Goal: Task Accomplishment & Management: Manage account settings

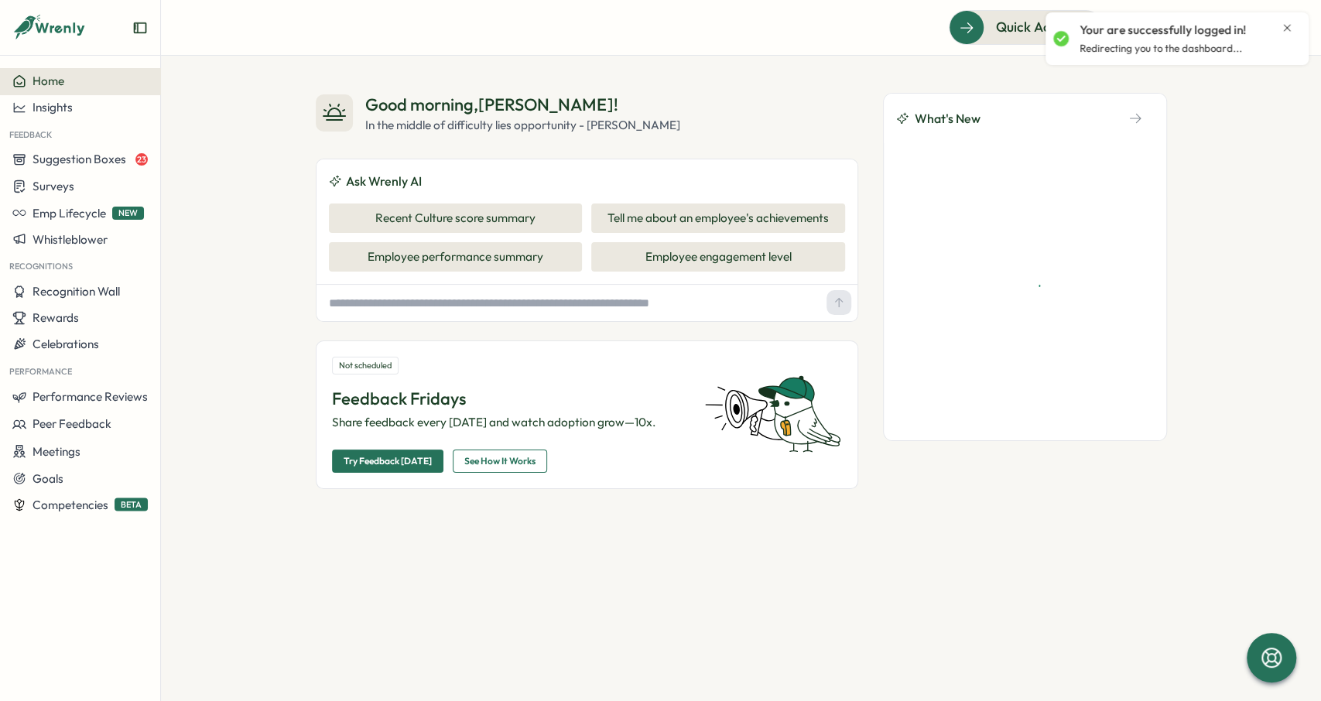
click at [1285, 27] on icon "Close notification" at bounding box center [1286, 27] width 7 height 7
click at [668, 103] on div "Good morning , [PERSON_NAME] ! In the middle of difficulty lies opportunity - […" at bounding box center [587, 113] width 542 height 41
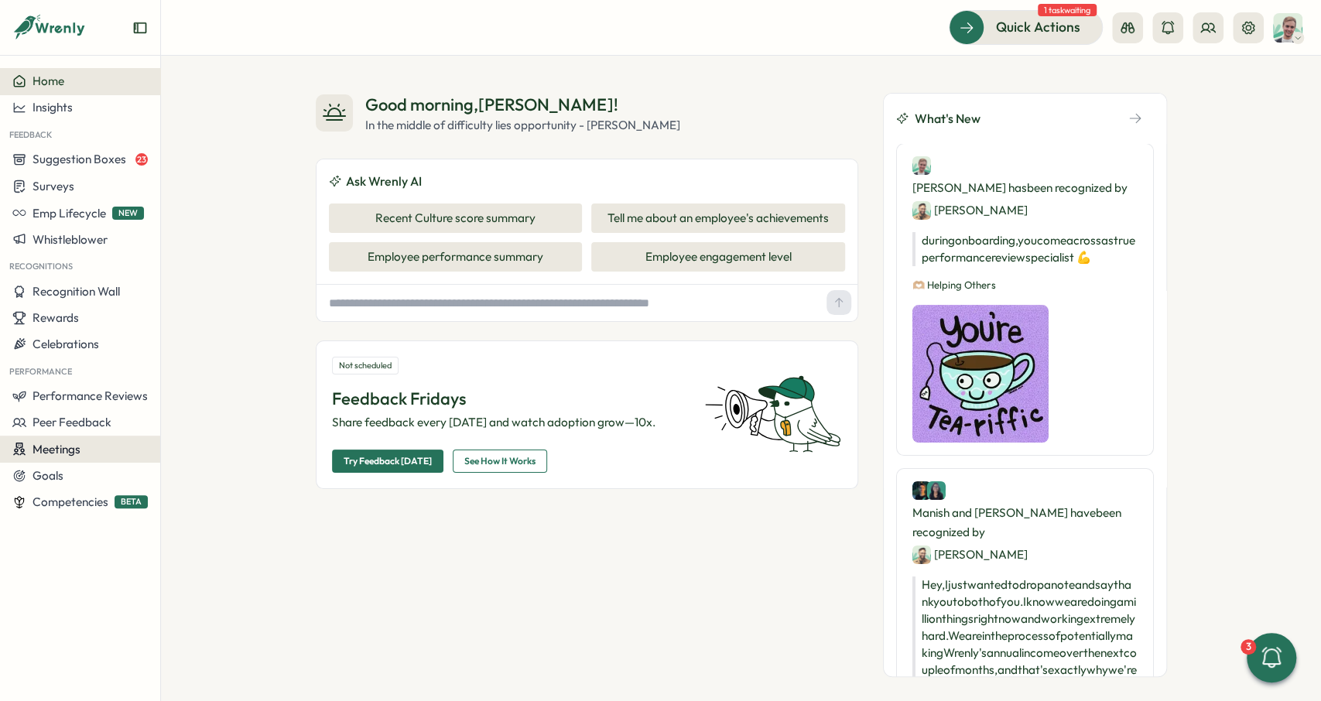
click at [84, 443] on div "Meetings" at bounding box center [79, 449] width 135 height 15
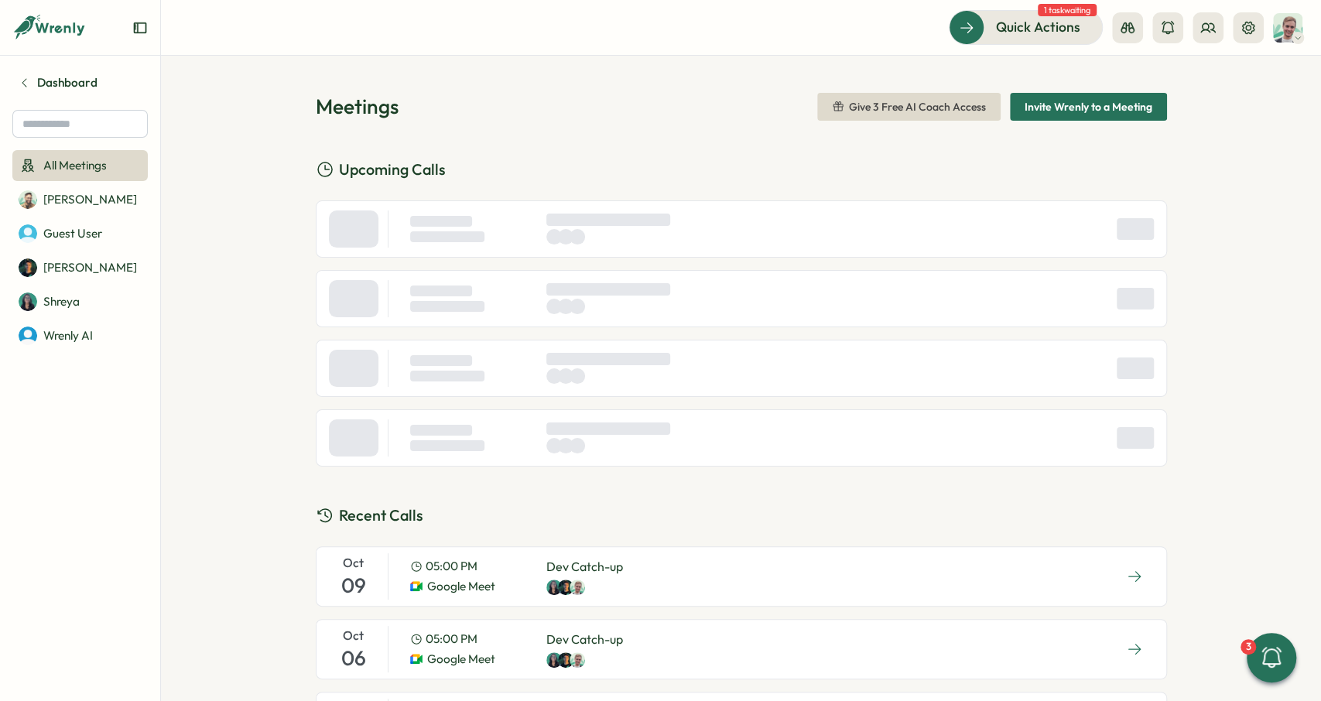
click at [740, 579] on div "[DATE] 05:00 PM Google Meet Dev Catch-up" at bounding box center [741, 576] width 851 height 60
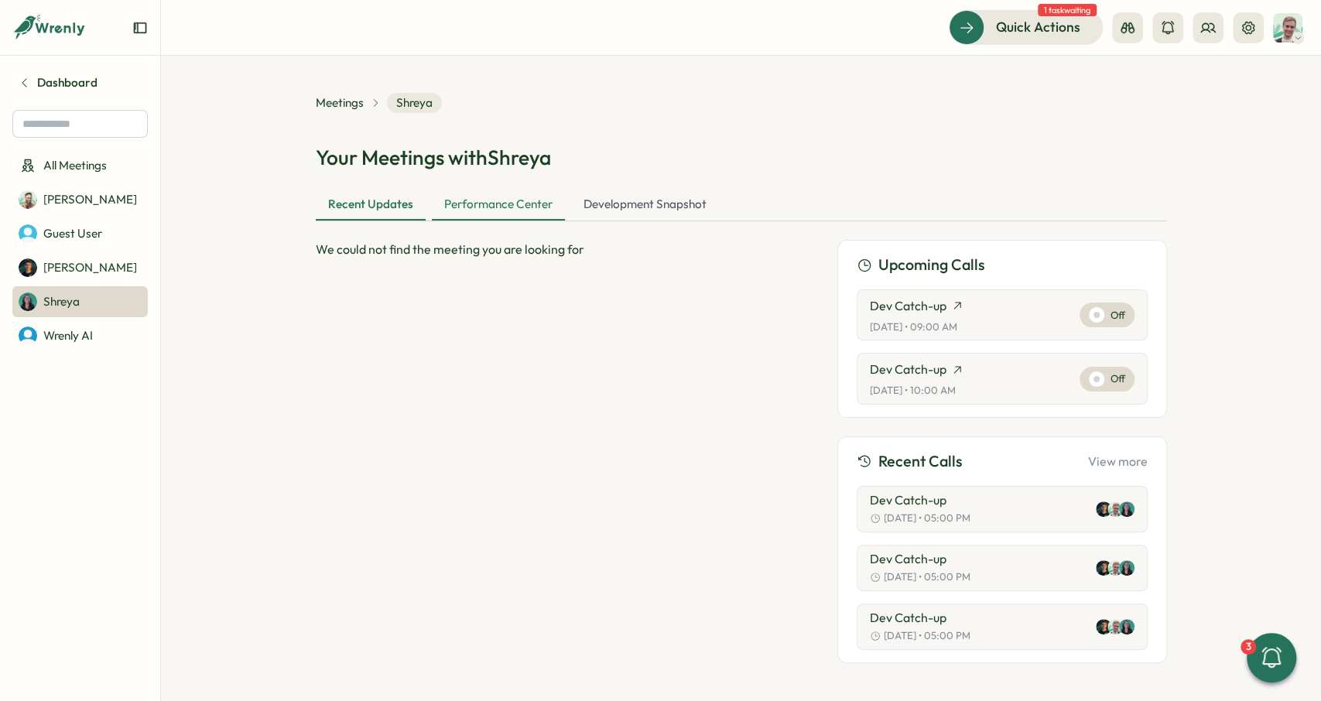
drag, startPoint x: 497, startPoint y: 210, endPoint x: 522, endPoint y: 210, distance: 24.8
click at [498, 210] on div "Performance Center" at bounding box center [498, 205] width 133 height 31
drag, startPoint x: 624, startPoint y: 211, endPoint x: 593, endPoint y: 210, distance: 30.2
click at [621, 211] on div "Development Snapshot" at bounding box center [645, 205] width 148 height 31
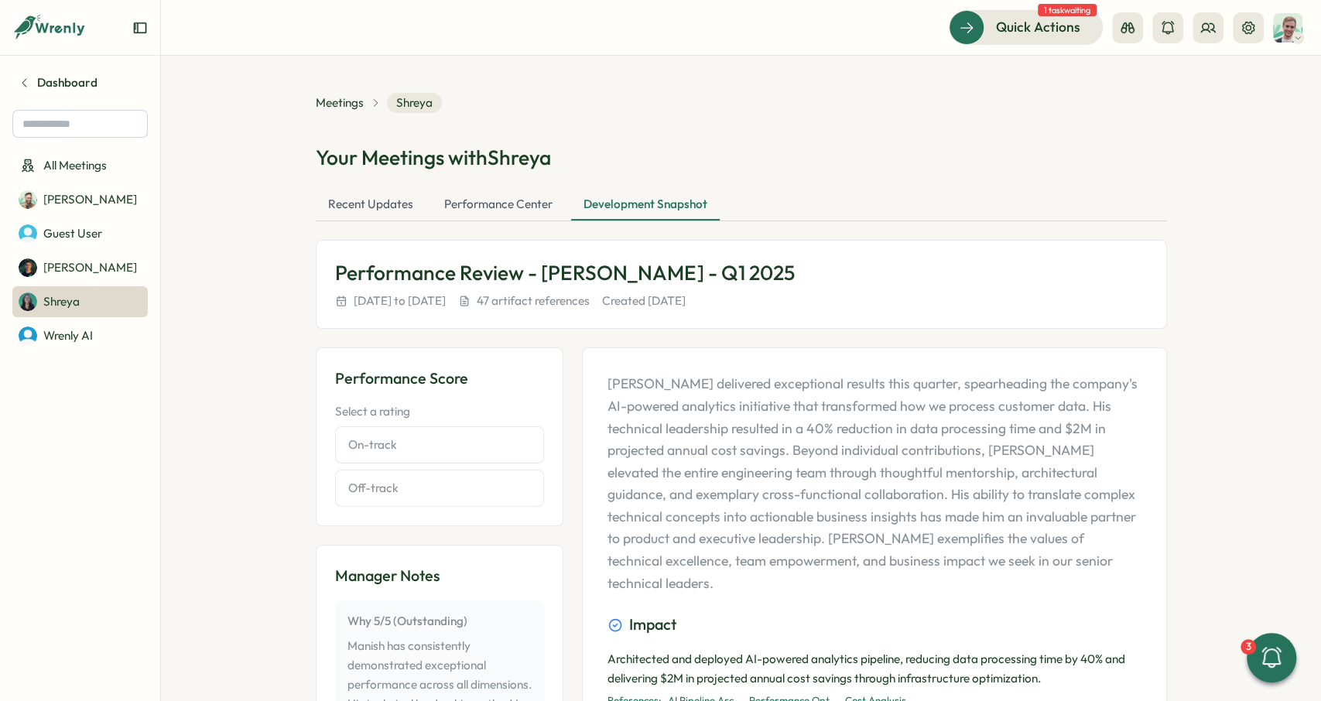
drag, startPoint x: 513, startPoint y: 207, endPoint x: 427, endPoint y: 205, distance: 85.9
click at [510, 207] on div "Performance Center" at bounding box center [498, 205] width 133 height 31
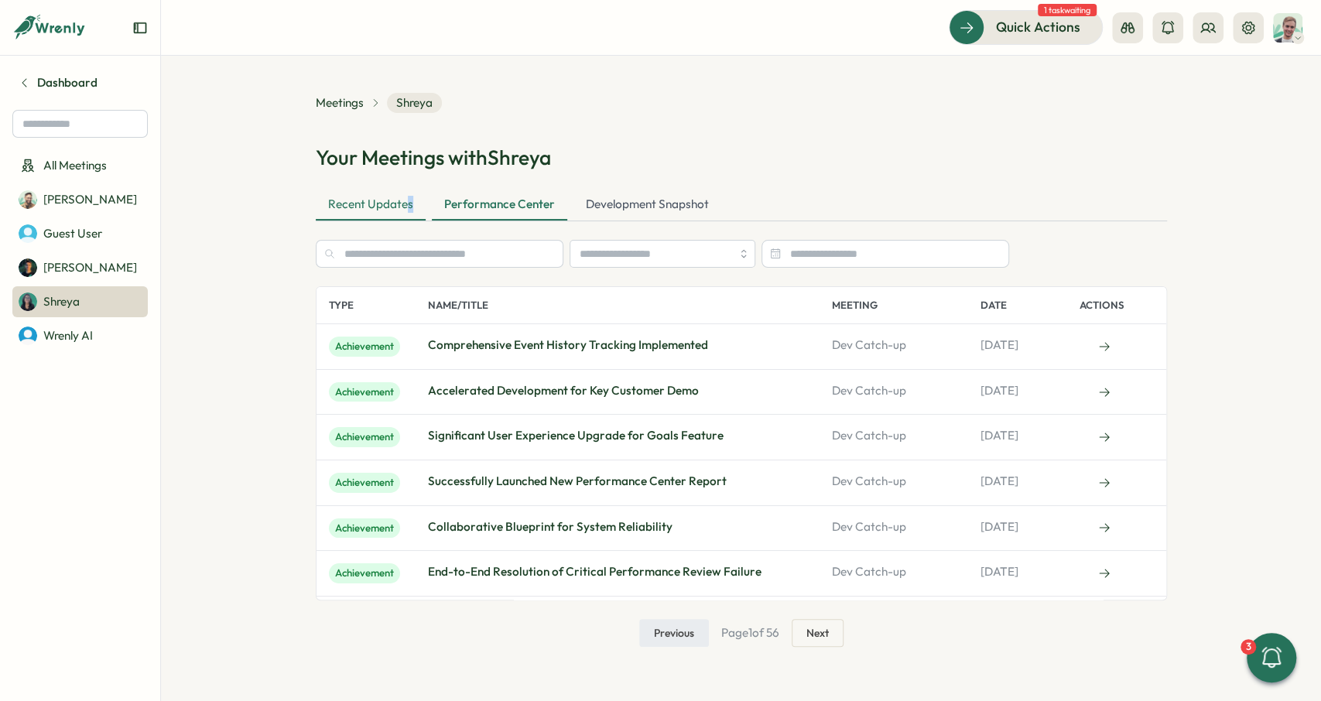
click at [408, 205] on div "Recent Updates" at bounding box center [371, 205] width 110 height 31
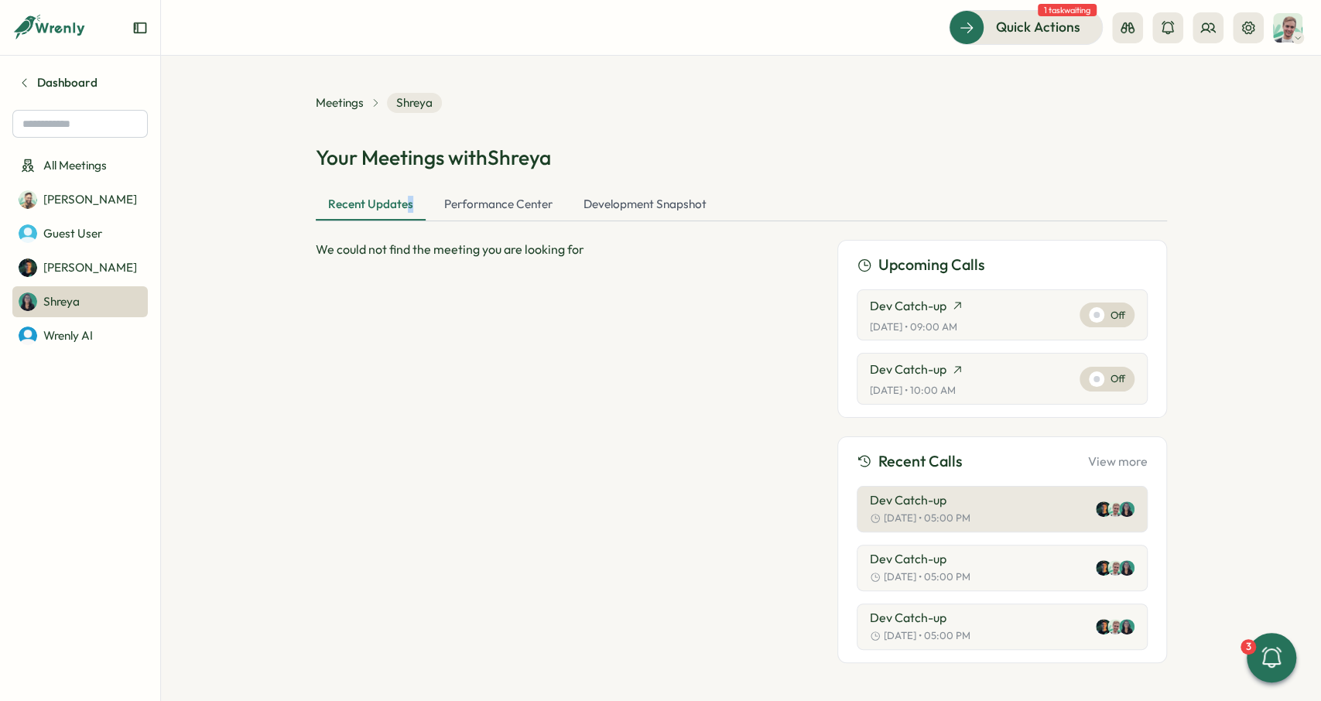
click at [955, 524] on button "Dev Catch-up [DATE] • 05:00 PM" at bounding box center [1001, 509] width 291 height 46
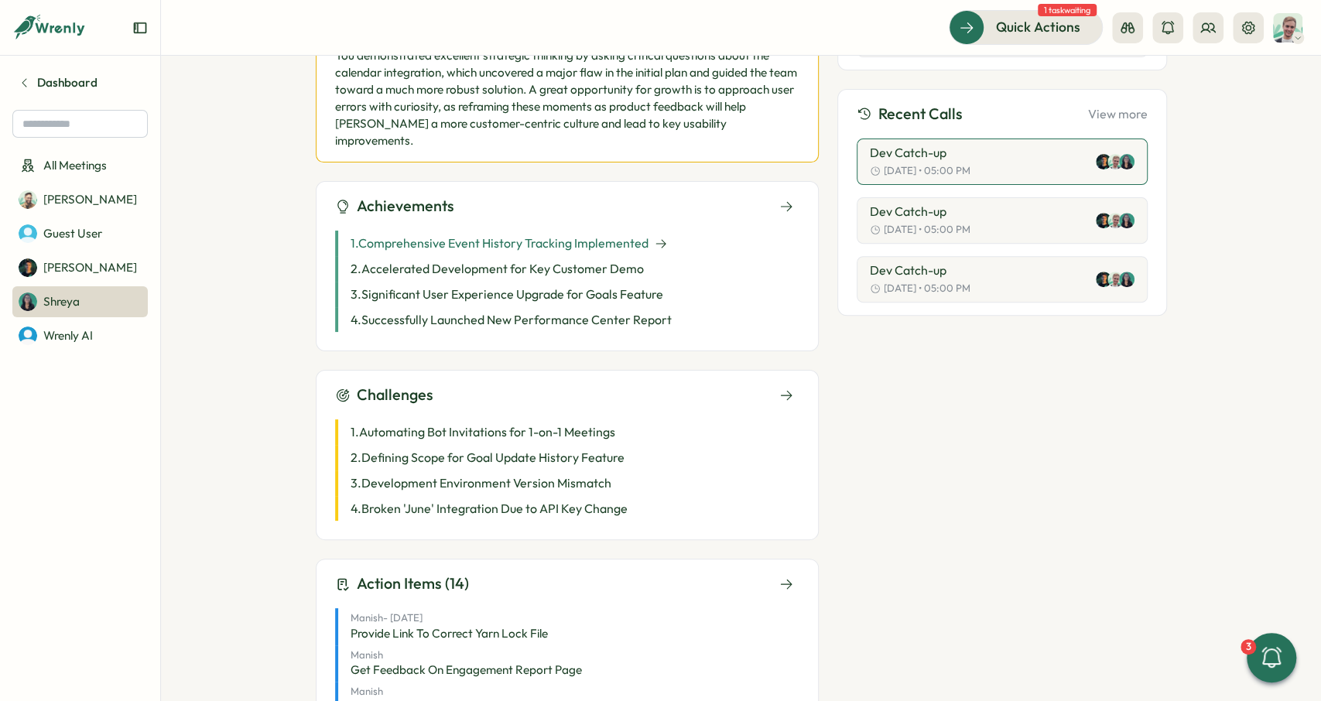
scroll to position [348, 0]
click at [709, 230] on div "1 . Comprehensive Event History Tracking Implemented" at bounding box center [567, 243] width 464 height 26
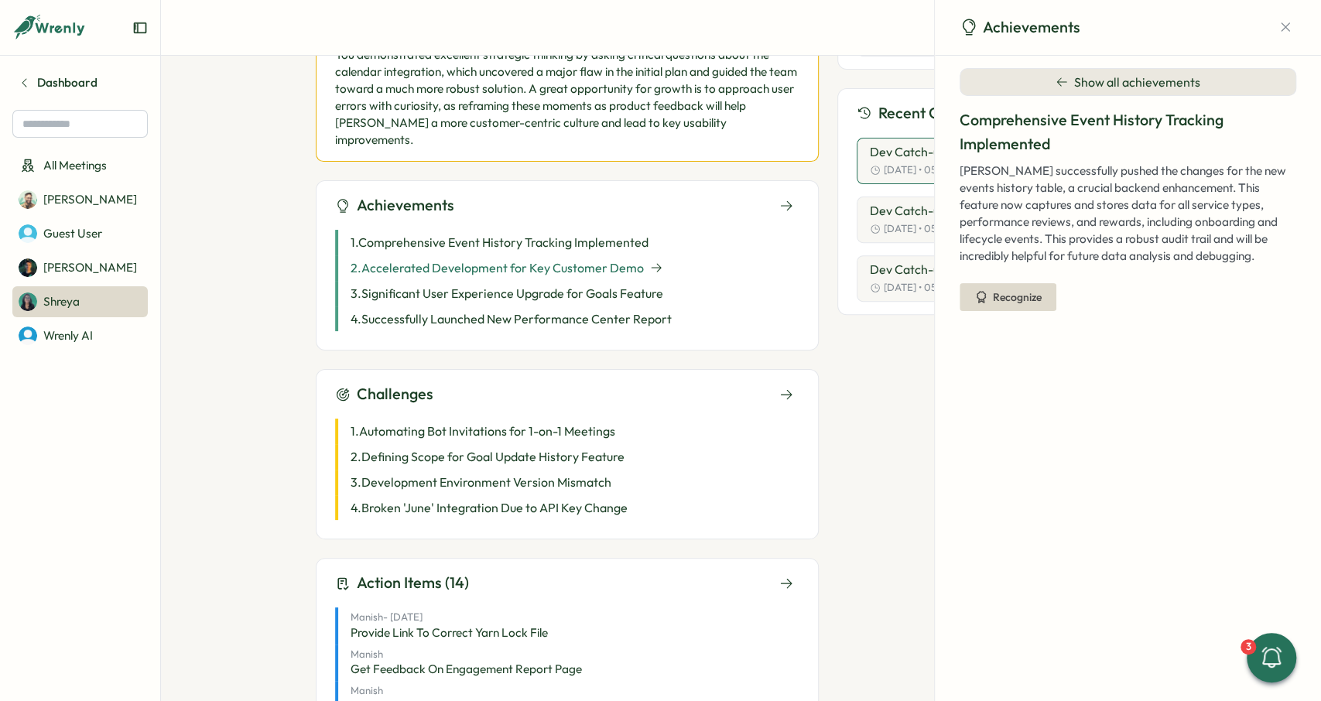
click at [504, 255] on div "2 . Accelerated Development for Key Customer Demo" at bounding box center [567, 268] width 464 height 26
click at [510, 284] on p "3 . Significant User Experience Upgrade for Goals Feature" at bounding box center [506, 293] width 313 height 19
click at [514, 309] on p "4 . Successfully Launched New Performance Center Report" at bounding box center [510, 318] width 321 height 19
click at [518, 284] on p "3 . Significant User Experience Upgrade for Goals Feature" at bounding box center [506, 293] width 313 height 19
click at [525, 258] on p "2 . Accelerated Development for Key Customer Demo" at bounding box center [496, 267] width 293 height 19
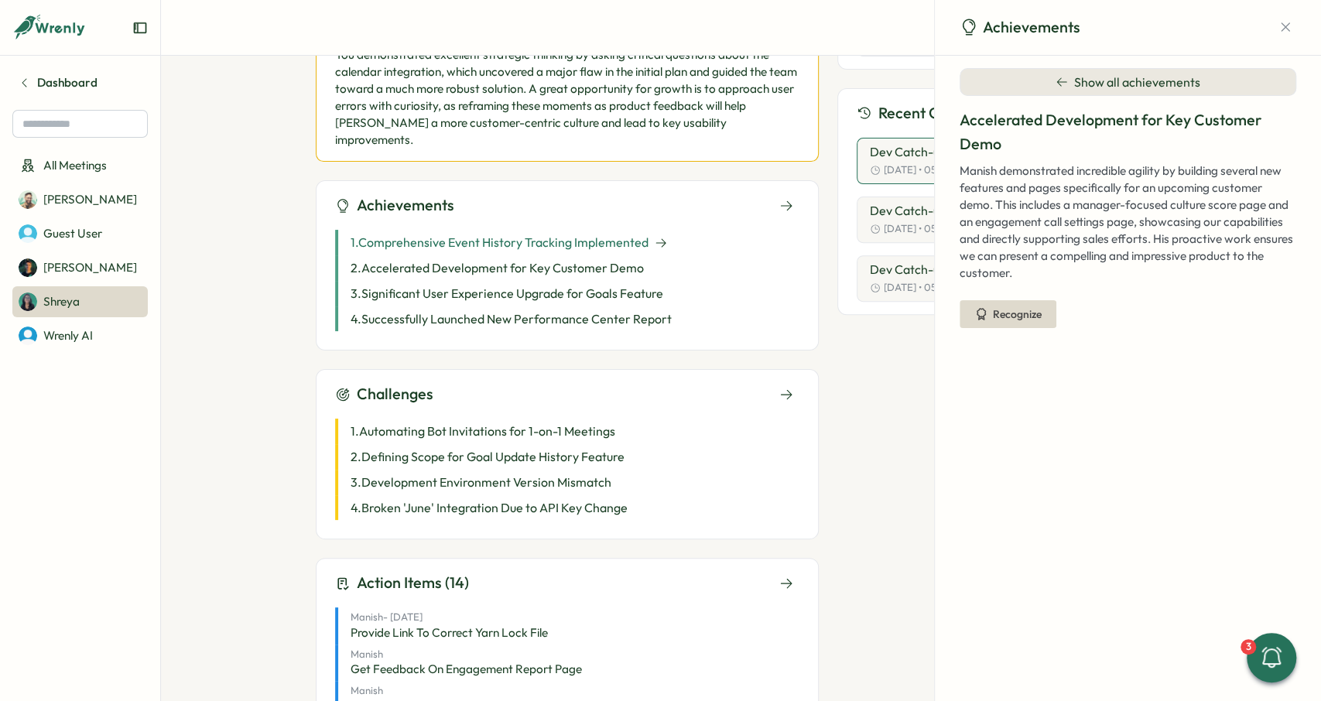
click at [531, 233] on p "1 . Comprehensive Event History Tracking Implemented" at bounding box center [499, 242] width 298 height 19
click at [572, 233] on p "1 . Comprehensive Event History Tracking Implemented" at bounding box center [499, 242] width 298 height 19
click at [1290, 29] on icon "button" at bounding box center [1284, 26] width 15 height 15
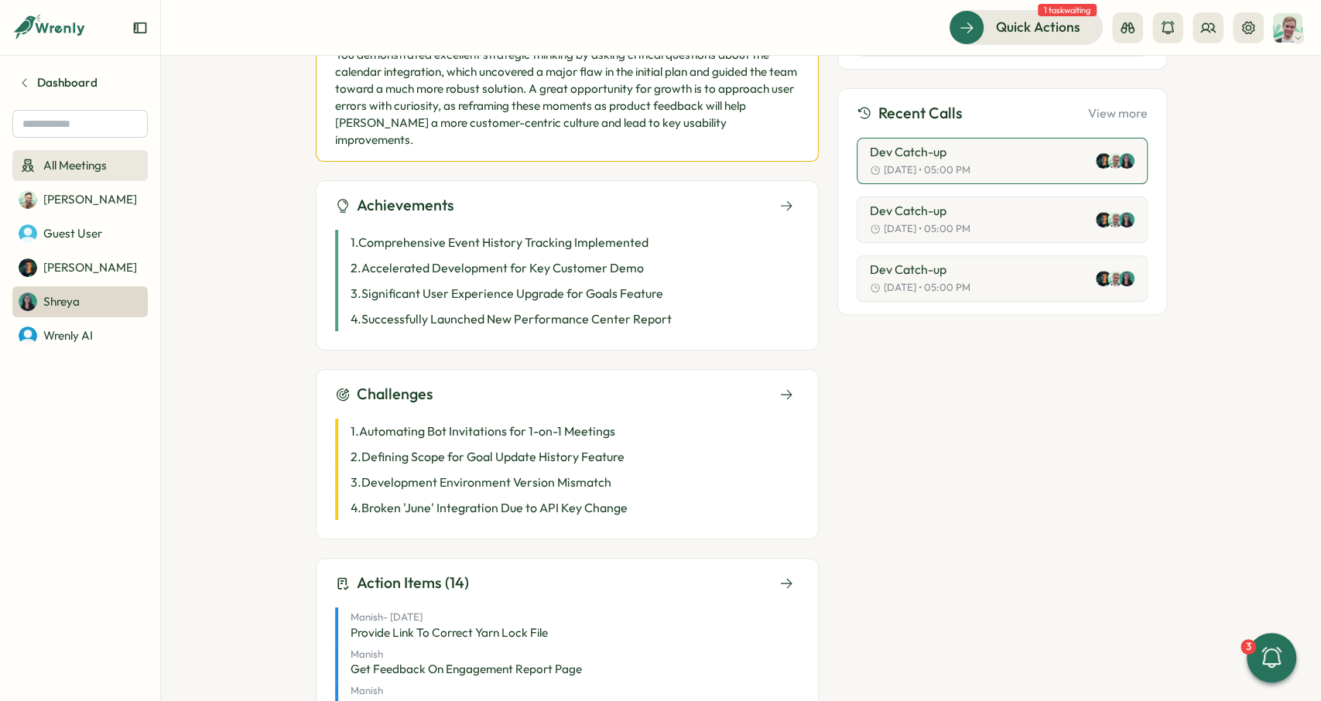
click at [72, 165] on span "All Meetings" at bounding box center [74, 165] width 63 height 17
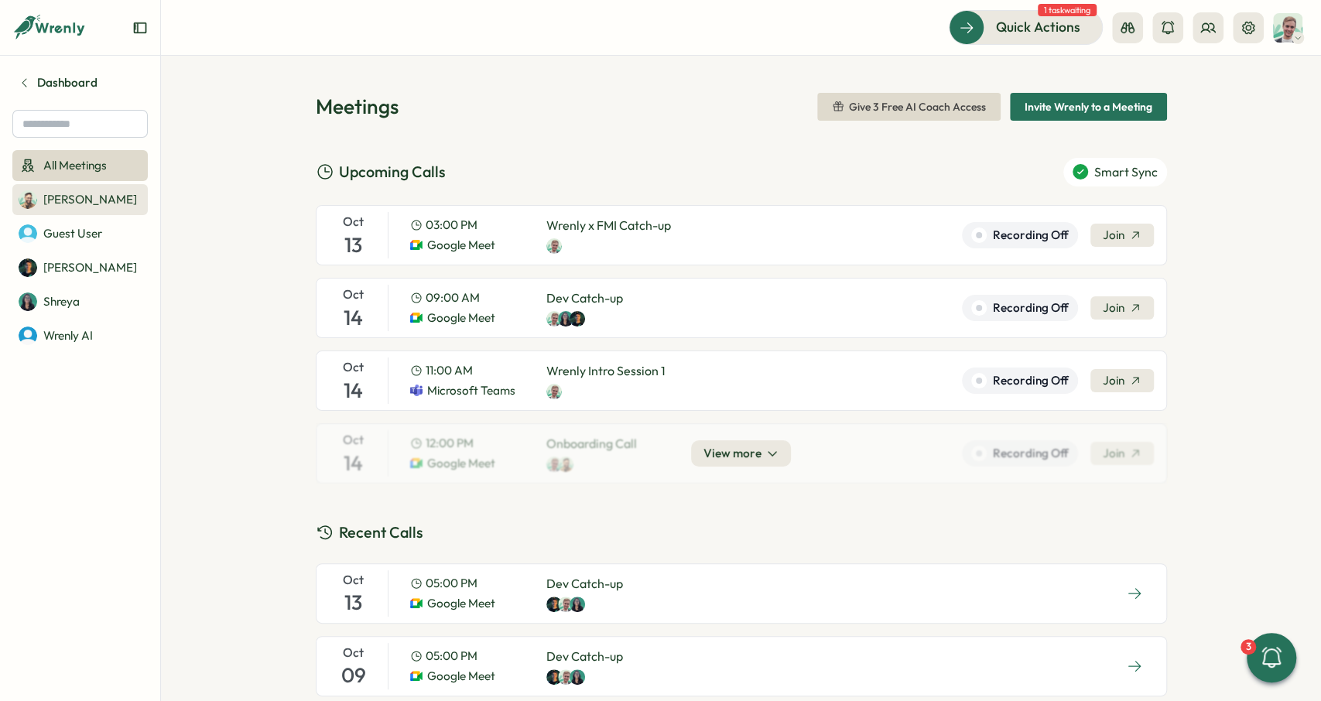
click at [97, 203] on link "[PERSON_NAME]" at bounding box center [79, 199] width 135 height 31
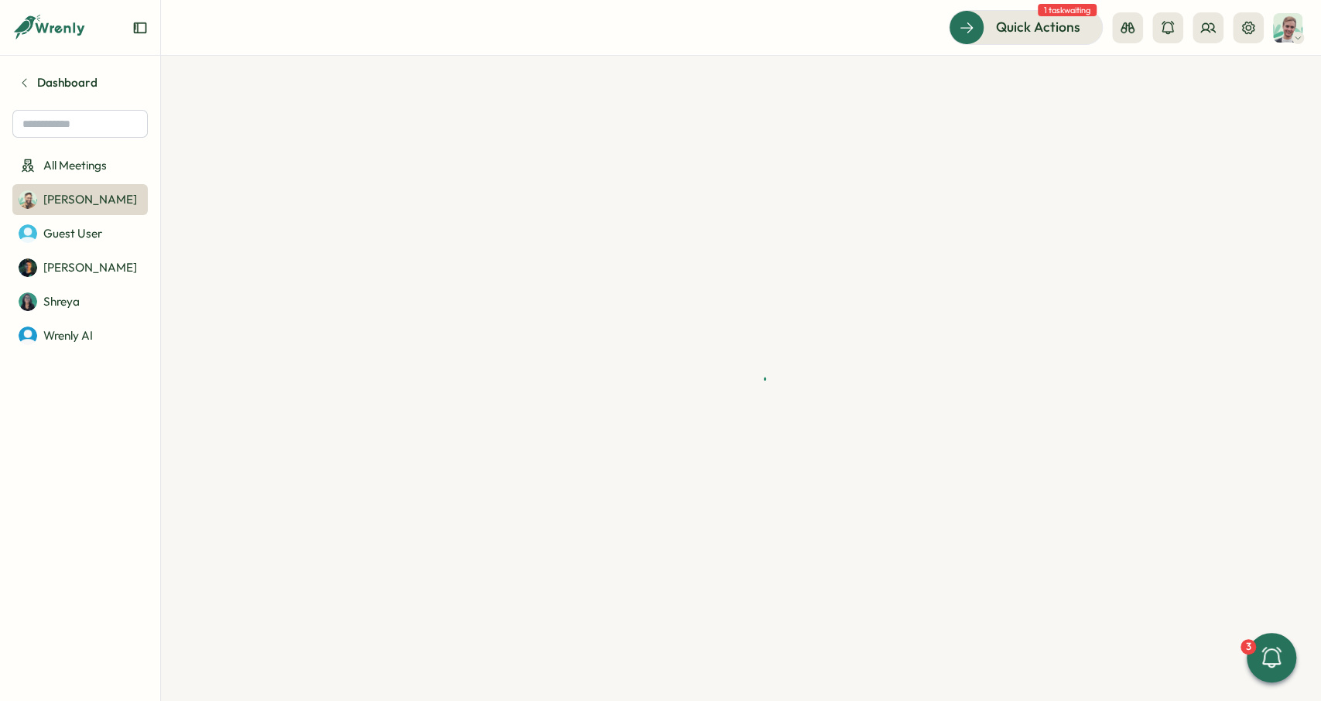
click at [97, 285] on div "All Meetings [PERSON_NAME] Guest User [PERSON_NAME] [PERSON_NAME] Wrenly AI" at bounding box center [79, 250] width 135 height 201
click at [96, 302] on link "Shreya" at bounding box center [79, 301] width 135 height 31
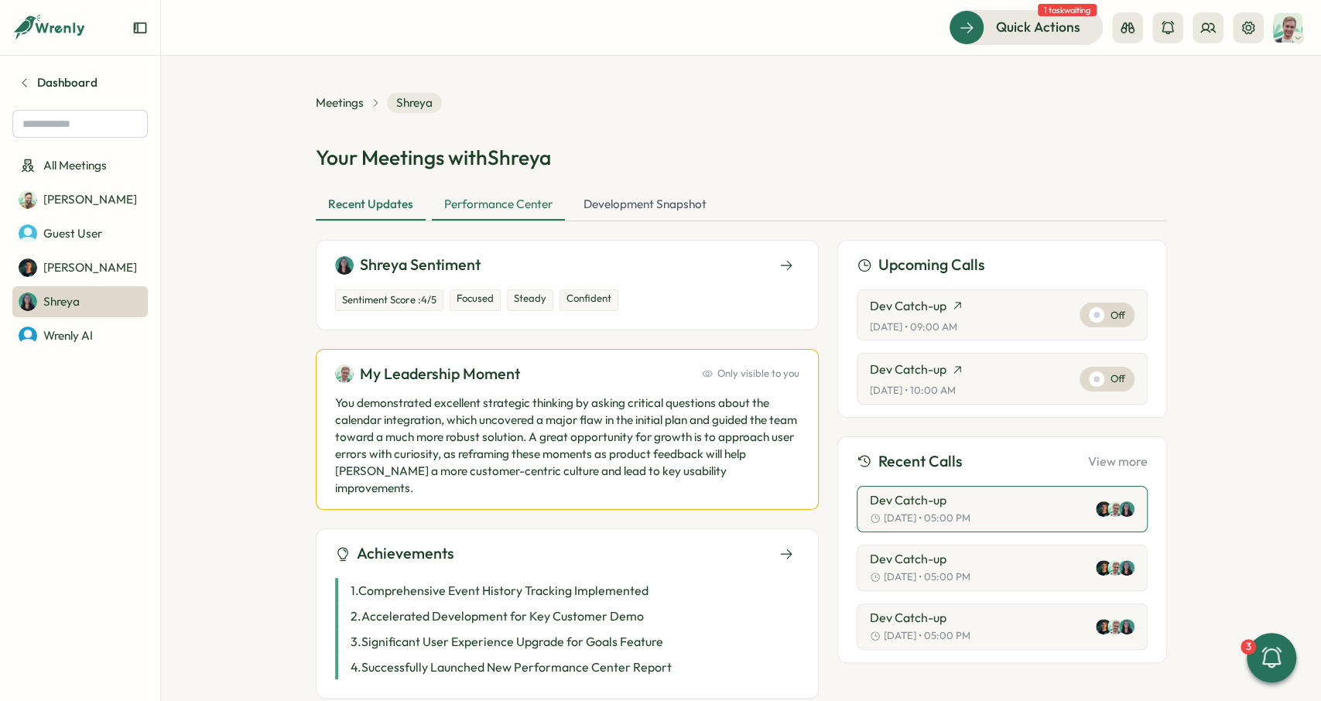
click at [505, 202] on div "Performance Center" at bounding box center [498, 205] width 133 height 31
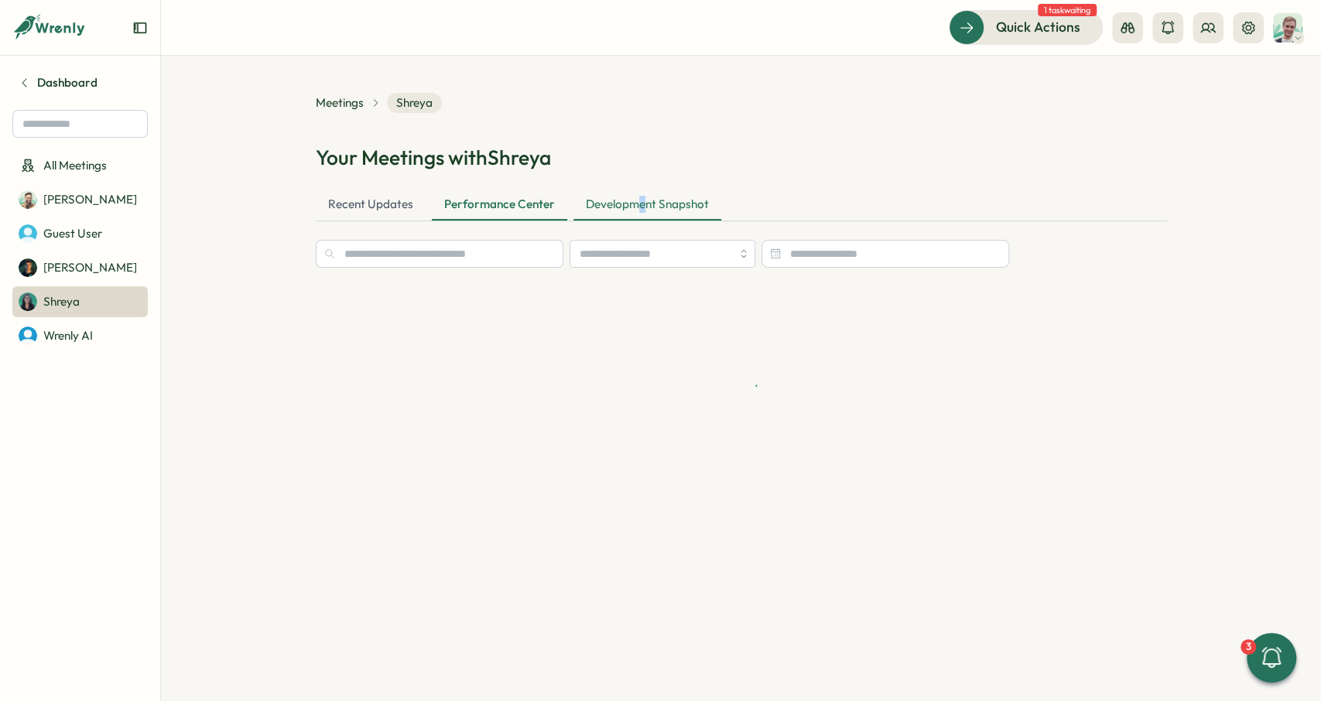
click at [639, 203] on div "Development Snapshot" at bounding box center [647, 205] width 148 height 31
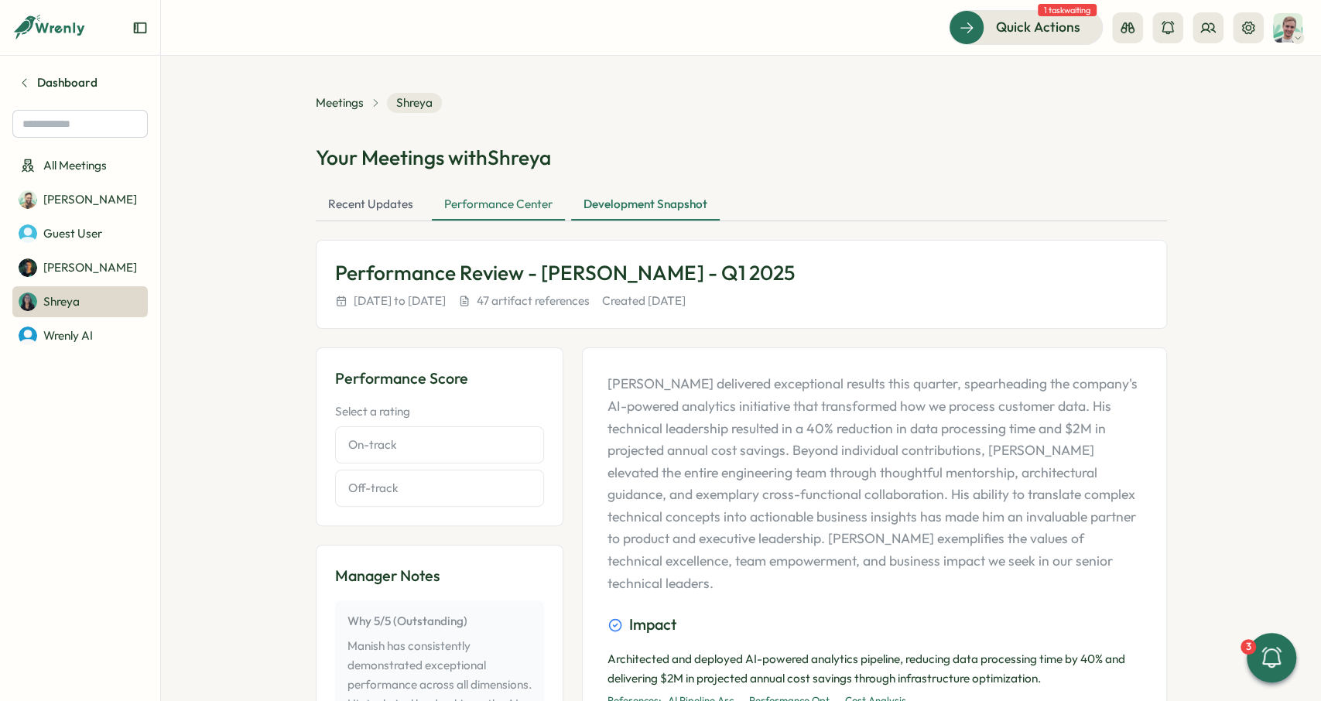
click at [516, 210] on div "Performance Center" at bounding box center [498, 205] width 133 height 31
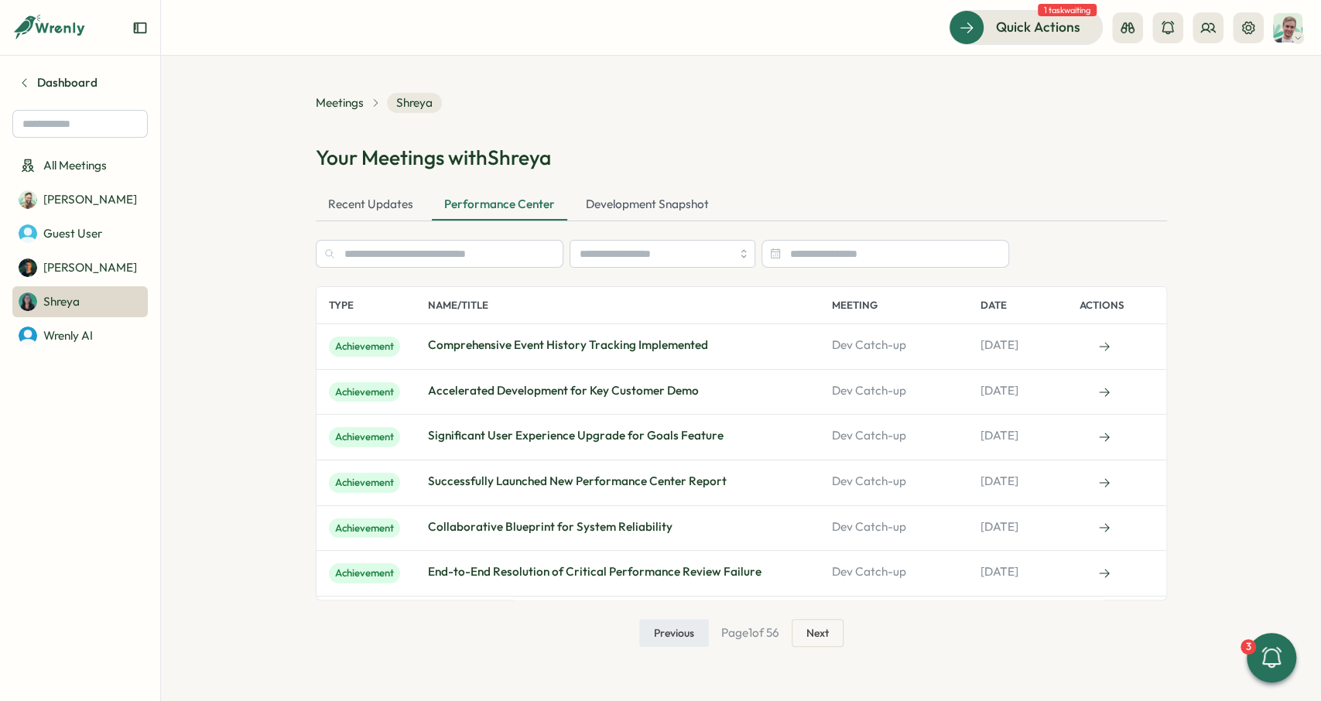
click at [652, 156] on div "Your Meetings with [PERSON_NAME]" at bounding box center [741, 157] width 851 height 27
click at [408, 217] on div "Recent Updates" at bounding box center [371, 205] width 110 height 31
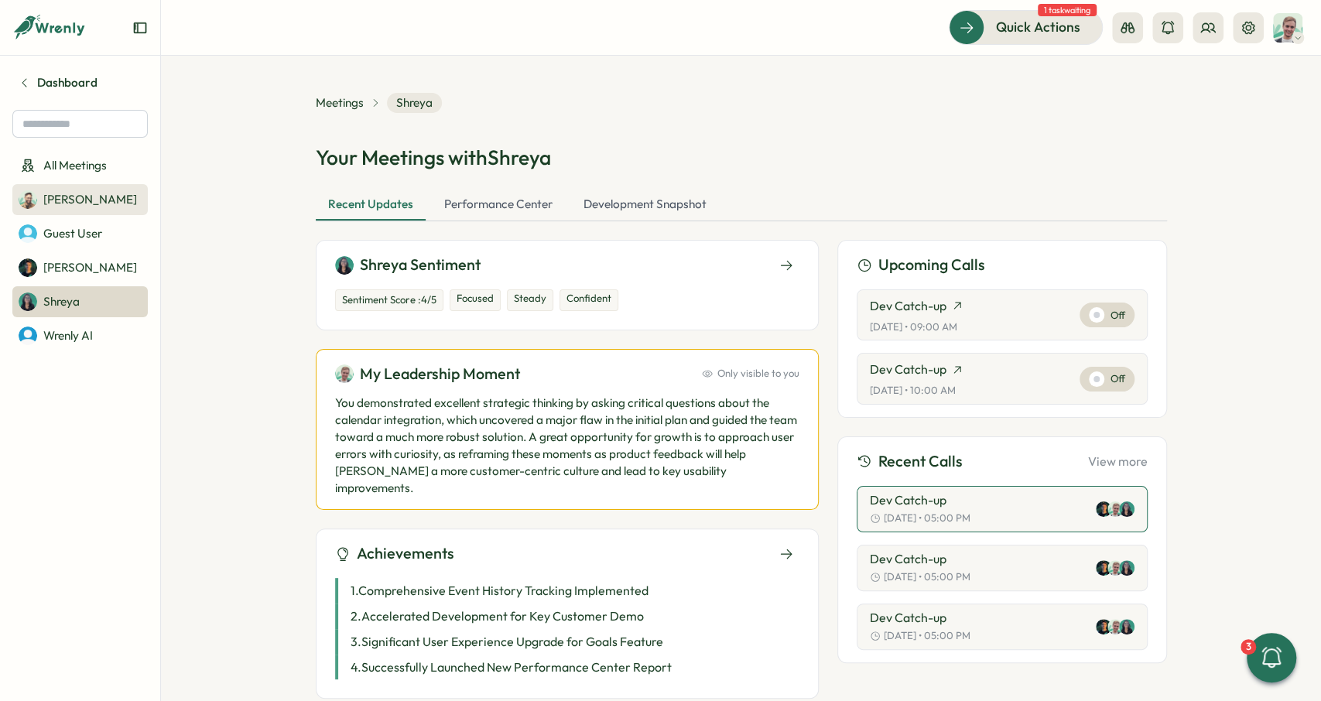
click at [70, 212] on link "[PERSON_NAME]" at bounding box center [79, 199] width 135 height 31
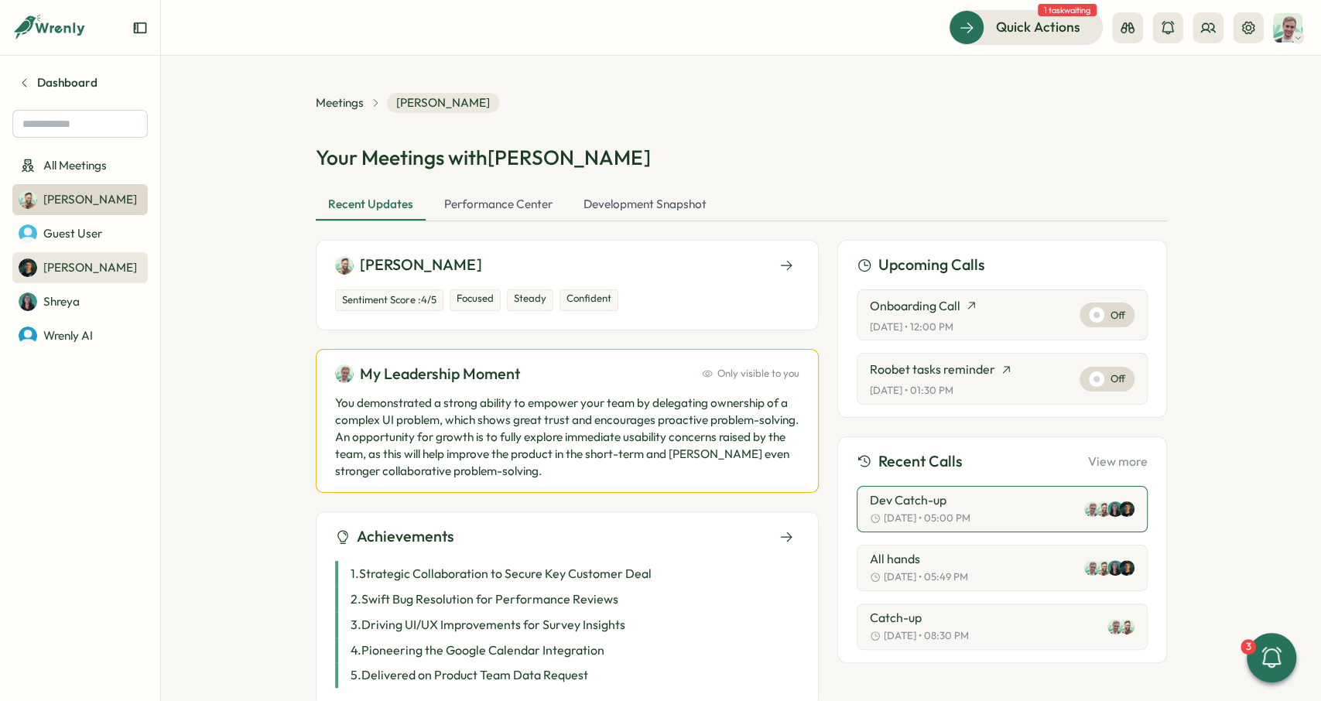
click at [90, 259] on link "[PERSON_NAME]" at bounding box center [79, 267] width 135 height 31
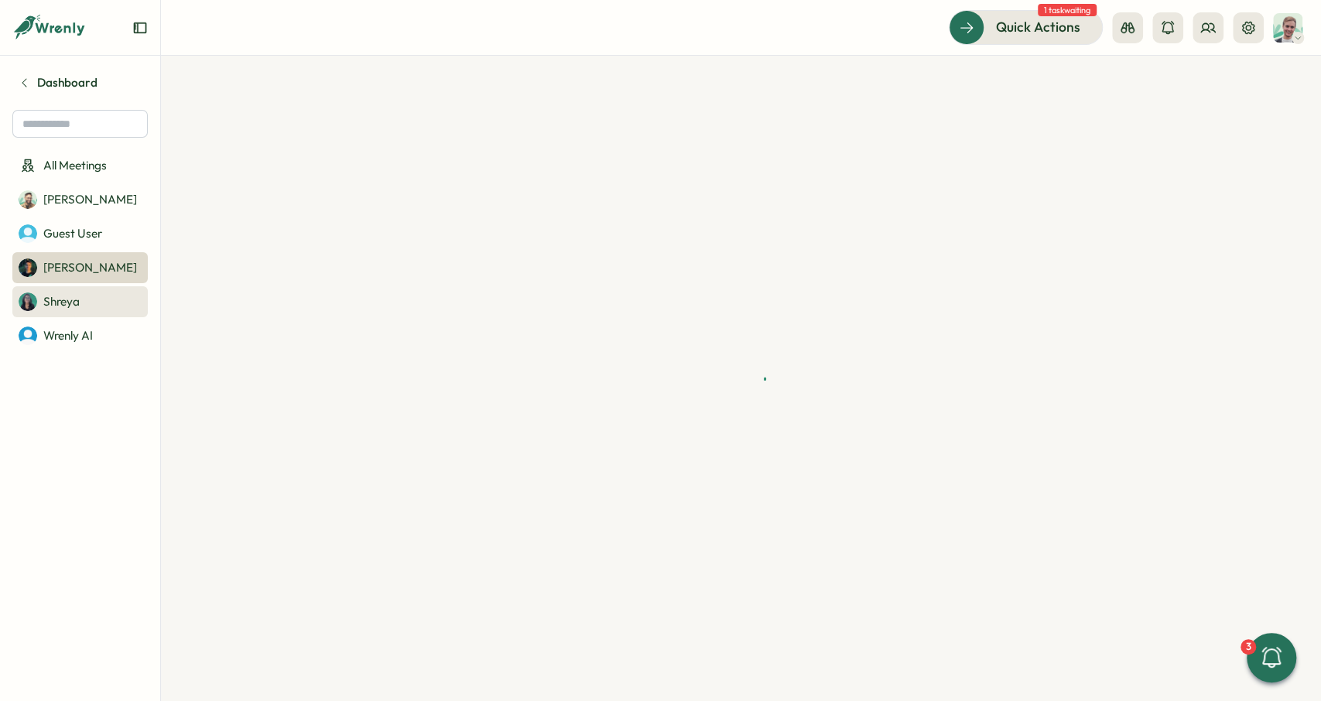
click at [93, 293] on link "Shreya" at bounding box center [79, 301] width 135 height 31
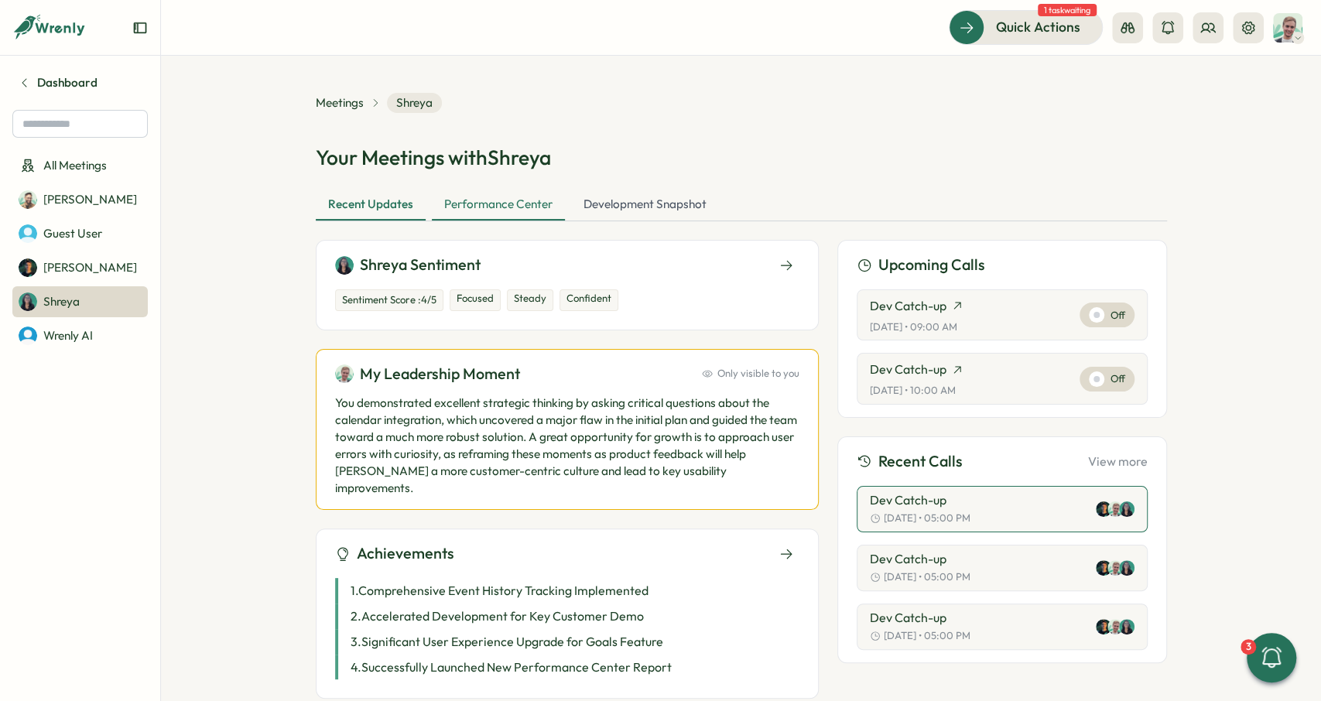
click at [505, 205] on div "Performance Center" at bounding box center [498, 205] width 133 height 31
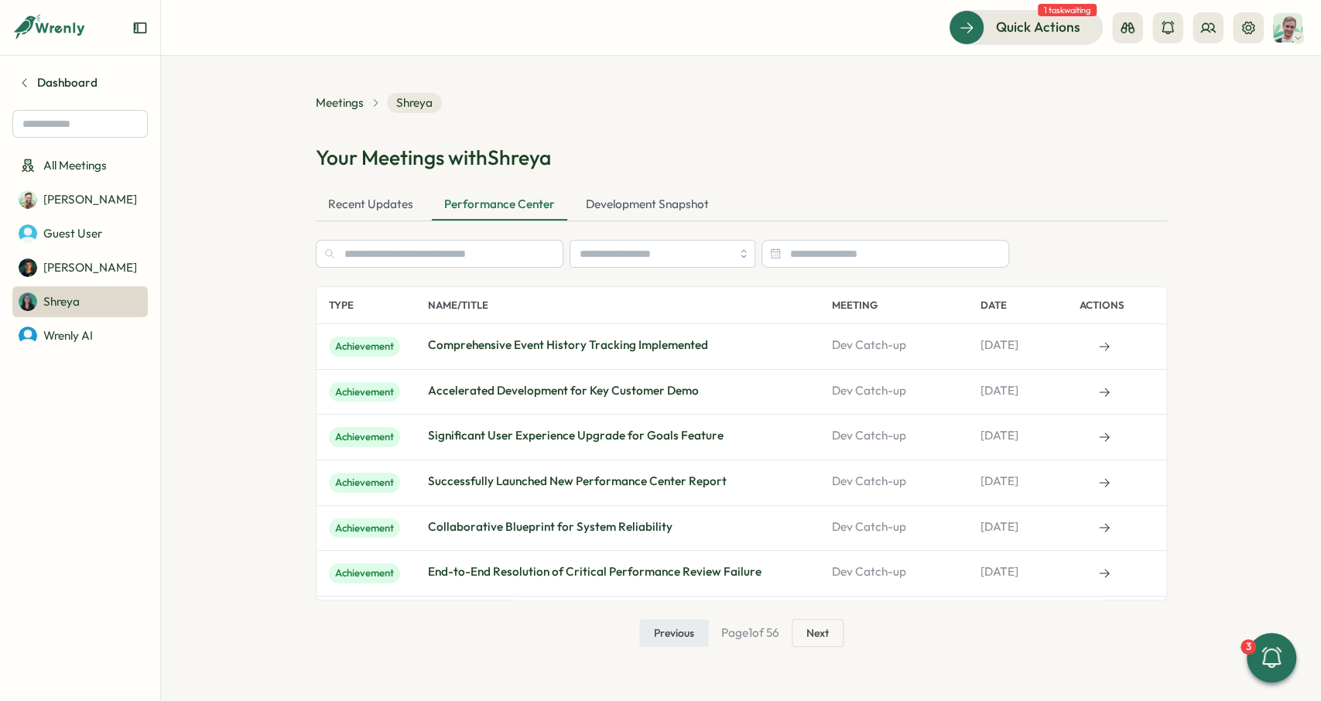
click at [816, 629] on span "Next" at bounding box center [817, 633] width 22 height 26
click at [674, 635] on span "Previous" at bounding box center [672, 633] width 40 height 26
click at [408, 207] on div "Recent Updates" at bounding box center [371, 205] width 110 height 31
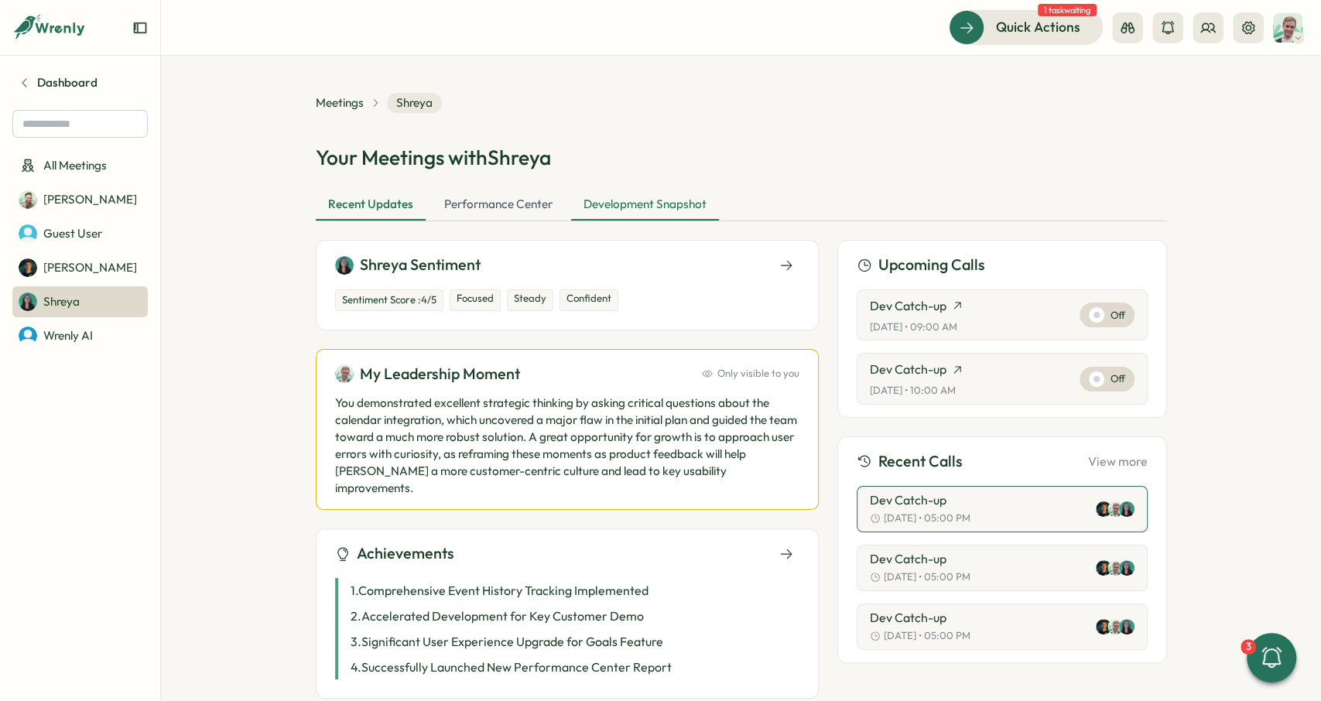
click at [647, 193] on div "Development Snapshot" at bounding box center [645, 205] width 148 height 31
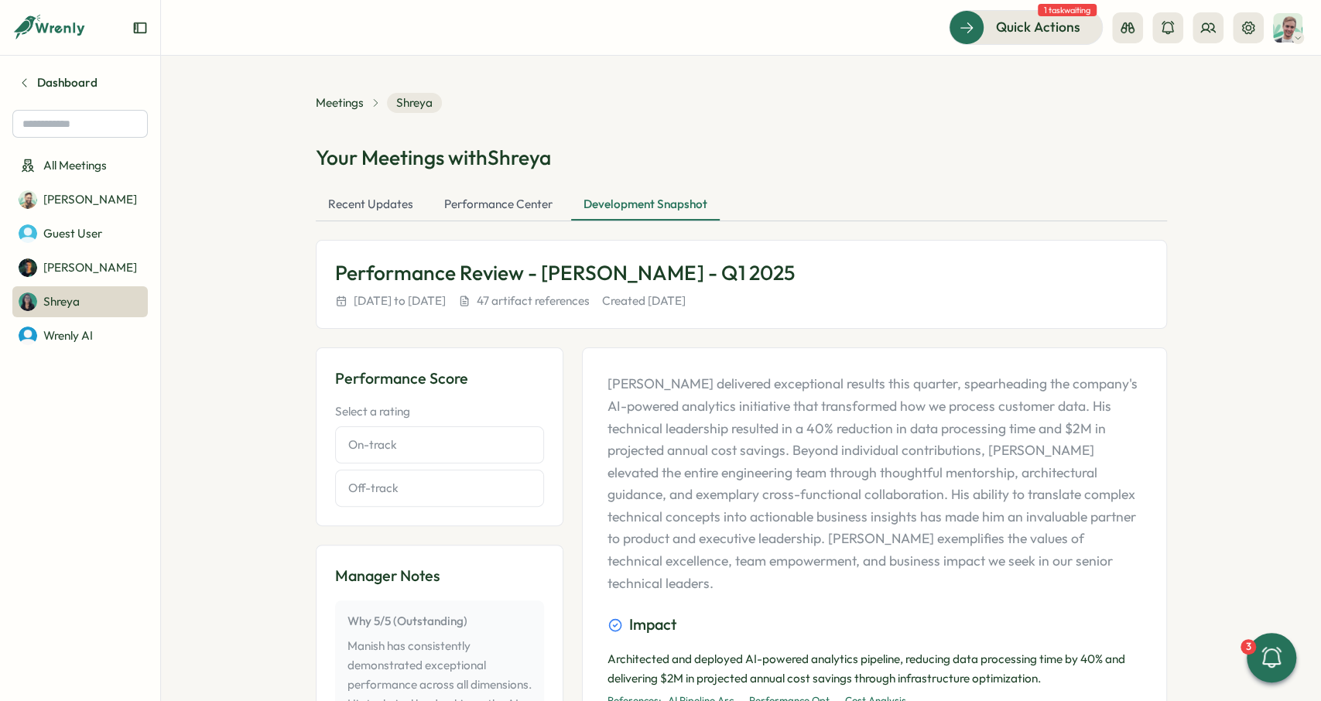
click at [482, 209] on div "Performance Center" at bounding box center [498, 205] width 133 height 31
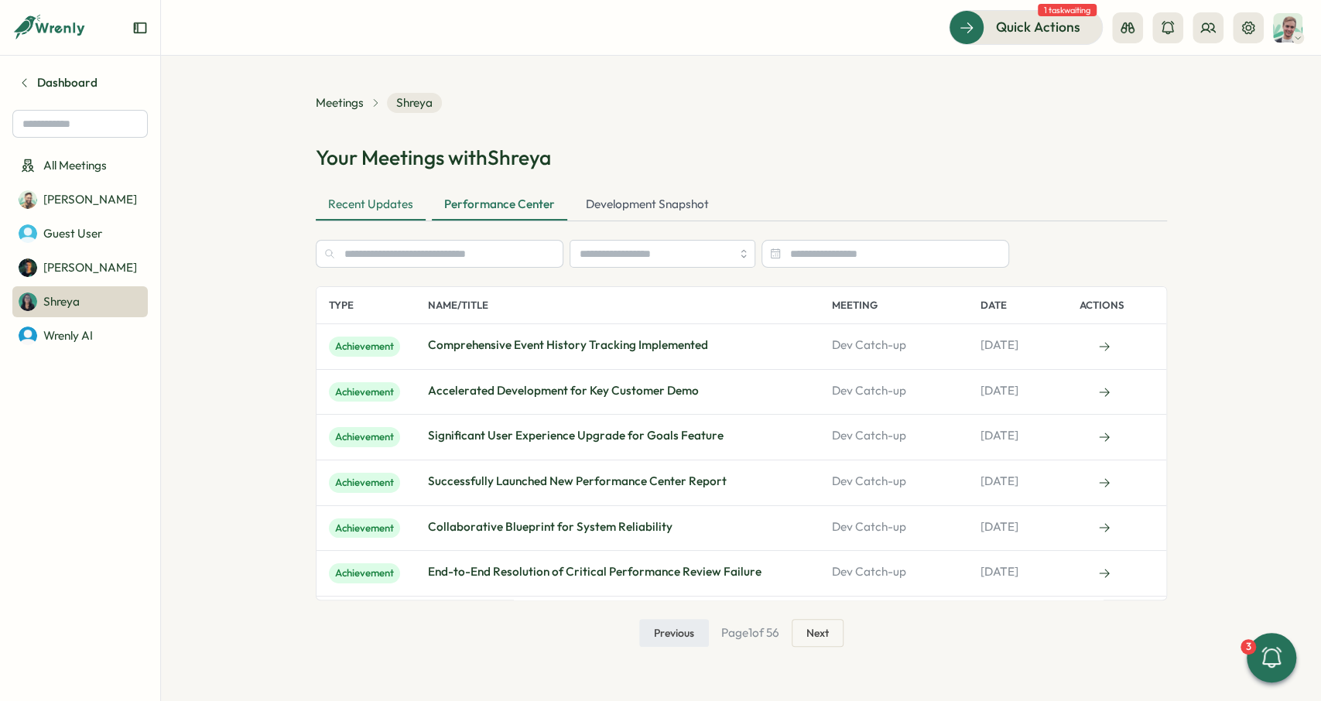
click at [340, 203] on div "Recent Updates" at bounding box center [371, 205] width 110 height 31
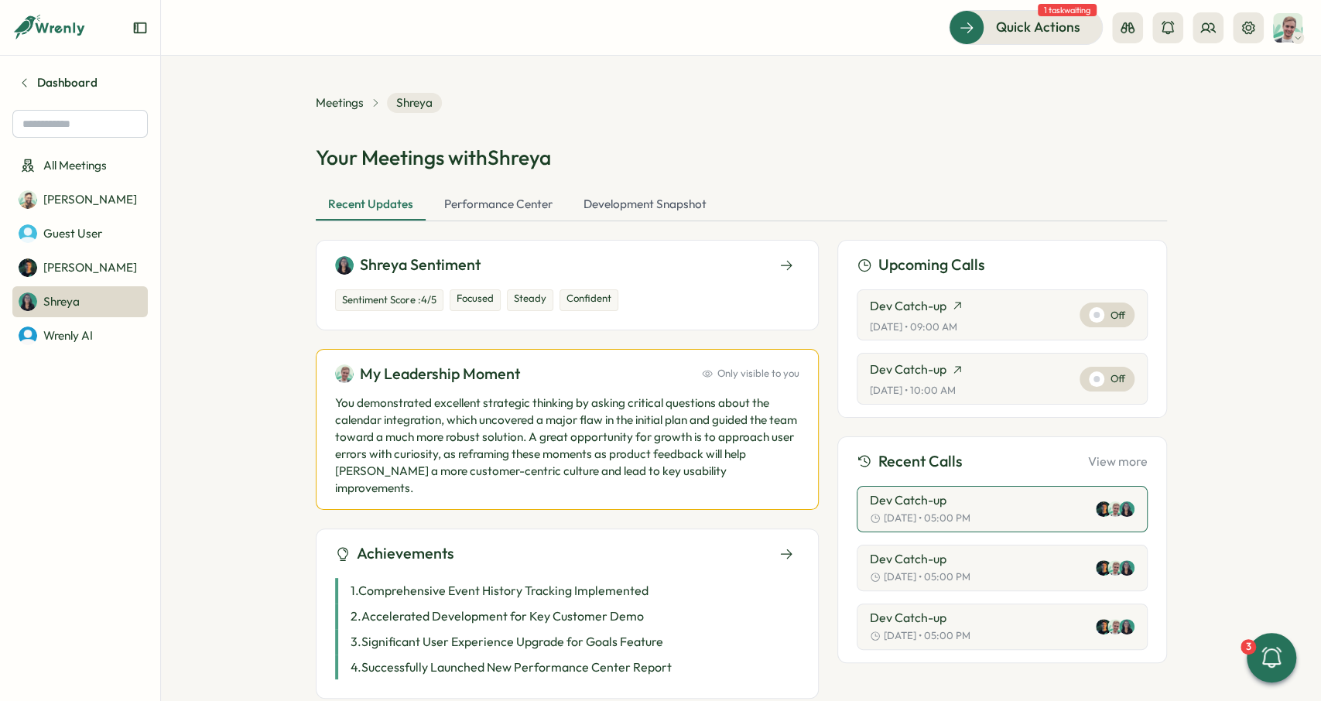
click at [268, 210] on section "Meetings Shreya Your Meetings with [PERSON_NAME] Recent Updates Performance Cen…" at bounding box center [741, 378] width 1160 height 645
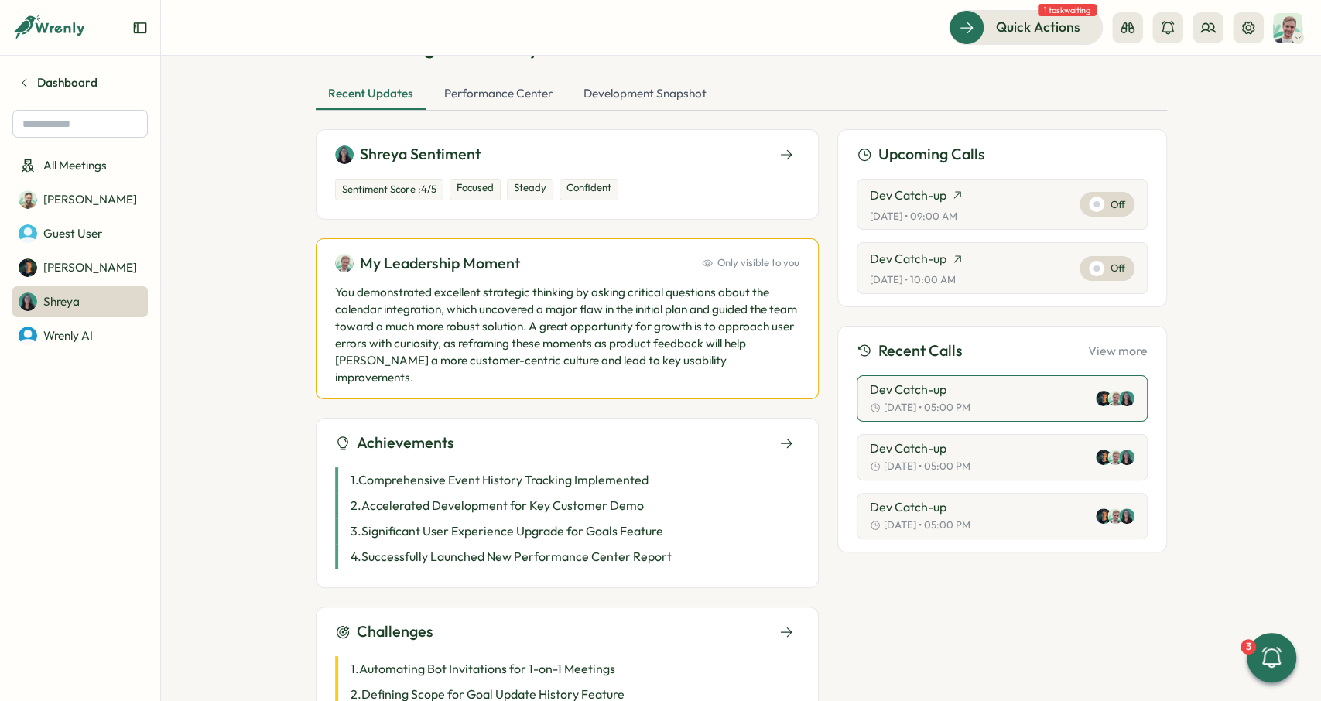
scroll to position [116, 0]
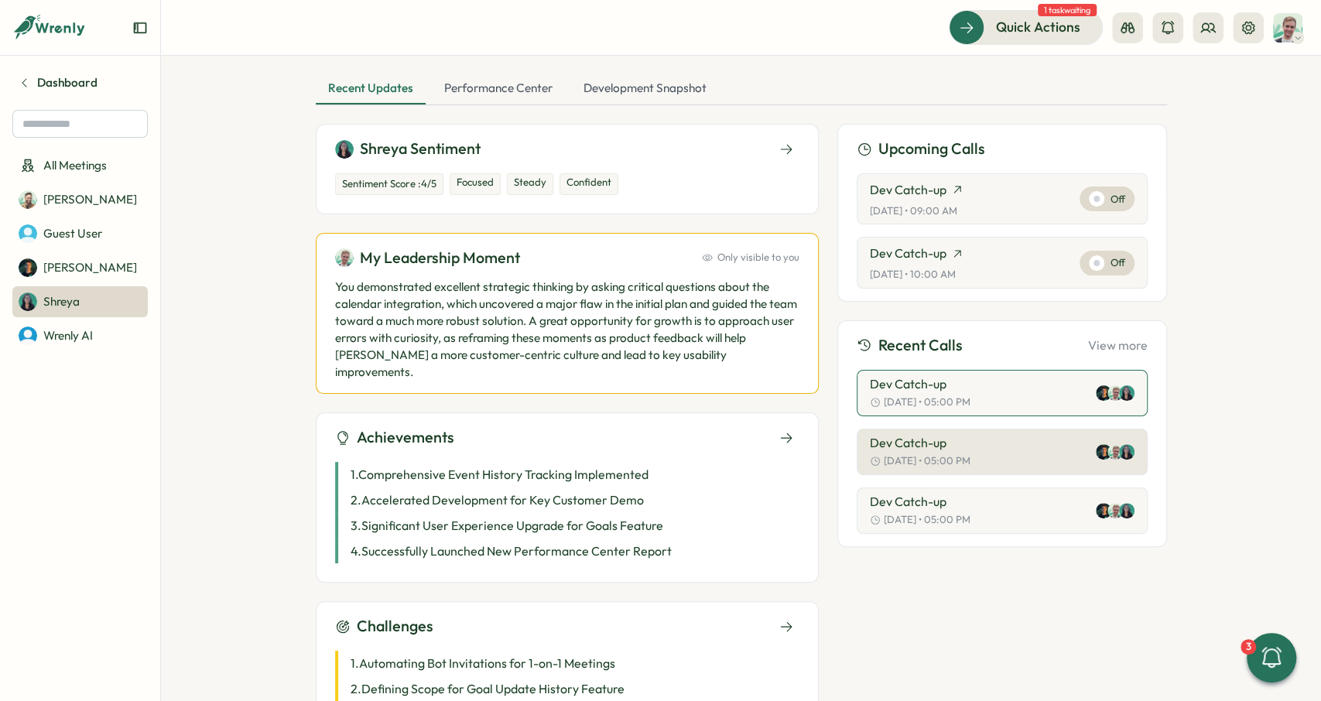
click at [904, 441] on p "Dev Catch-up" at bounding box center [908, 443] width 77 height 14
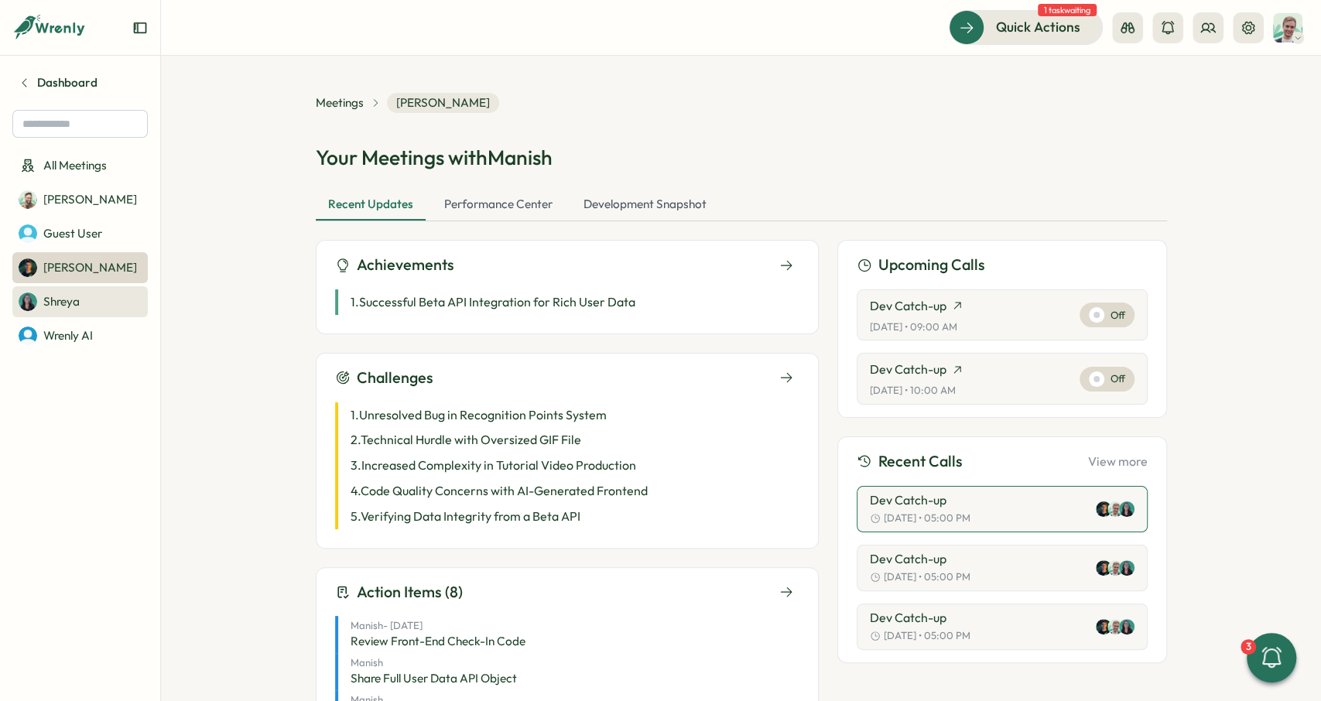
click at [116, 298] on link "Shreya" at bounding box center [79, 301] width 135 height 31
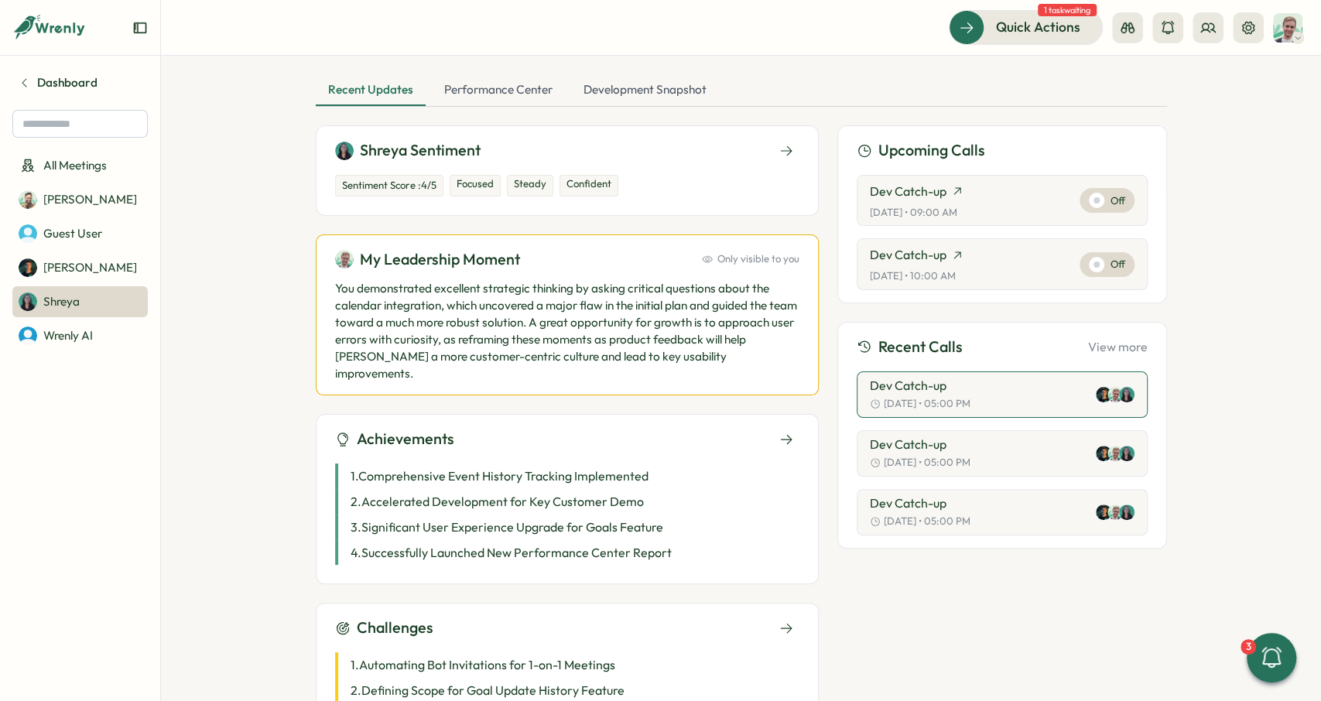
scroll to position [116, 0]
drag, startPoint x: 447, startPoint y: 148, endPoint x: 519, endPoint y: 151, distance: 72.0
click at [519, 161] on div "Sentiment Score : 4 /5 Focused Steady Confident" at bounding box center [567, 181] width 464 height 40
click at [520, 151] on div "Shreya Sentiment" at bounding box center [567, 149] width 464 height 24
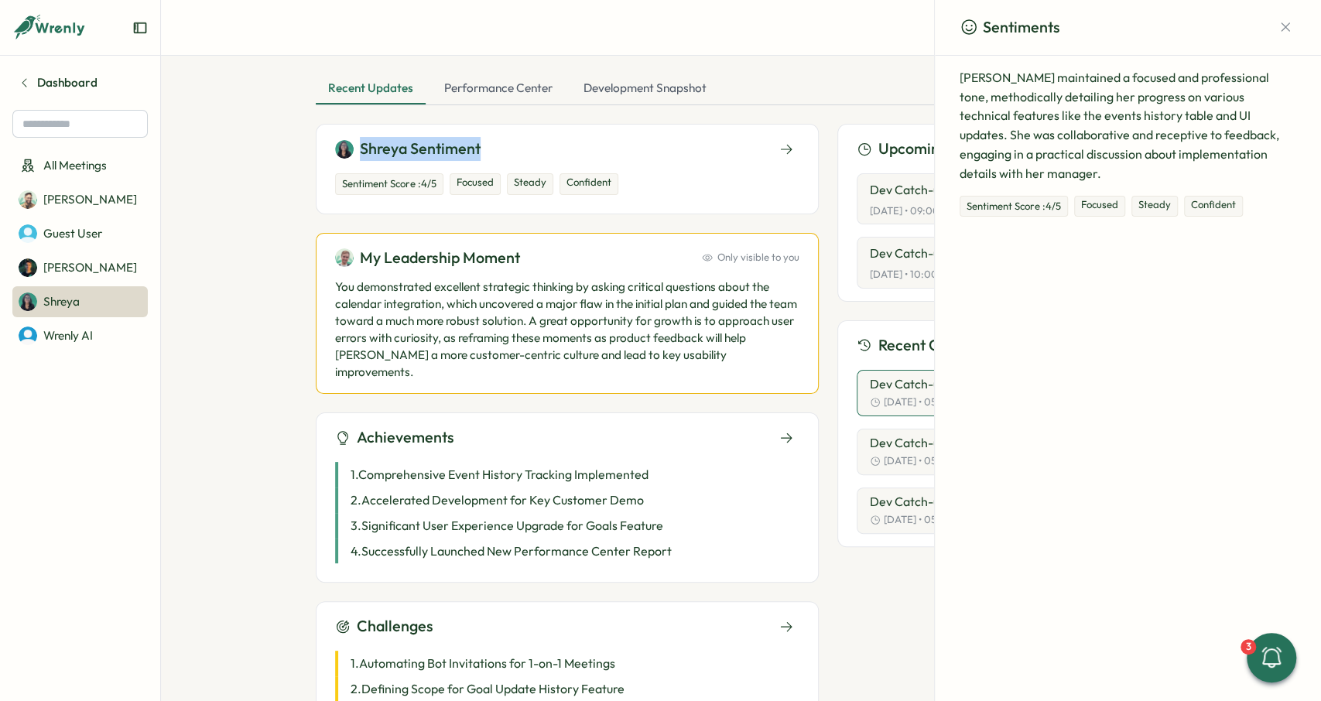
drag, startPoint x: 428, startPoint y: 148, endPoint x: 265, endPoint y: 145, distance: 162.5
click at [278, 147] on section "Meetings Shreya Sentiments [PERSON_NAME] maintained a focused and professional …" at bounding box center [741, 378] width 1160 height 645
click at [265, 145] on section "Meetings Shreya Sentiments [PERSON_NAME] maintained a focused and professional …" at bounding box center [741, 378] width 1160 height 645
click at [1280, 19] on button "button" at bounding box center [1285, 27] width 22 height 22
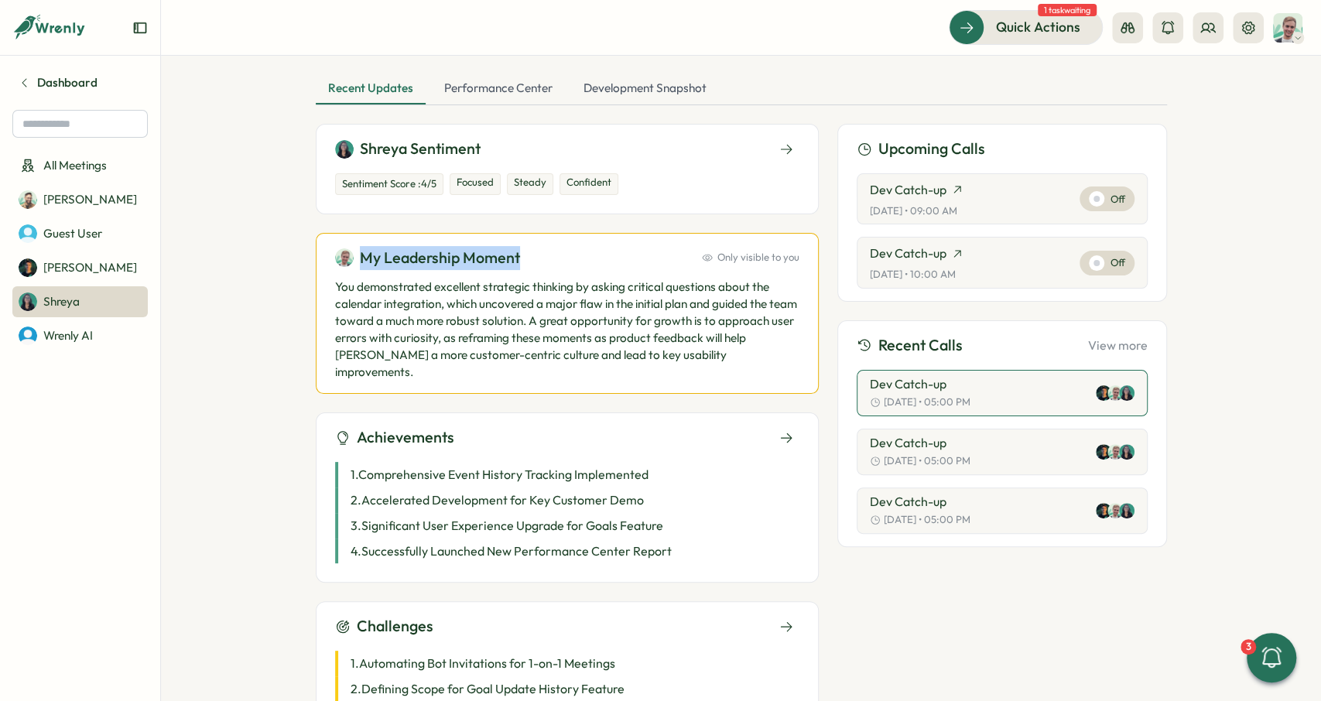
drag, startPoint x: 365, startPoint y: 258, endPoint x: 528, endPoint y: 260, distance: 163.2
click at [528, 260] on div "My Leadership Moment Only visible to you" at bounding box center [567, 258] width 464 height 24
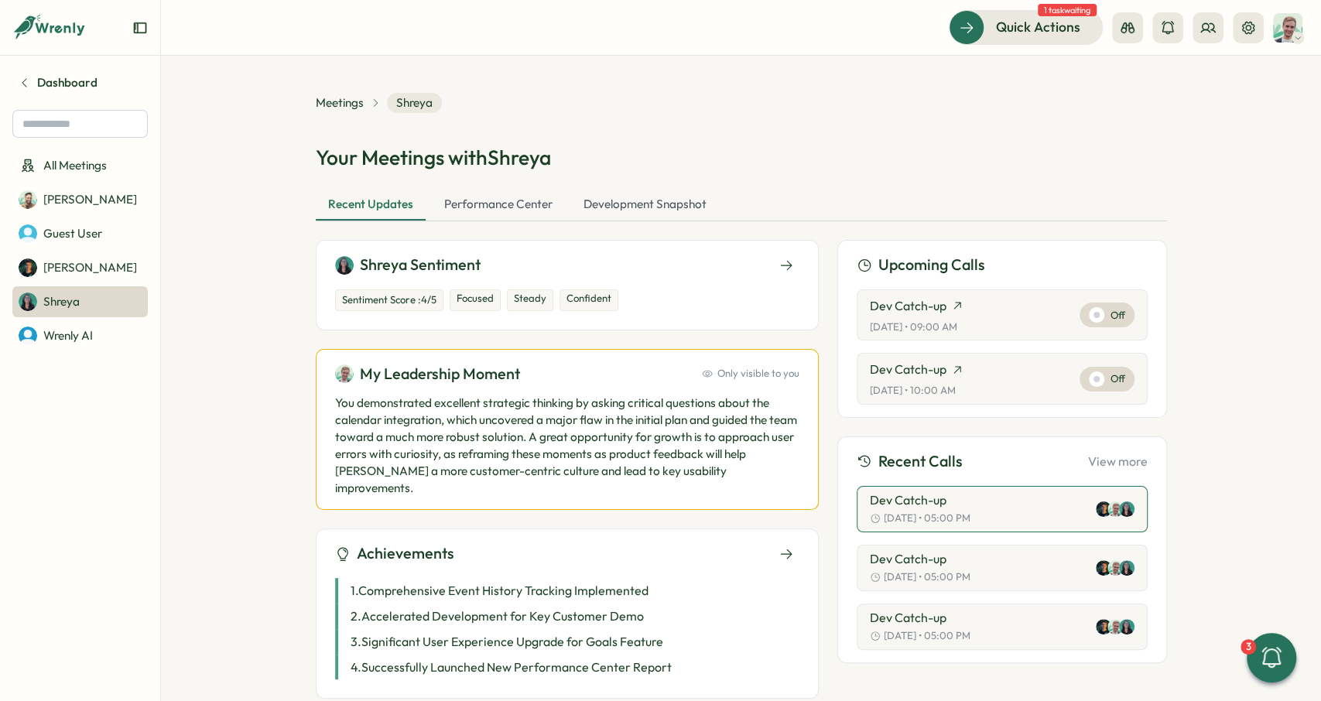
scroll to position [0, 0]
click at [100, 166] on span "All Meetings" at bounding box center [74, 165] width 63 height 17
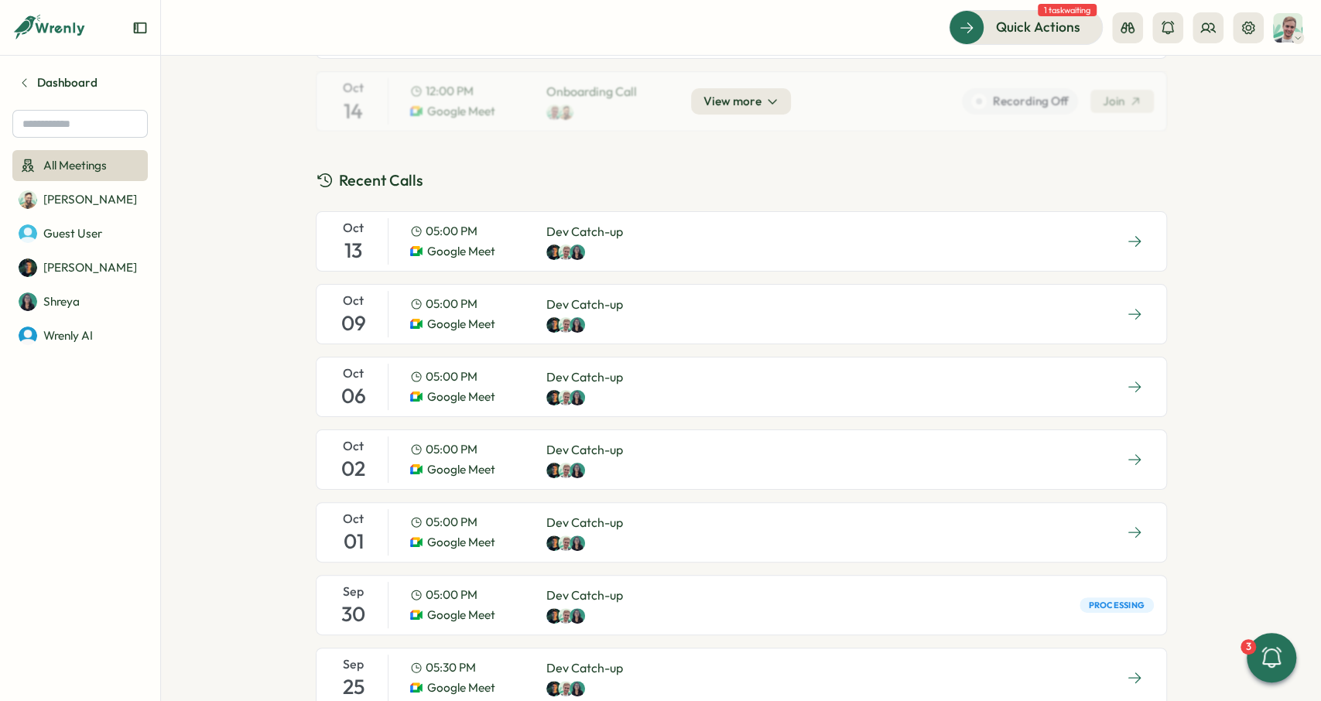
scroll to position [348, 0]
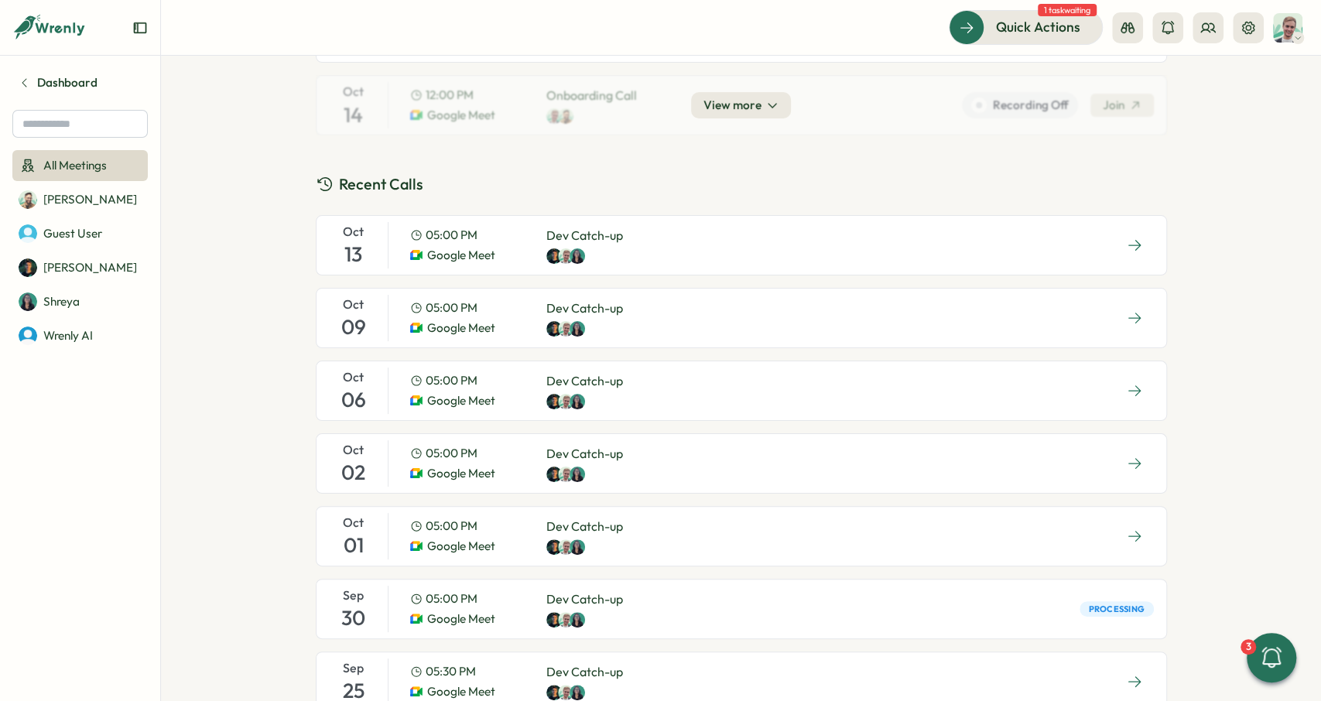
click at [726, 302] on div "[DATE] 05:00 PM Google Meet Dev Catch-up" at bounding box center [741, 318] width 851 height 60
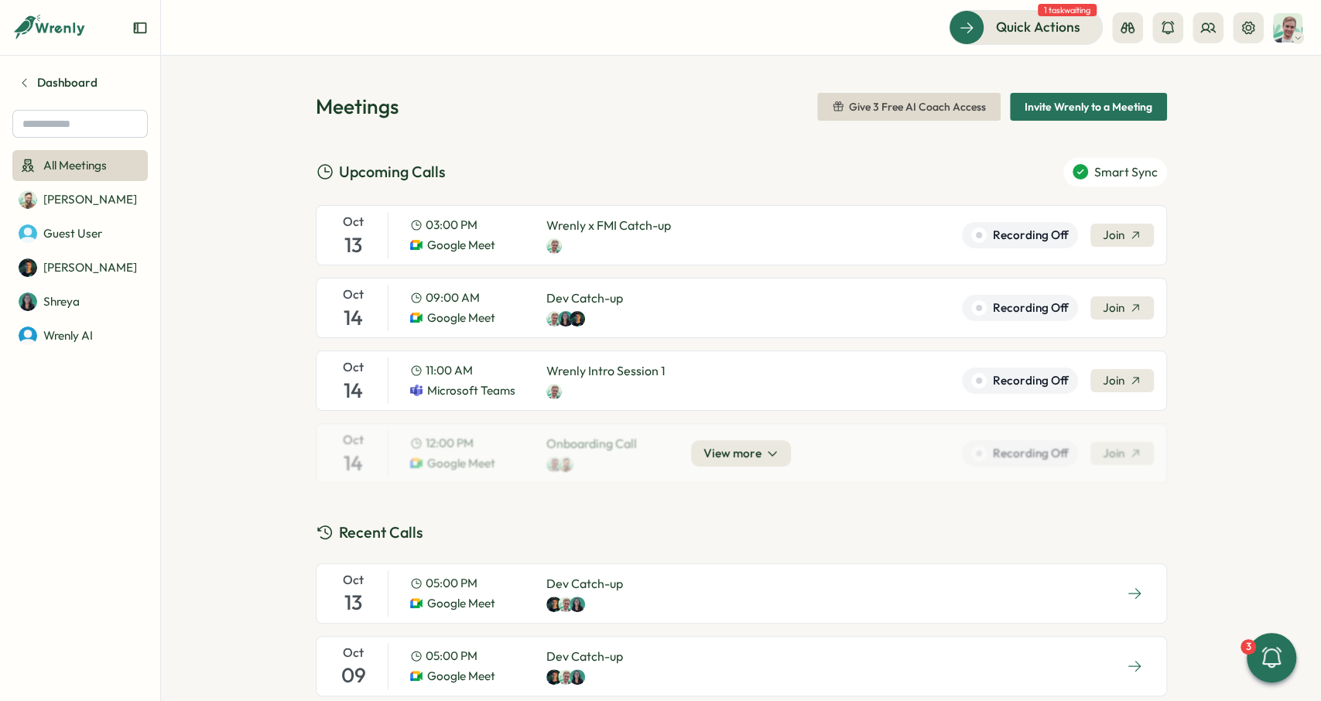
click at [740, 309] on div "[DATE] 09:00 AM Google Meet Dev Catch-up Recording Off Join" at bounding box center [741, 308] width 851 height 60
click at [728, 308] on div "[DATE] 09:00 AM Google Meet Dev Catch-up Recording Off Join" at bounding box center [741, 308] width 851 height 60
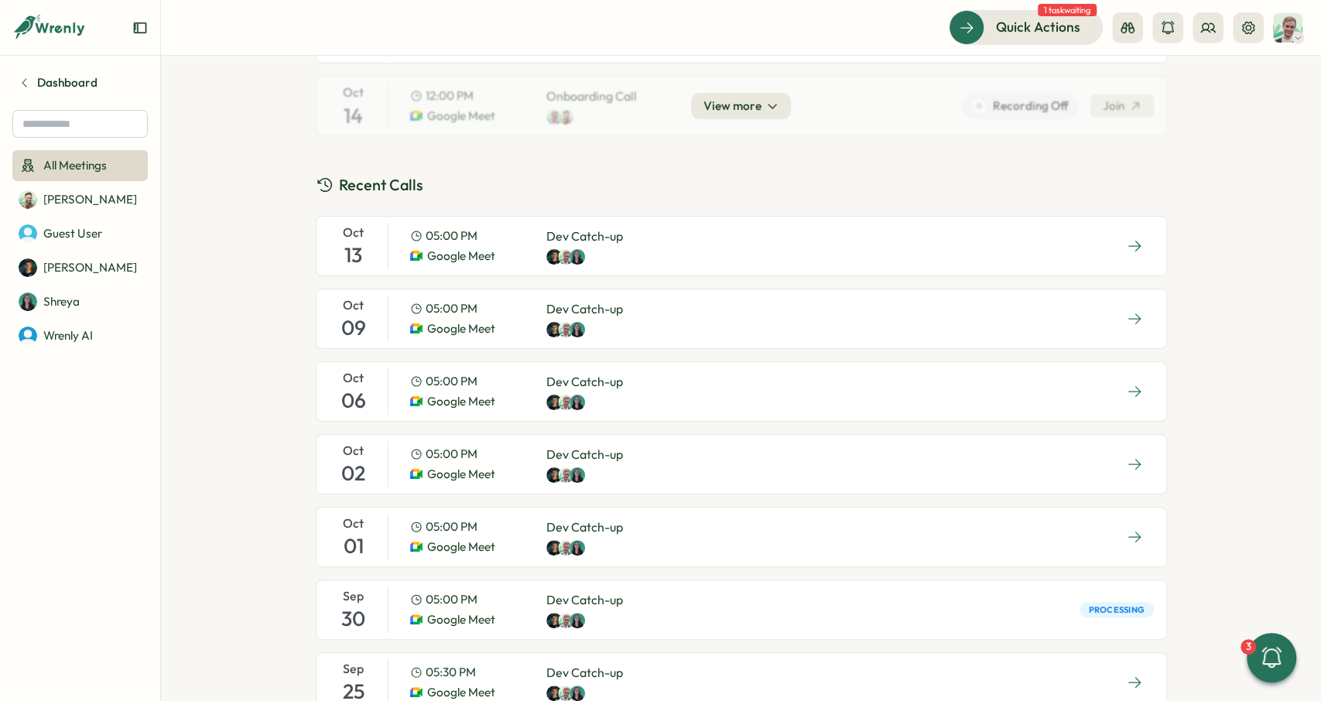
scroll to position [348, 0]
click at [720, 313] on div "[DATE] 05:00 PM Google Meet Dev Catch-up" at bounding box center [741, 318] width 851 height 60
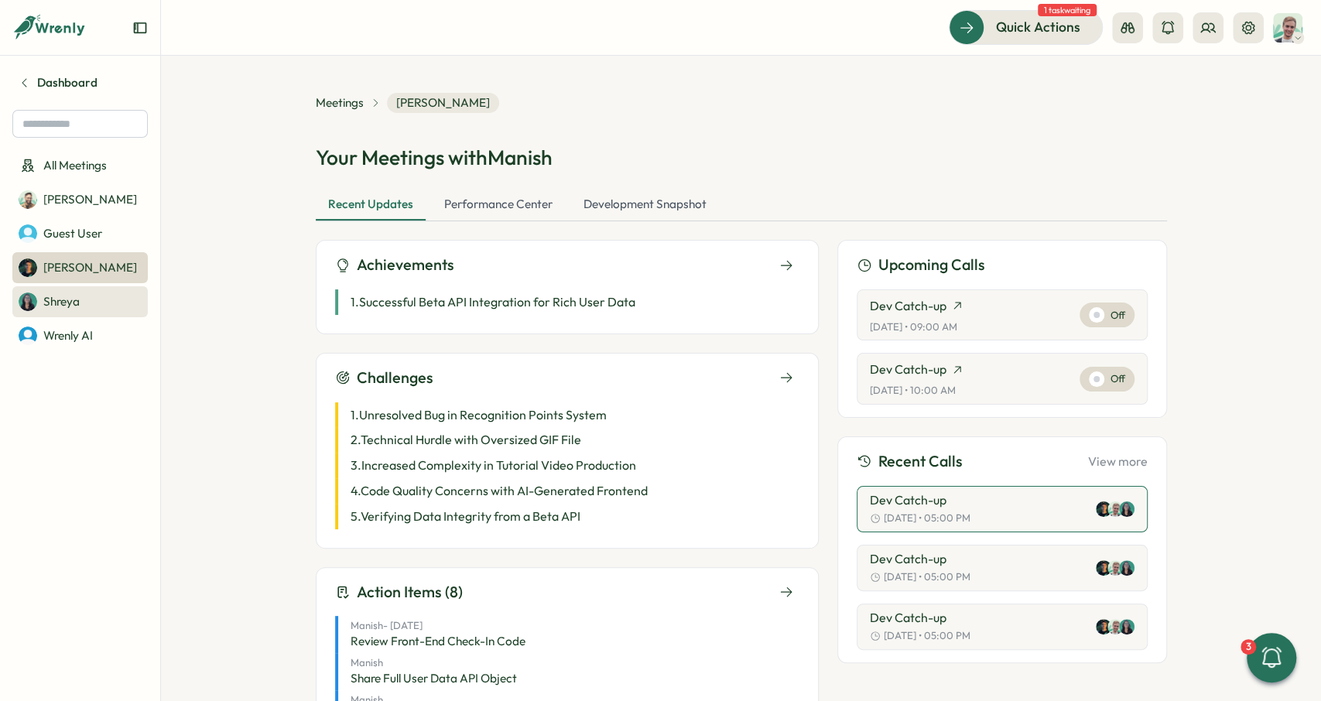
click at [97, 295] on link "Shreya" at bounding box center [79, 301] width 135 height 31
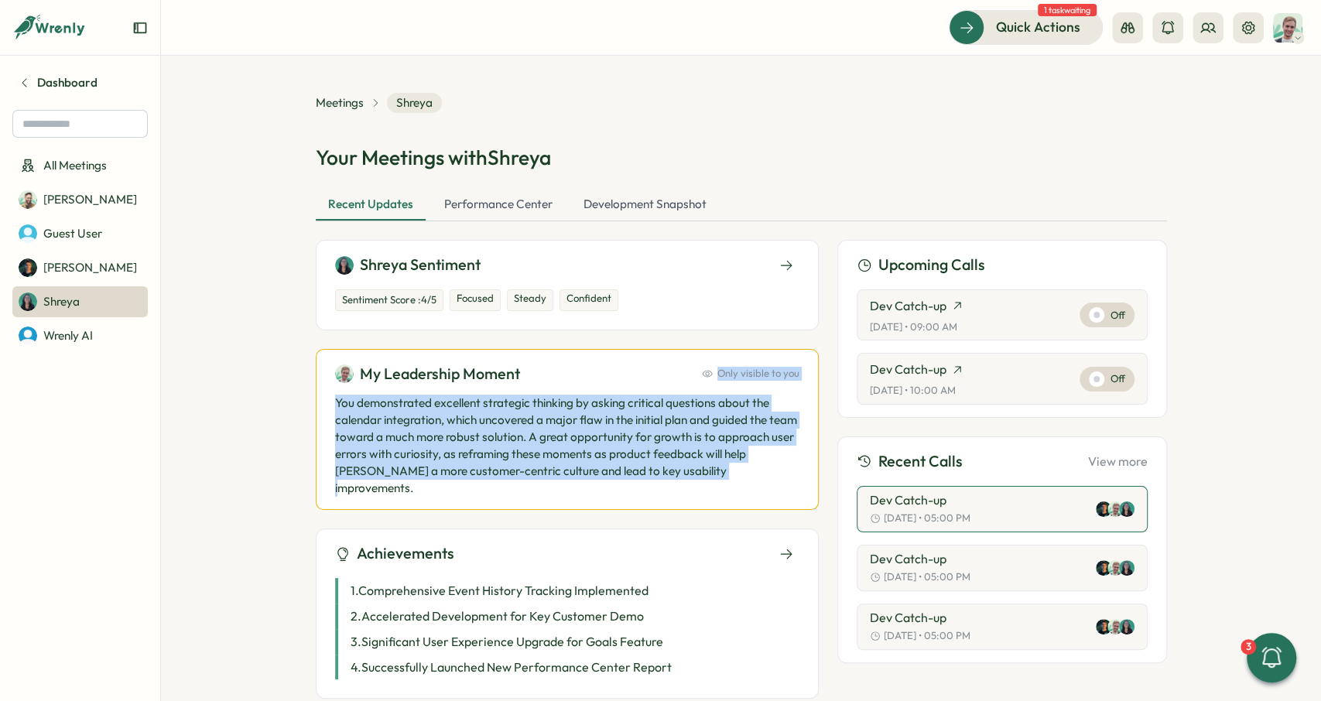
drag, startPoint x: 332, startPoint y: 371, endPoint x: 770, endPoint y: 485, distance: 452.4
click at [768, 486] on div "My Leadership Moment Only visible to you You demonstrated excellent strategic t…" at bounding box center [567, 430] width 503 height 162
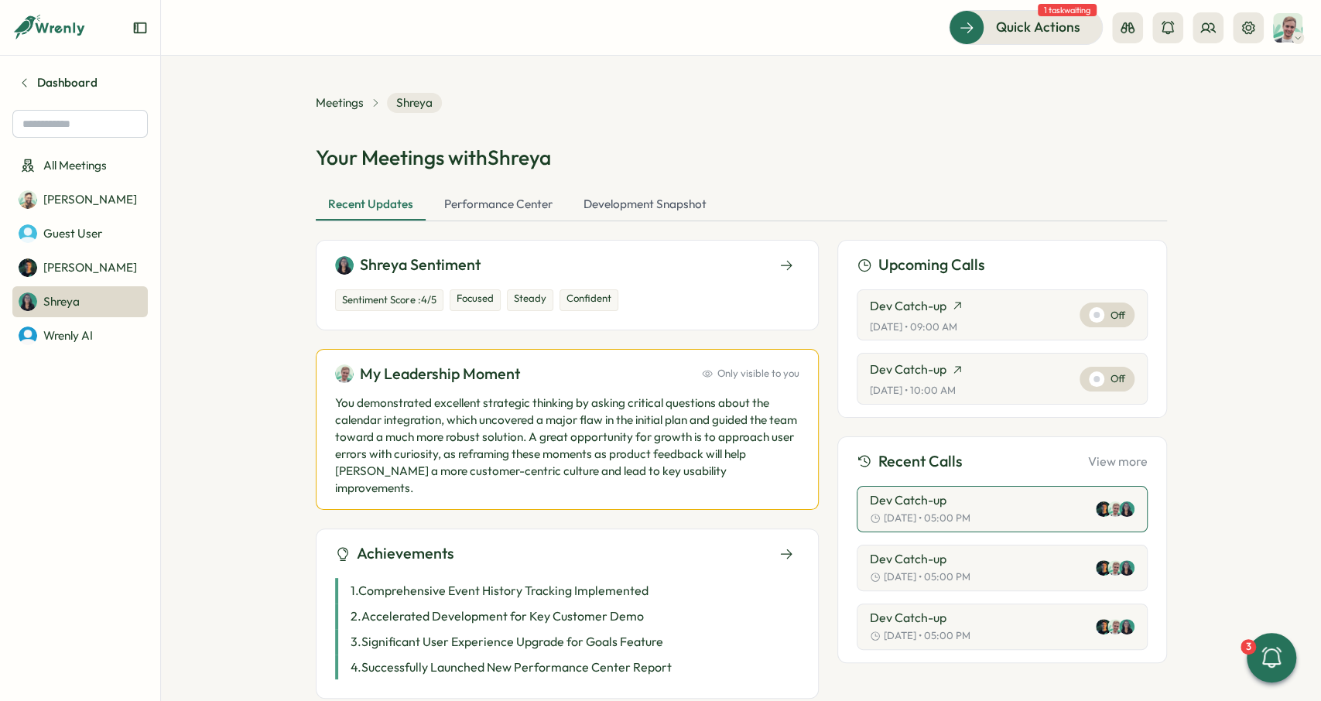
drag, startPoint x: 783, startPoint y: 477, endPoint x: 805, endPoint y: 473, distance: 22.2
click at [784, 477] on p "You demonstrated excellent strategic thinking by asking critical questions abou…" at bounding box center [567, 446] width 464 height 102
drag, startPoint x: 802, startPoint y: 375, endPoint x: 710, endPoint y: 371, distance: 92.2
click at [710, 371] on div "My Leadership Moment Only visible to you You demonstrated excellent strategic t…" at bounding box center [567, 430] width 503 height 162
click at [699, 382] on div "My Leadership Moment Only visible to you" at bounding box center [567, 374] width 464 height 24
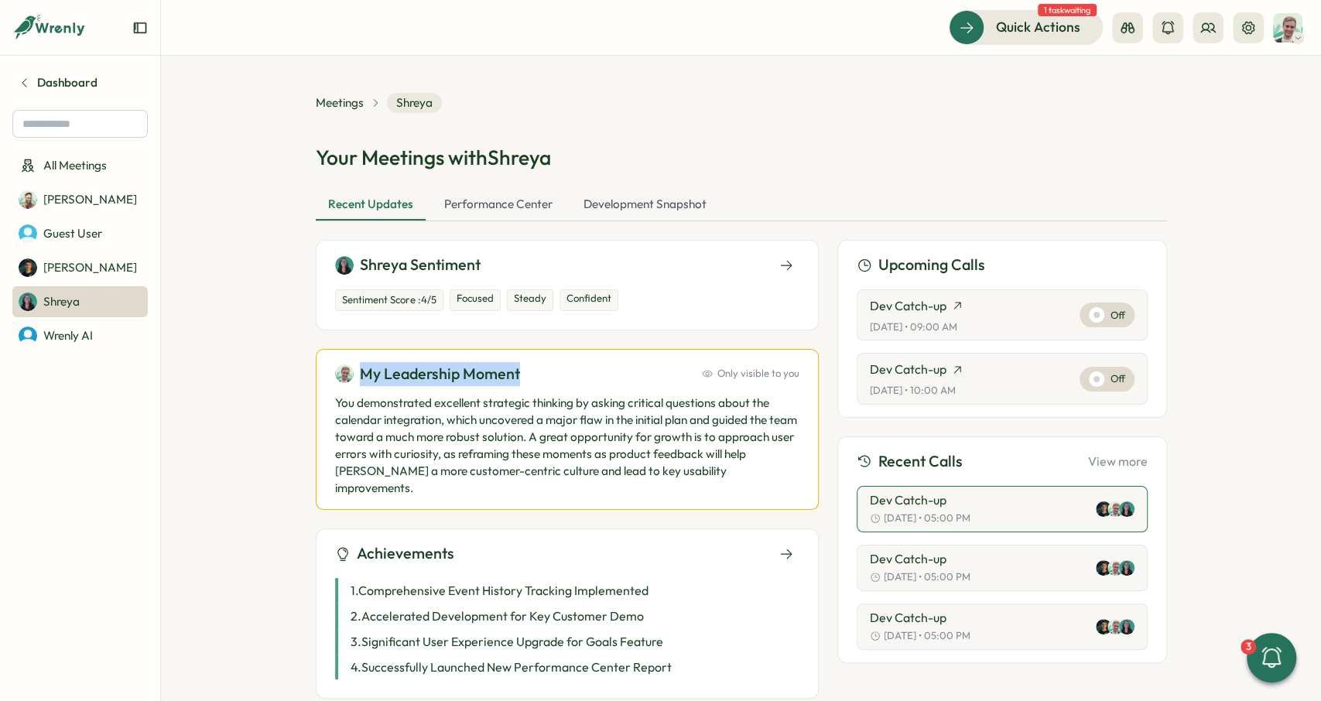
drag, startPoint x: 545, startPoint y: 367, endPoint x: 364, endPoint y: 381, distance: 180.8
click at [364, 381] on div "My Leadership Moment Only visible to you" at bounding box center [567, 374] width 464 height 24
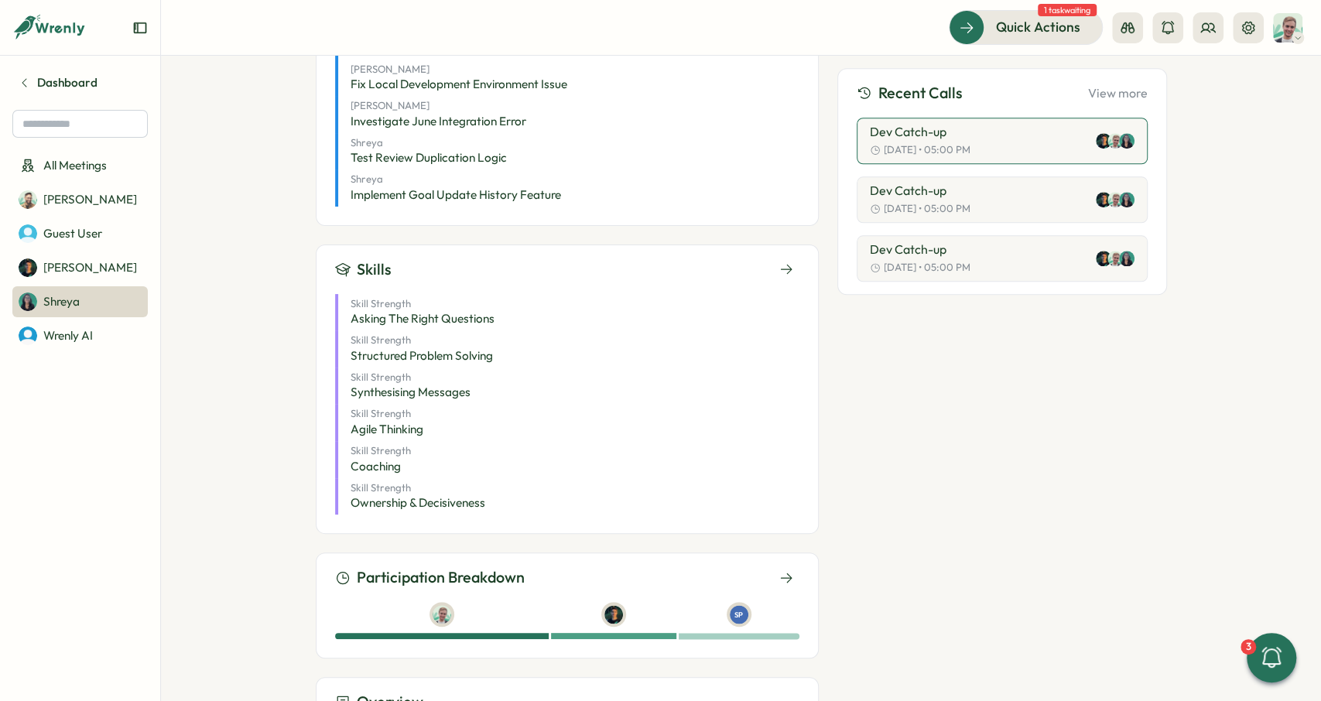
scroll to position [1044, 0]
click at [733, 257] on div "Skills" at bounding box center [567, 269] width 464 height 24
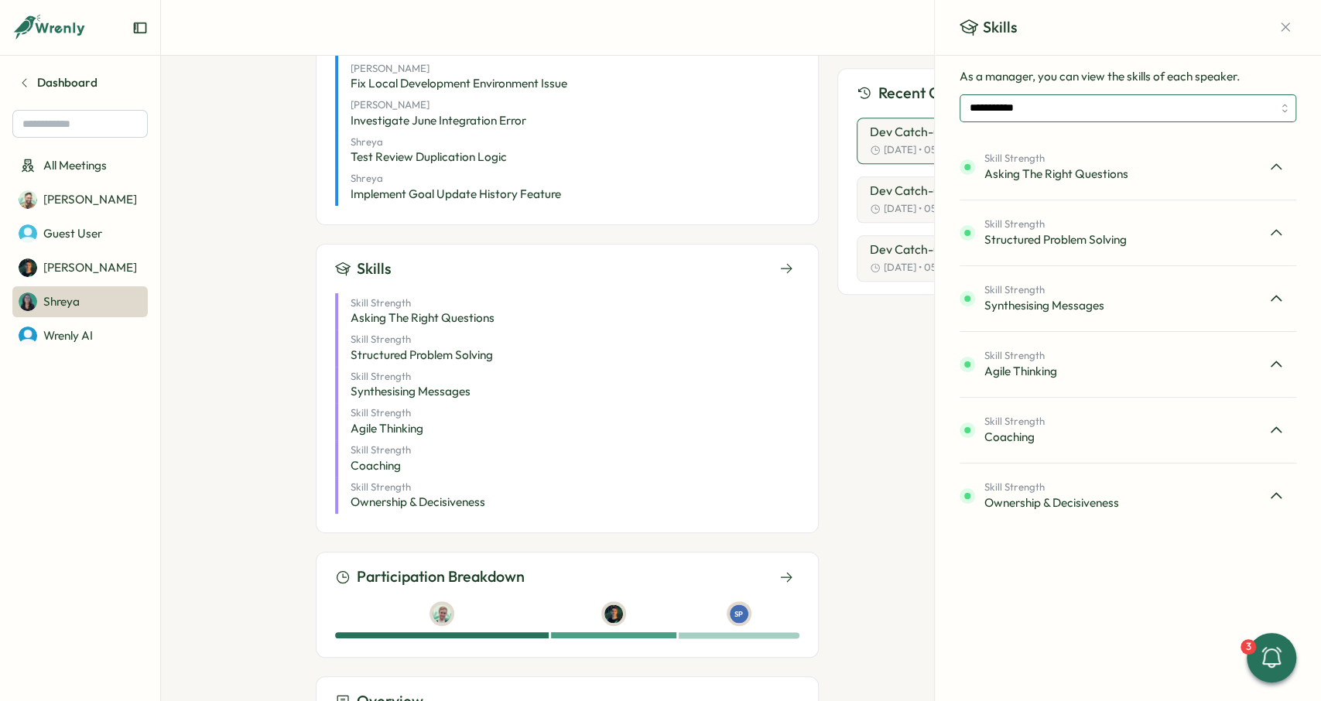
click at [1228, 112] on input "**********" at bounding box center [1127, 108] width 337 height 28
click at [1172, 116] on input "**********" at bounding box center [1127, 108] width 337 height 28
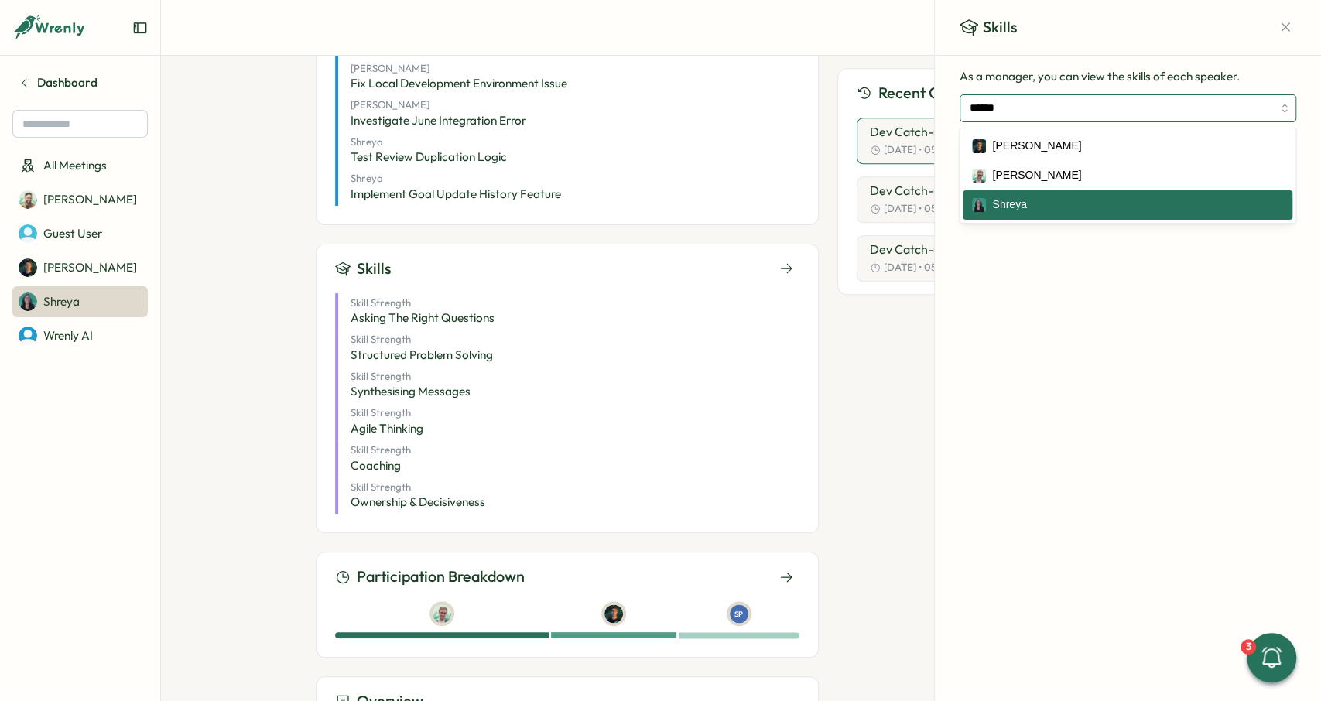
click at [1120, 104] on input "******" at bounding box center [1127, 108] width 337 height 28
type input "**********"
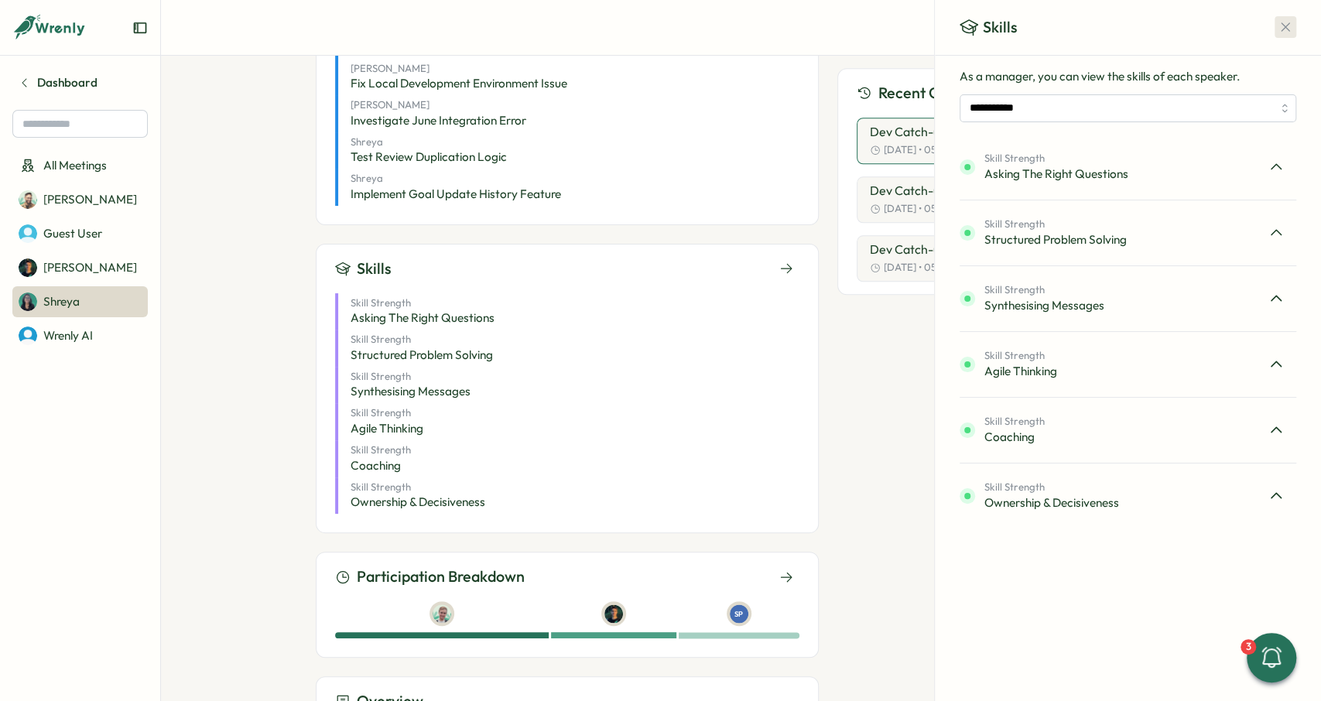
drag, startPoint x: 1271, startPoint y: 27, endPoint x: 1287, endPoint y: 26, distance: 15.5
click at [1273, 27] on div "Skills" at bounding box center [1128, 28] width 386 height 56
click at [1287, 26] on icon "button" at bounding box center [1284, 26] width 15 height 15
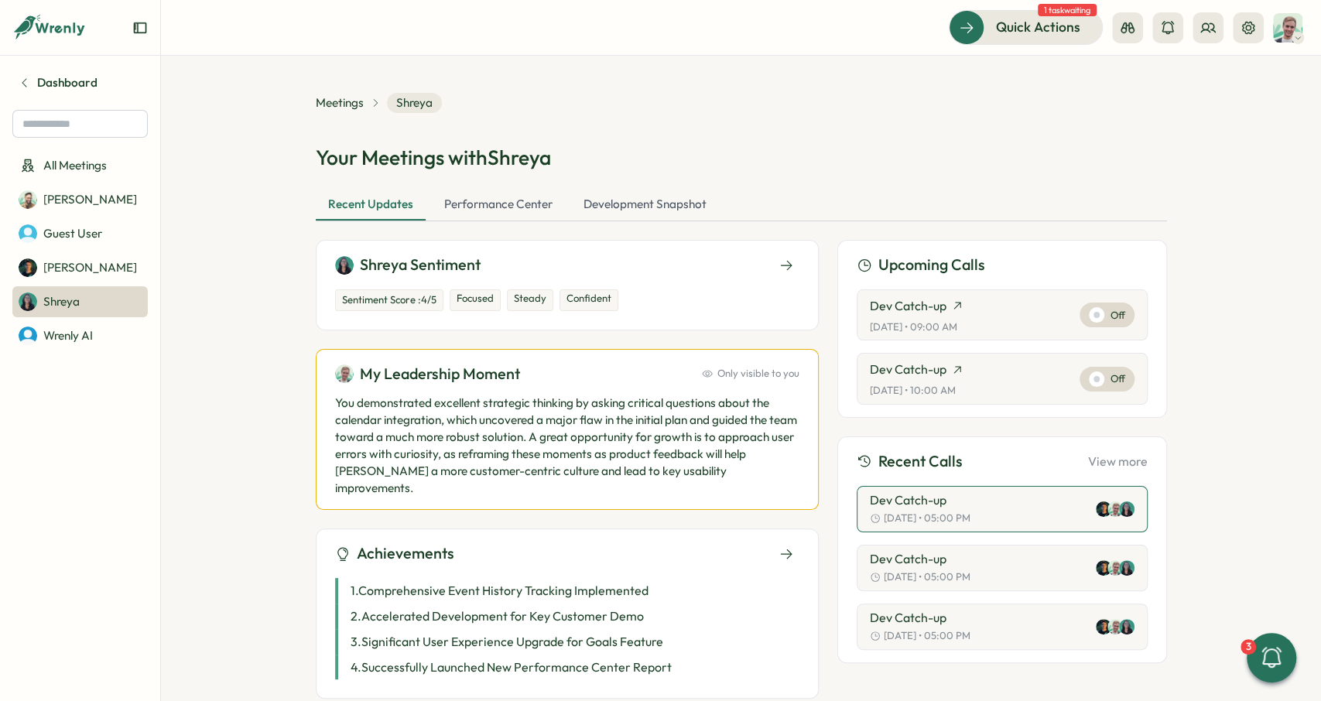
scroll to position [0, 0]
click at [457, 208] on div "Performance Center" at bounding box center [498, 205] width 133 height 31
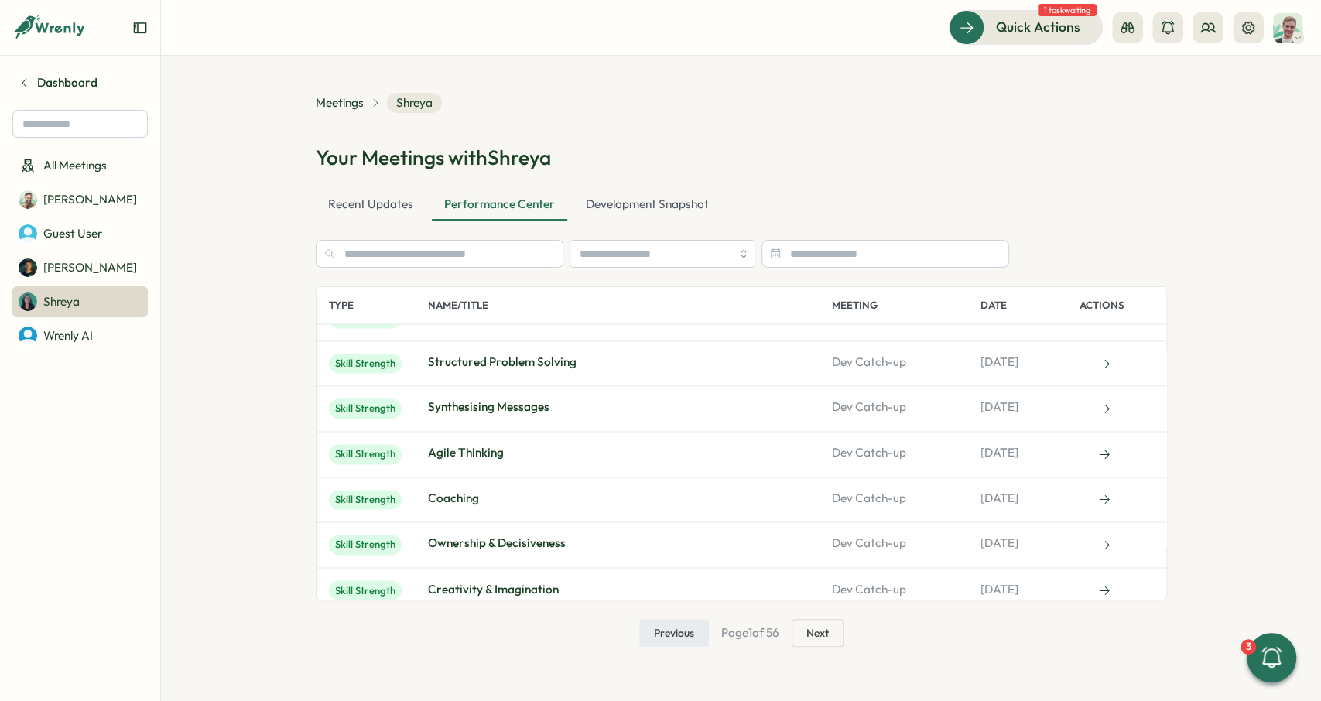
scroll to position [1707, 0]
click at [1248, 502] on section "Meetings Shreya Your Meetings with Shreya Recent Updates Performance Center Dev…" at bounding box center [741, 378] width 1160 height 645
click at [43, 168] on span "All Meetings" at bounding box center [74, 165] width 63 height 17
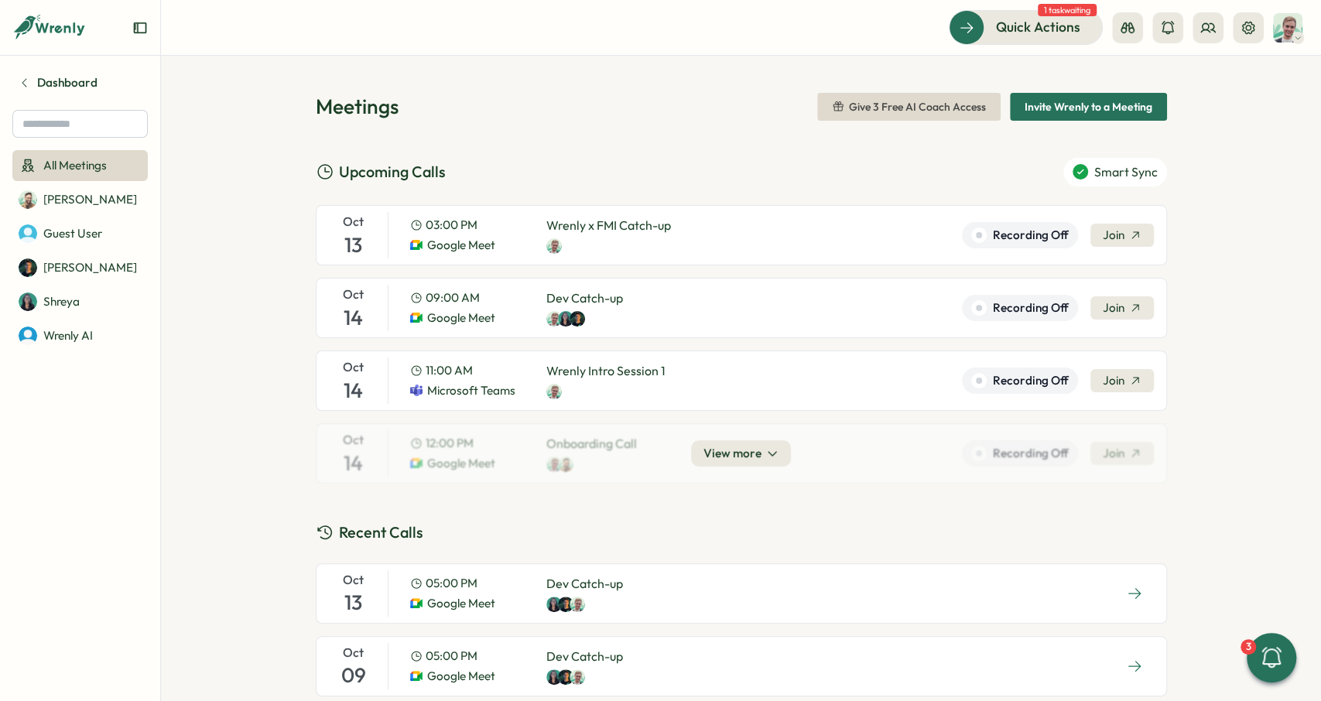
click at [254, 154] on div "Meetings Give 3 Free AI Coach Access Invite Wrenly to a Meeting Upcoming Calls …" at bounding box center [741, 378] width 1160 height 645
click at [115, 292] on link "Shreya" at bounding box center [79, 301] width 135 height 31
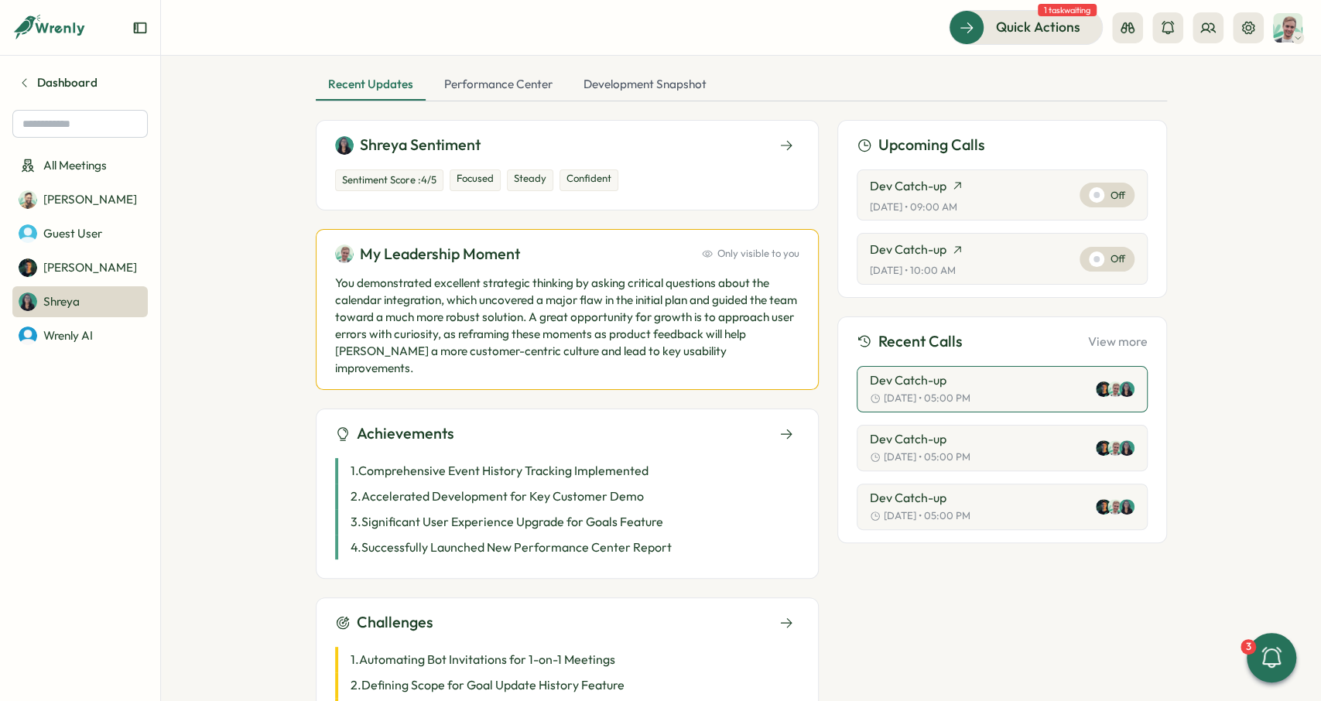
scroll to position [116, 0]
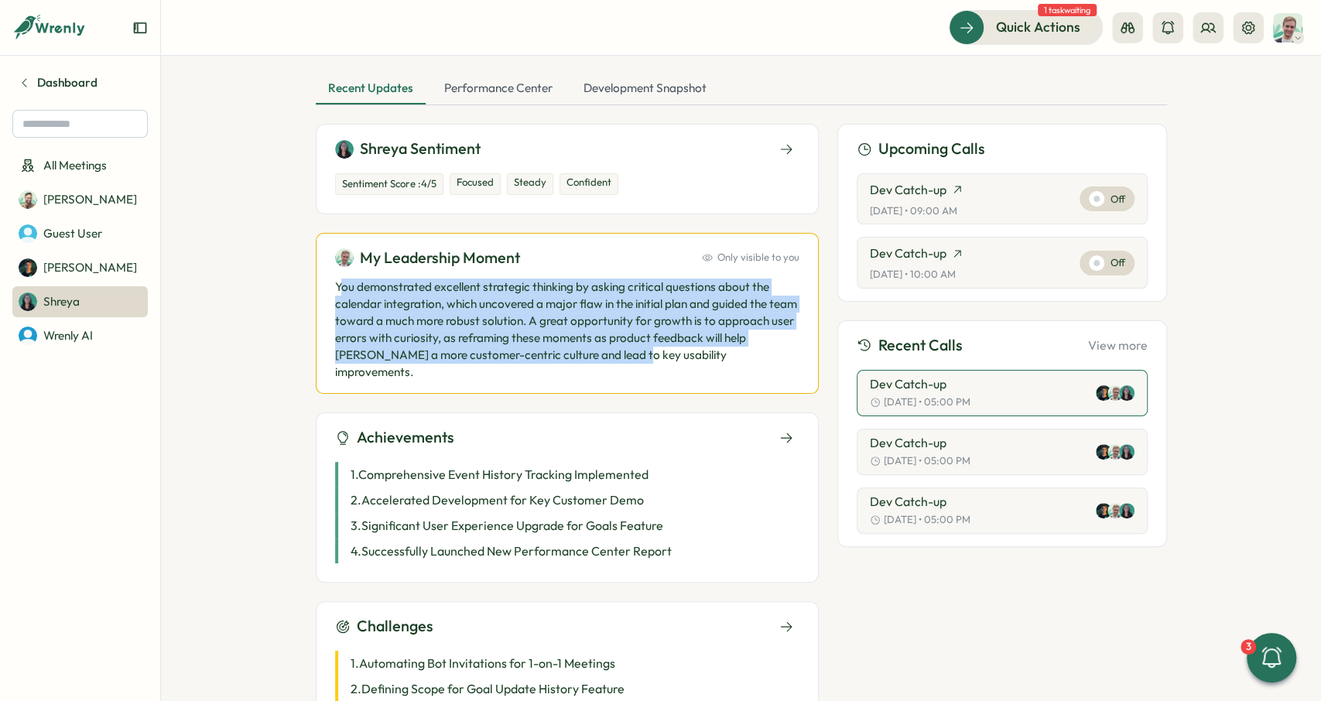
drag, startPoint x: 340, startPoint y: 281, endPoint x: 678, endPoint y: 349, distance: 345.6
click at [671, 351] on p "You demonstrated excellent strategic thinking by asking critical questions abou…" at bounding box center [567, 329] width 464 height 102
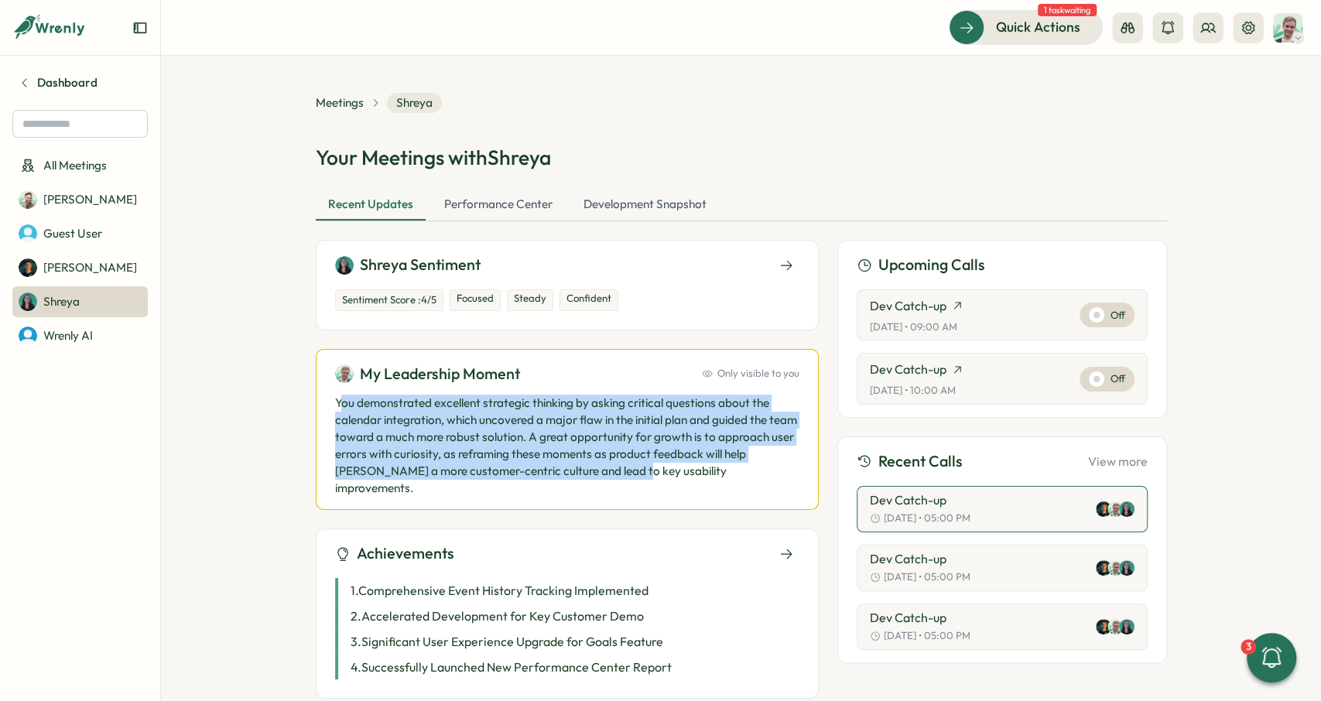
scroll to position [0, 0]
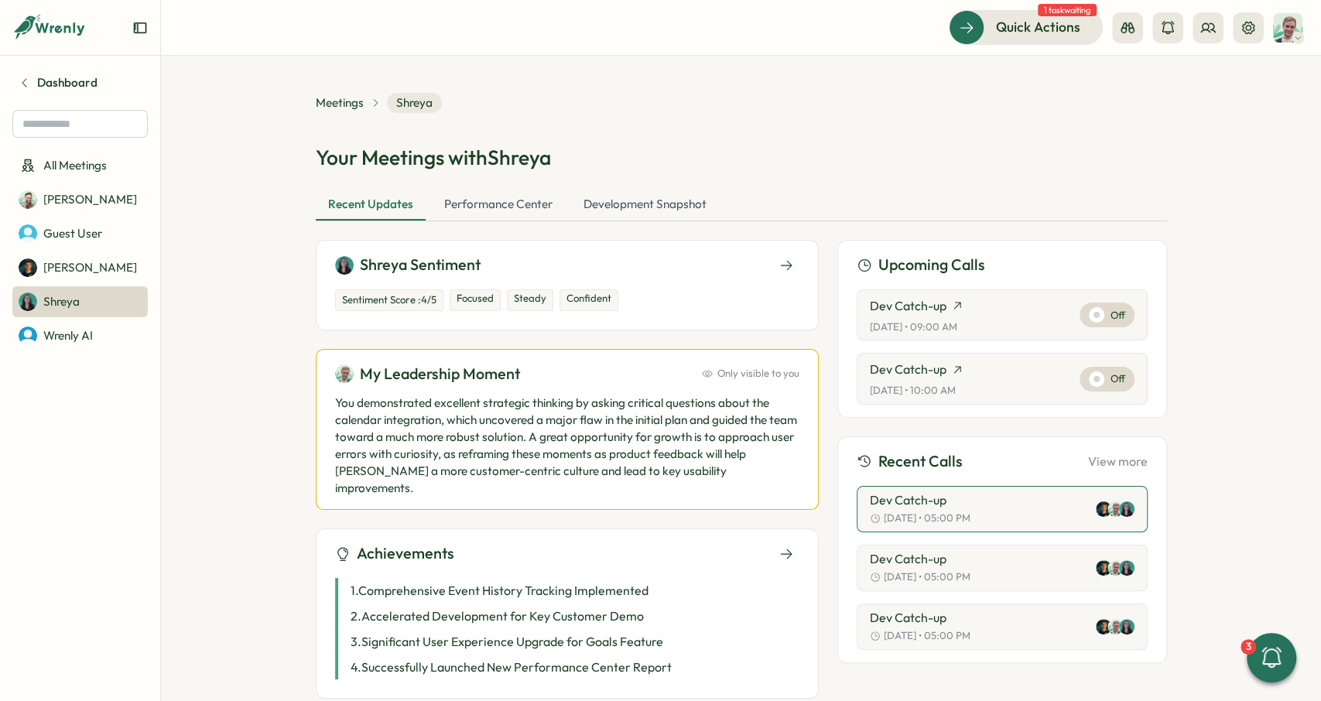
click at [768, 161] on div "Your Meetings with [PERSON_NAME]" at bounding box center [741, 157] width 851 height 27
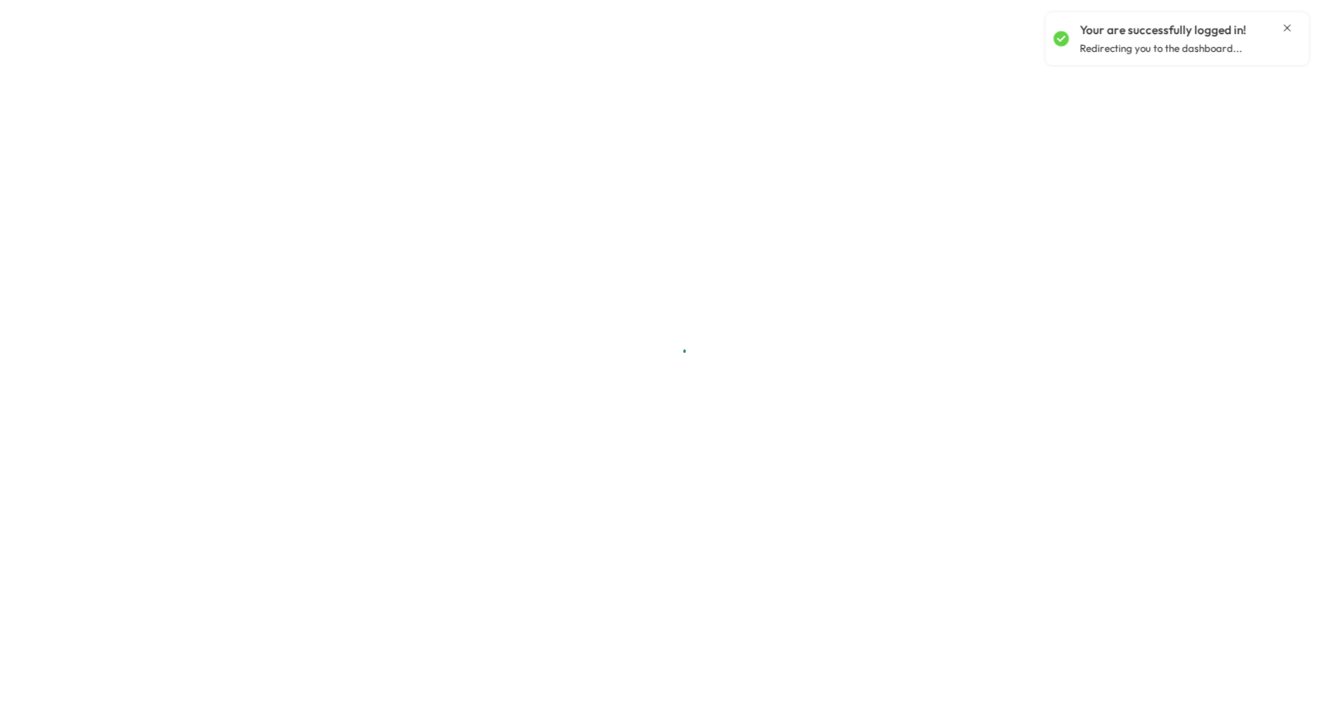
click at [1285, 24] on icon "Close notification" at bounding box center [1286, 28] width 12 height 12
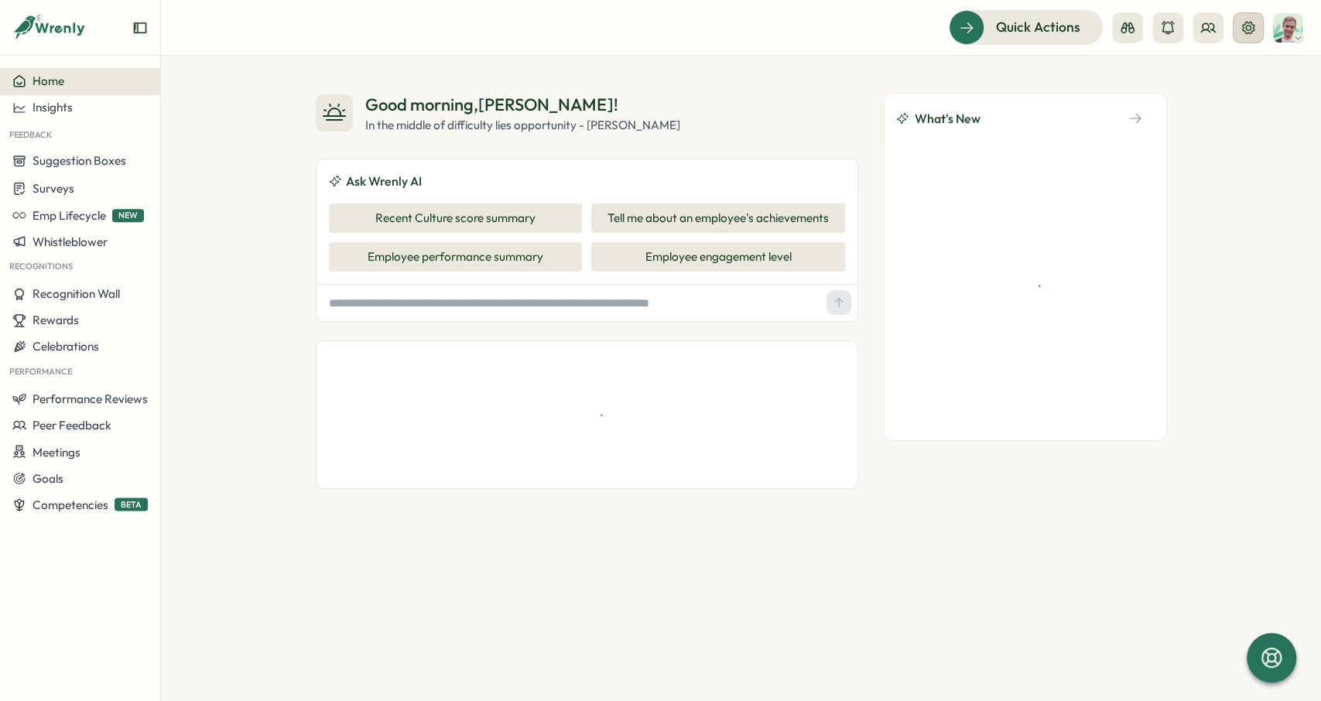
click at [1252, 32] on icon at bounding box center [1247, 27] width 15 height 15
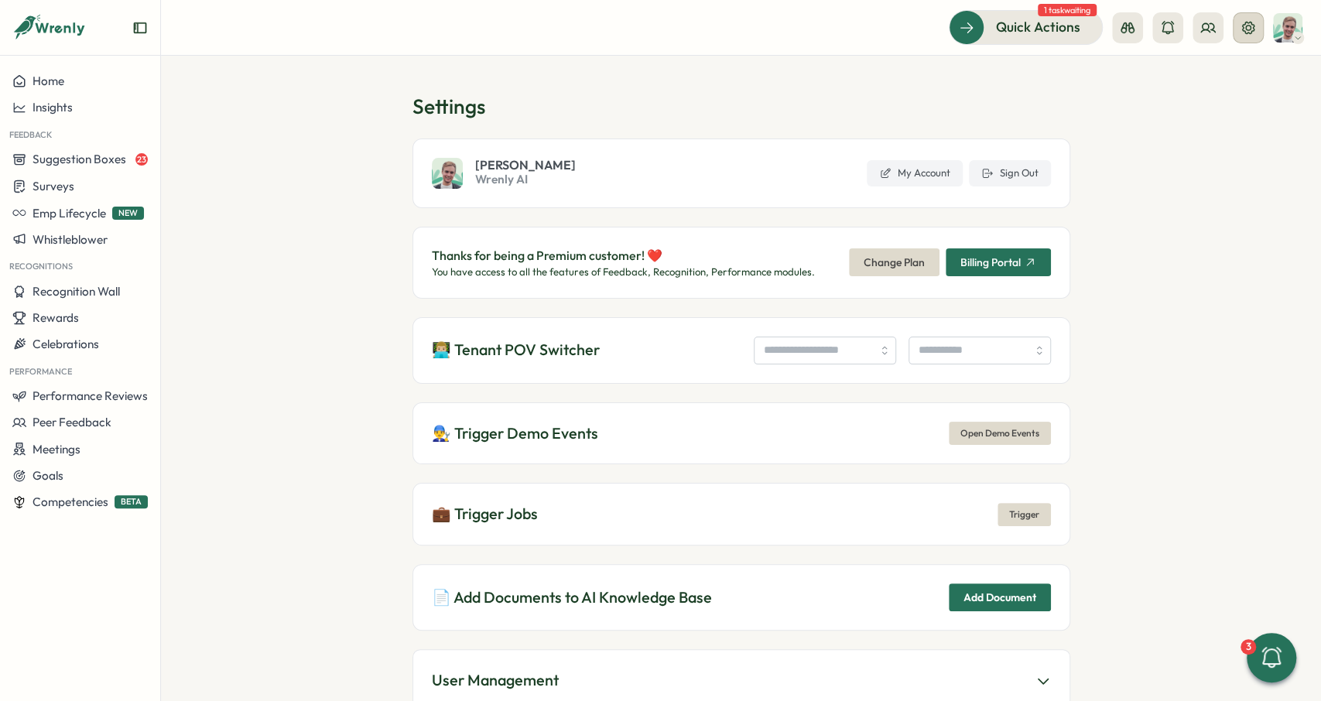
click at [1250, 26] on icon at bounding box center [1247, 27] width 15 height 15
click at [807, 337] on input "search" at bounding box center [824, 351] width 142 height 28
type input "**********"
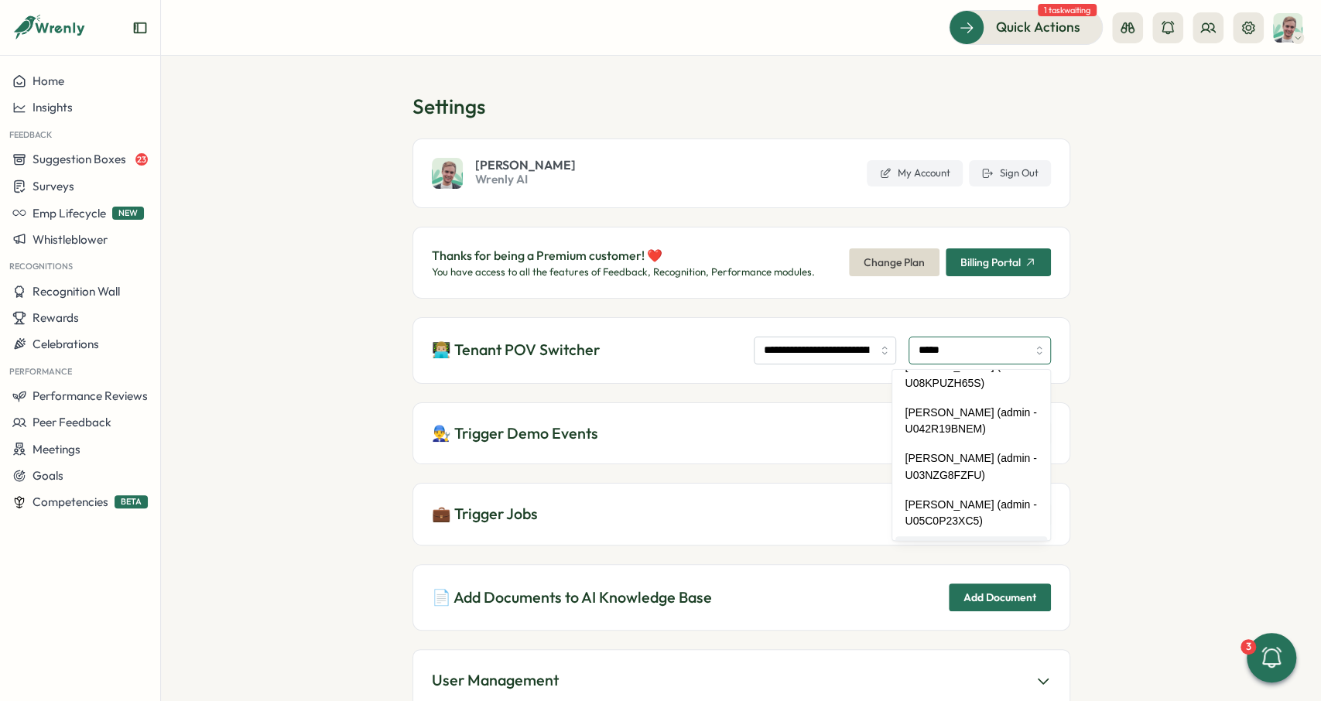
scroll to position [249, 0]
type input "**********"
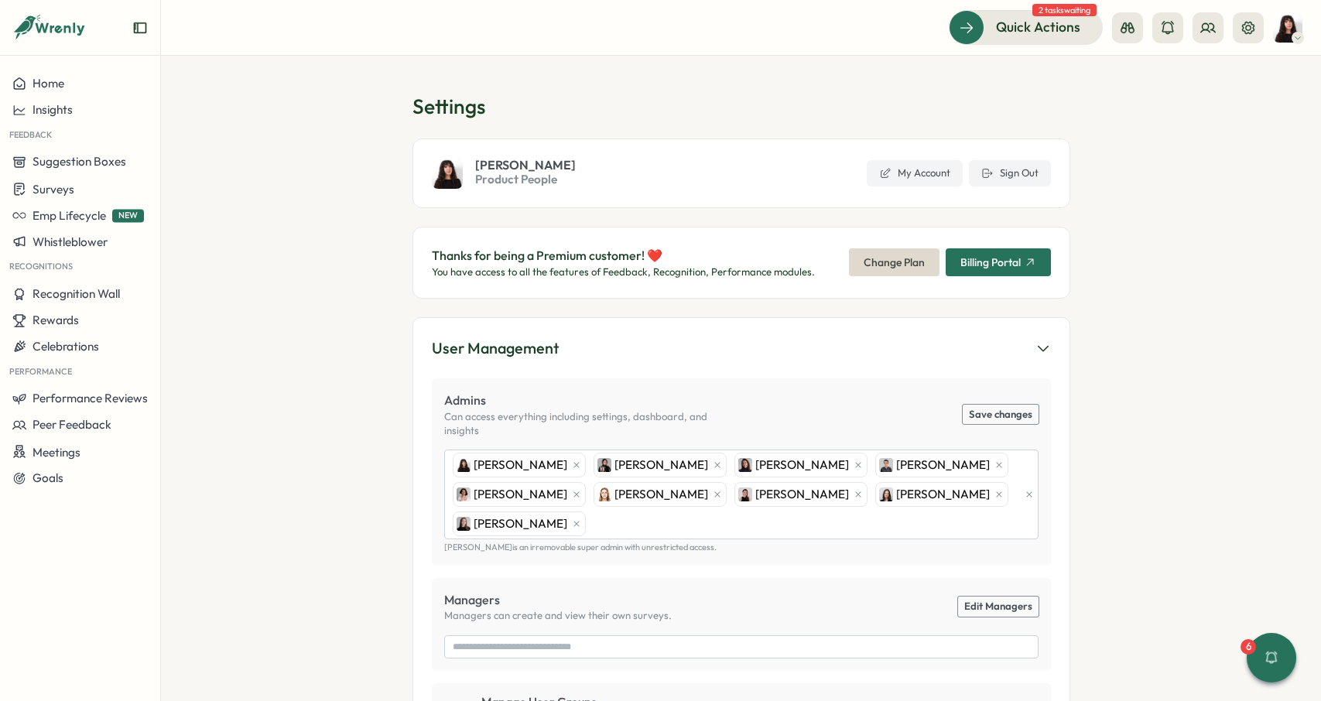
type input "**********"
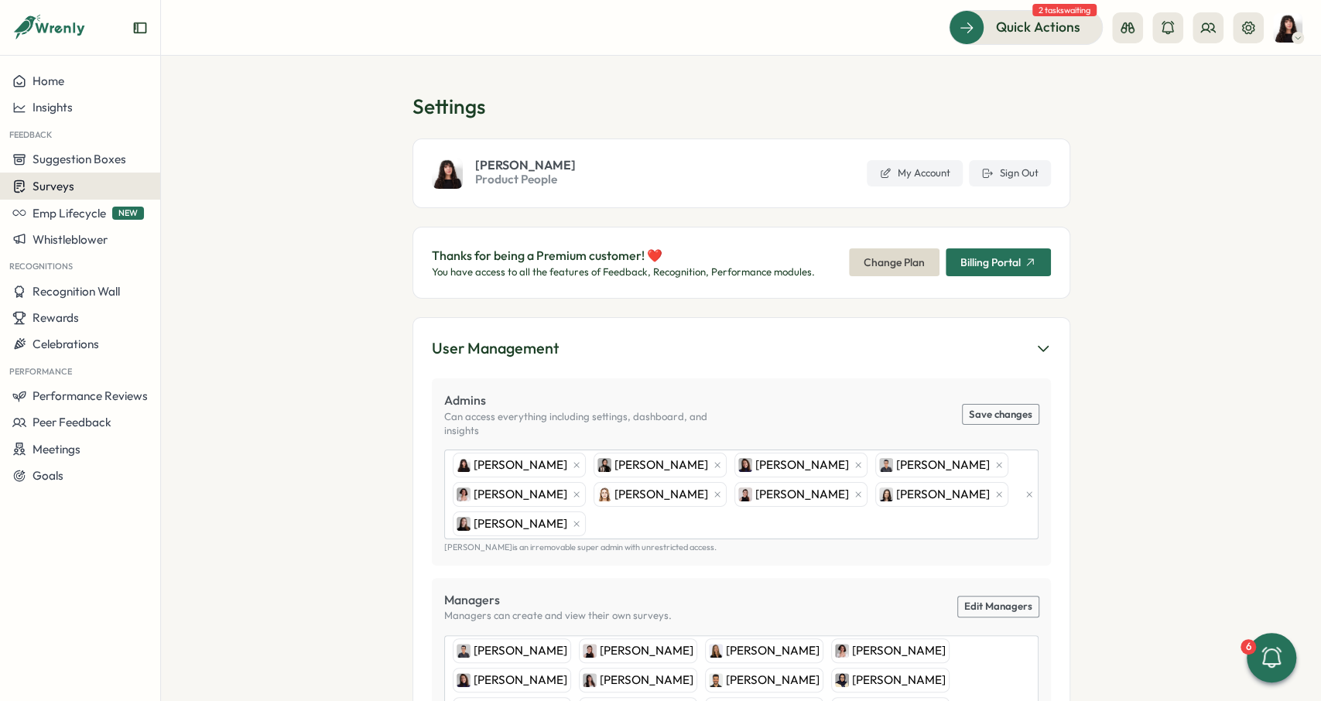
click at [108, 184] on div "Surveys" at bounding box center [79, 186] width 135 height 15
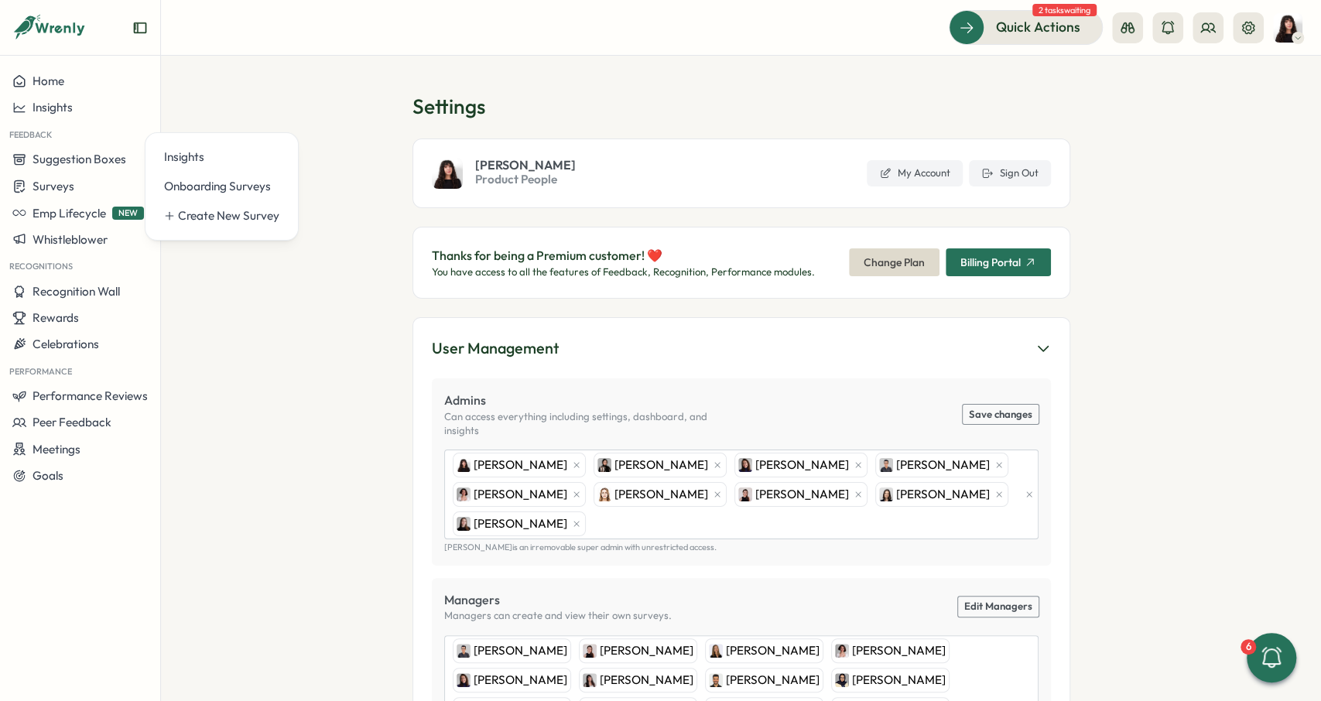
click at [217, 278] on section "Settings Kelly Rosa Product People My Account Sign Out Thanks for being a Premi…" at bounding box center [741, 378] width 1160 height 645
click at [142, 399] on span "Performance Reviews" at bounding box center [89, 395] width 115 height 15
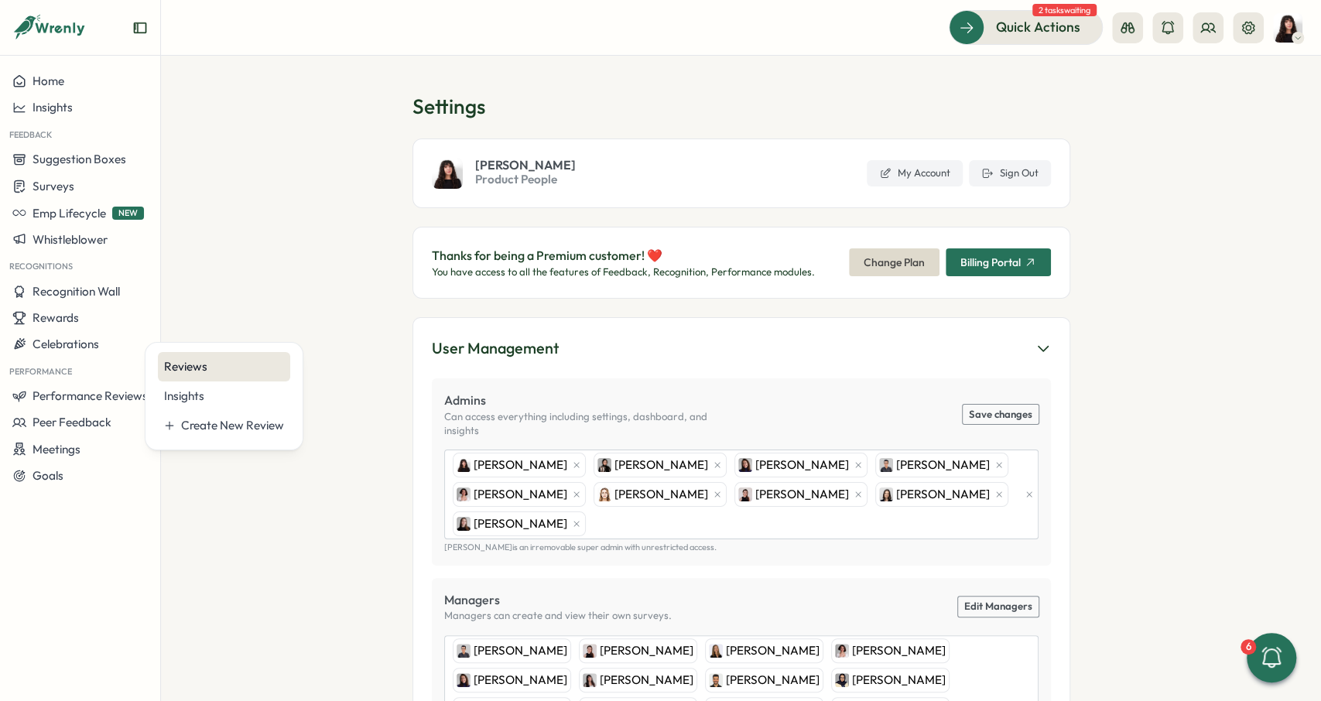
click at [205, 361] on div "Reviews" at bounding box center [224, 366] width 120 height 17
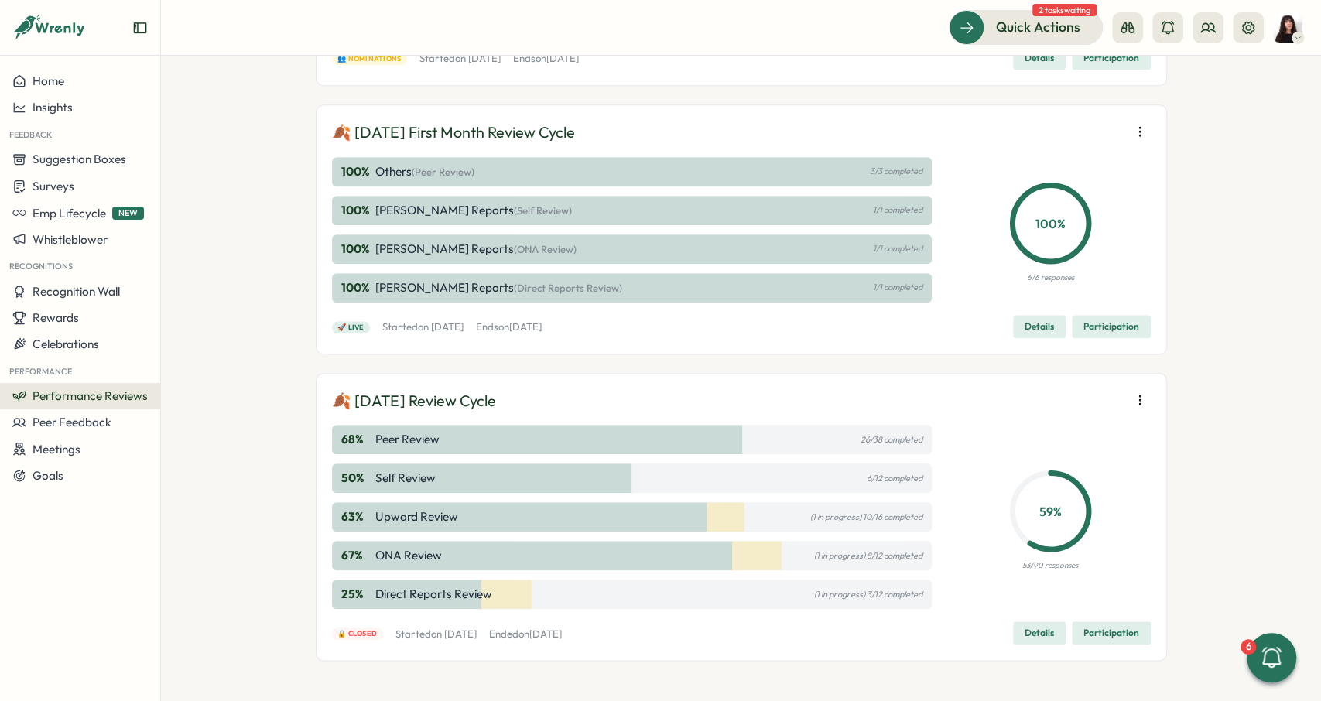
scroll to position [894, 0]
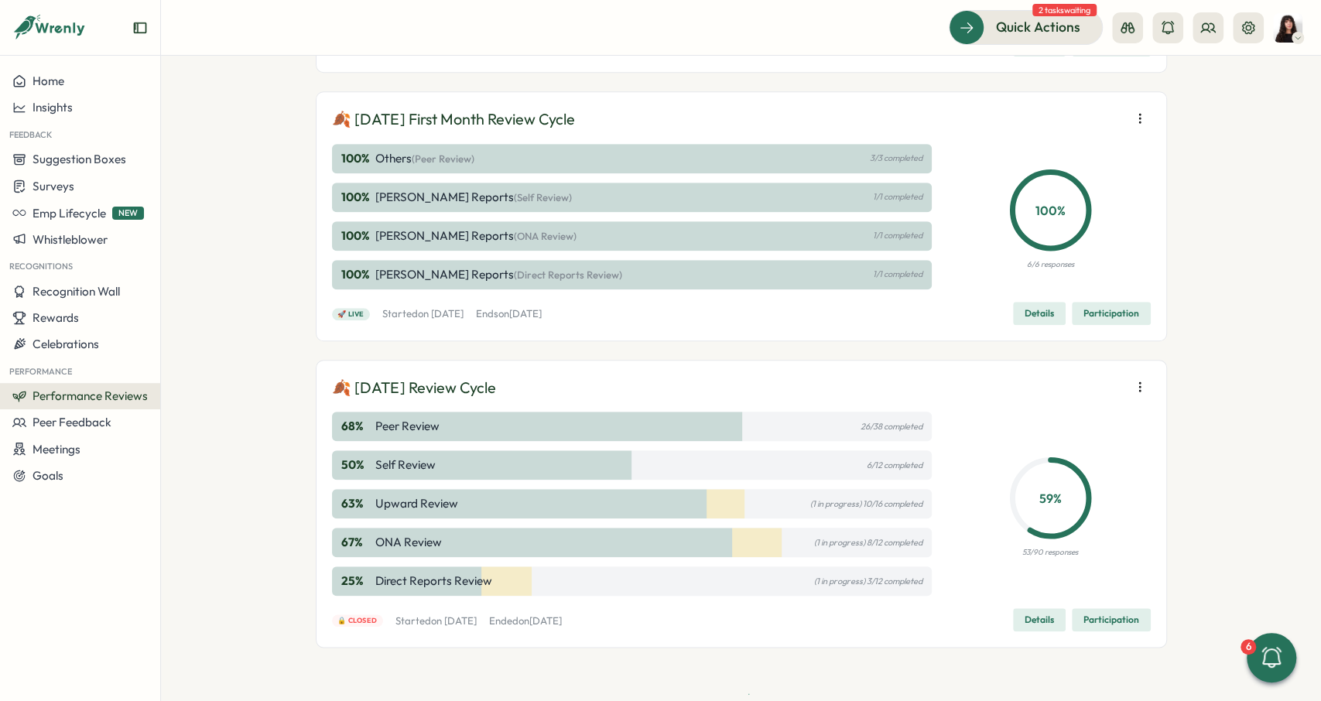
drag, startPoint x: 334, startPoint y: 385, endPoint x: 617, endPoint y: 388, distance: 282.4
click at [617, 388] on div "🍂 September 2025 Review Cycle" at bounding box center [741, 388] width 818 height 24
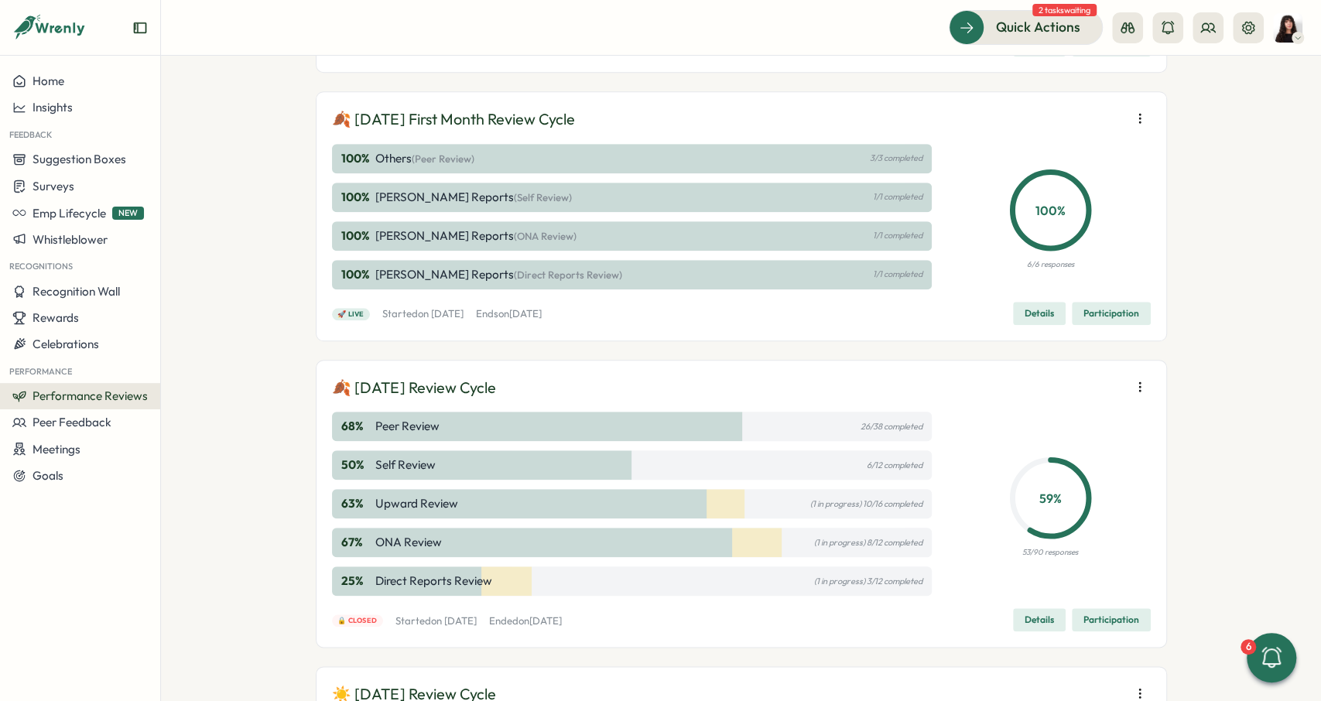
click at [377, 388] on p "🍂 September 2025 Review Cycle" at bounding box center [414, 388] width 164 height 24
click at [134, 395] on span "Performance Reviews" at bounding box center [89, 395] width 115 height 15
drag, startPoint x: 207, startPoint y: 539, endPoint x: 202, endPoint y: 528, distance: 12.5
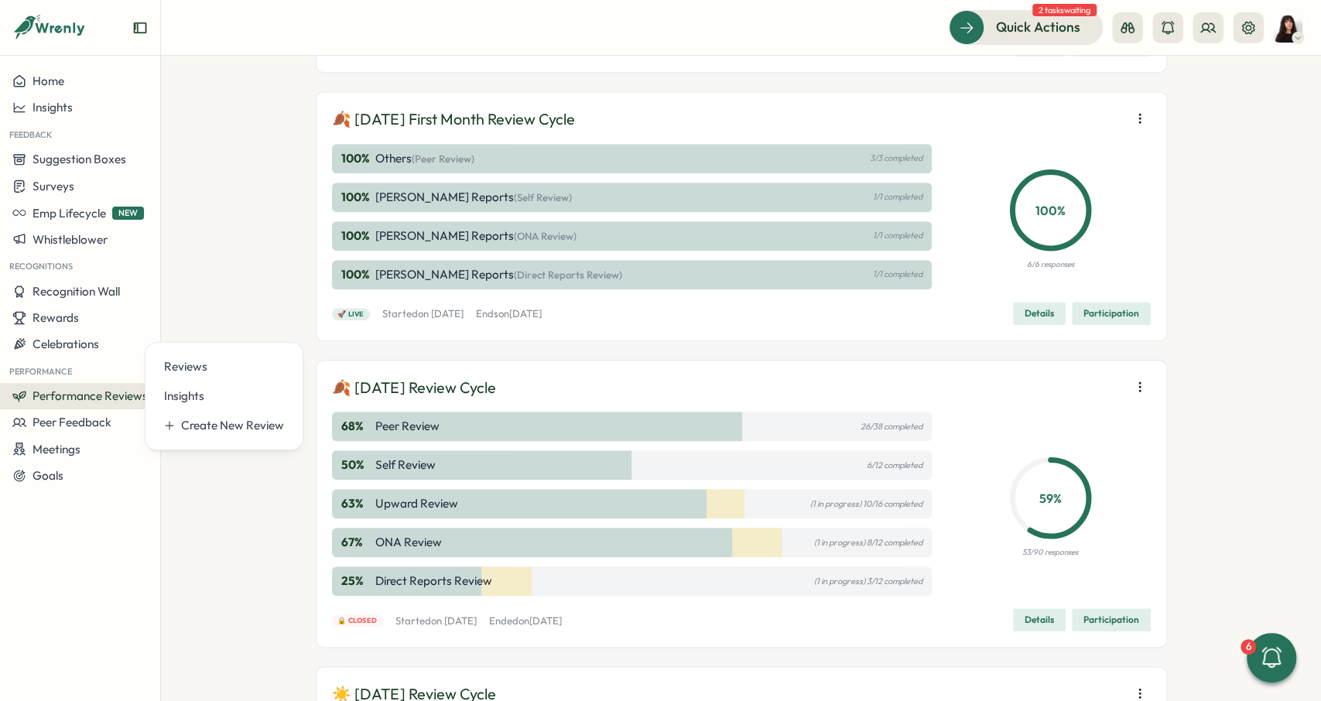
click at [208, 540] on div "Performance Reviews Complete your reviews Create 🎃 October 2025 Review Cycle 10…" at bounding box center [741, 378] width 1160 height 645
click at [350, 386] on p "🍂 September 2025 Review Cycle" at bounding box center [414, 388] width 164 height 24
click at [411, 385] on p "🍂 September 2025 Review Cycle" at bounding box center [414, 388] width 164 height 24
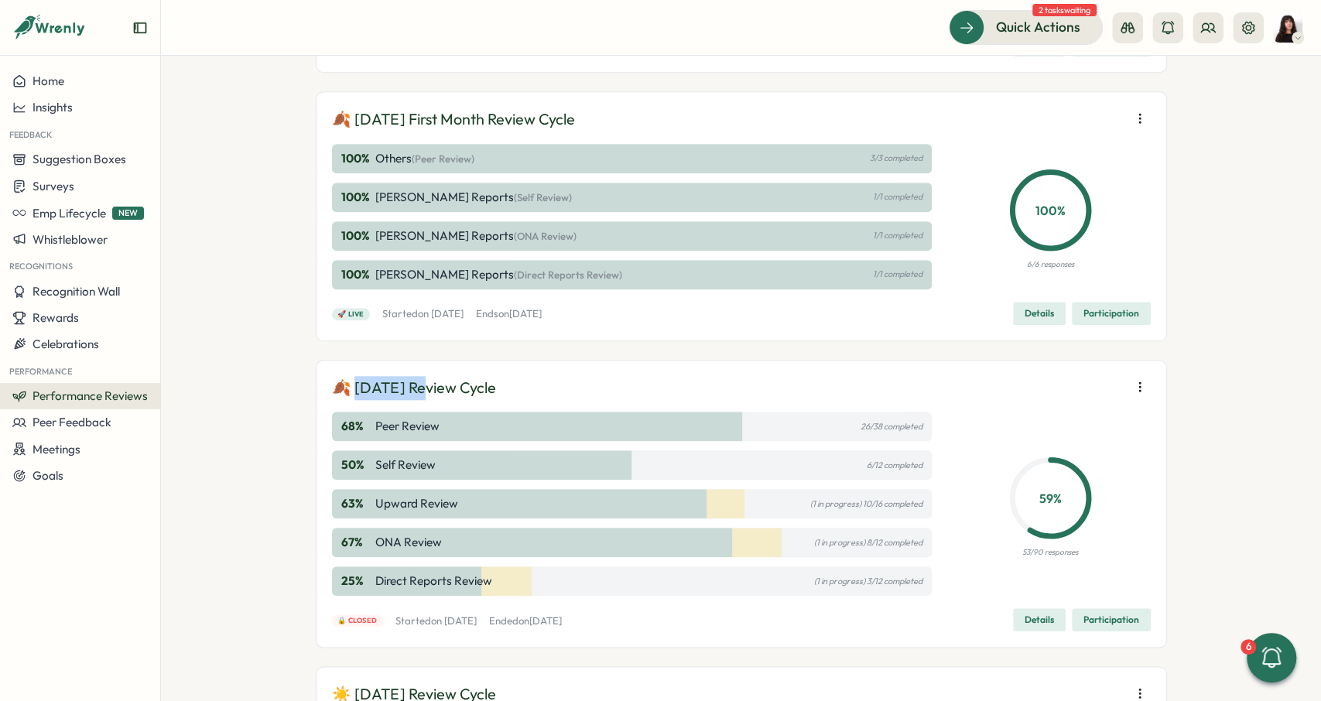
click at [411, 385] on p "🍂 September 2025 Review Cycle" at bounding box center [414, 388] width 164 height 24
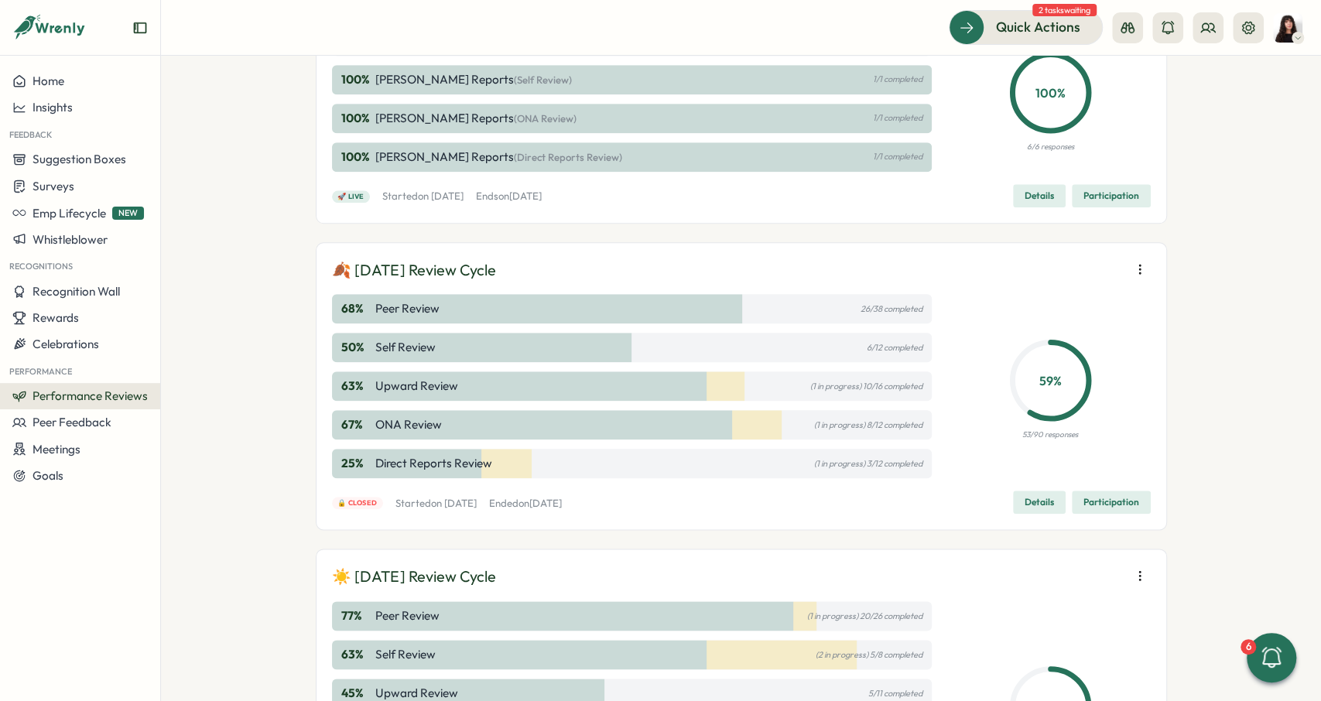
scroll to position [1010, 0]
click at [494, 281] on div "🍂 September 2025 Review Cycle 68 % Peer Review 26/38 completed 50 % Self Review…" at bounding box center [741, 388] width 818 height 256
click at [493, 279] on p "🍂 September 2025 Review Cycle" at bounding box center [414, 272] width 164 height 24
click at [492, 279] on p "🍂 September 2025 Review Cycle" at bounding box center [414, 272] width 164 height 24
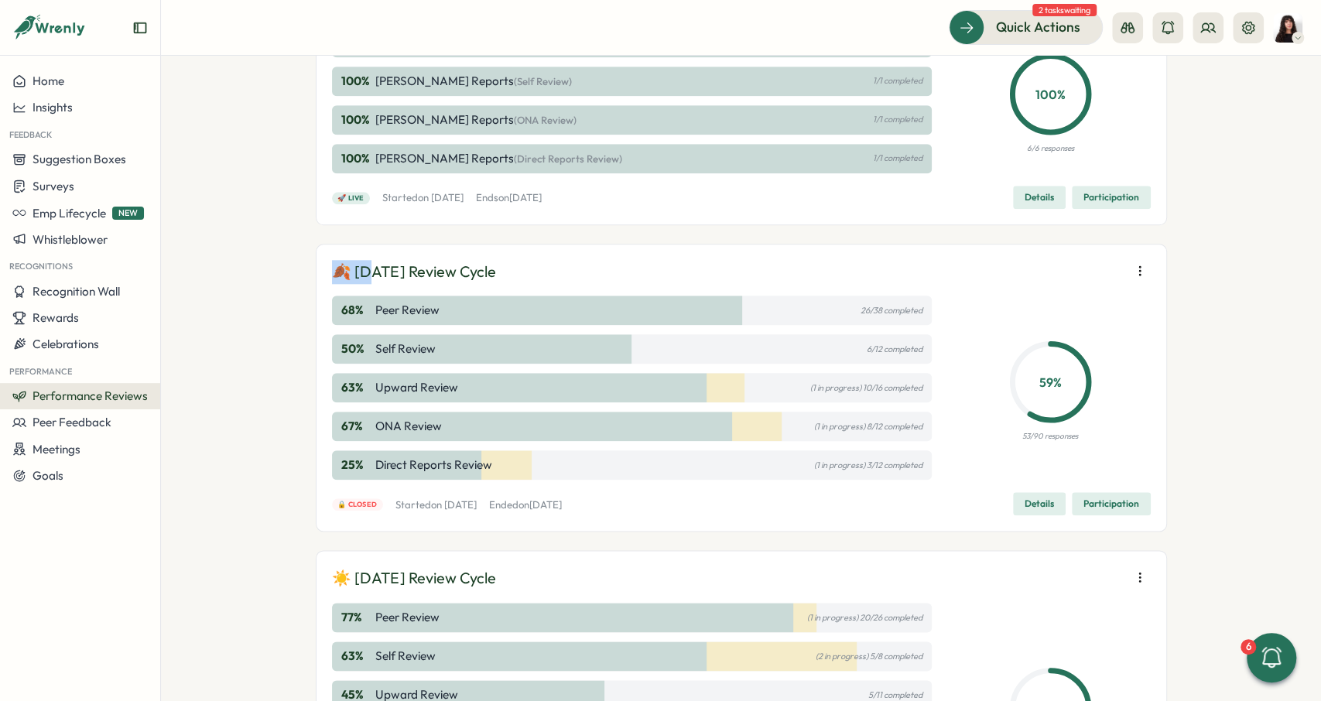
drag, startPoint x: 326, startPoint y: 263, endPoint x: 376, endPoint y: 260, distance: 49.6
click at [375, 261] on div "🍂 September 2025 Review Cycle 68 % Peer Review 26/38 completed 50 % Self Review…" at bounding box center [741, 388] width 851 height 289
click at [376, 260] on p "🍂 September 2025 Review Cycle" at bounding box center [414, 272] width 164 height 24
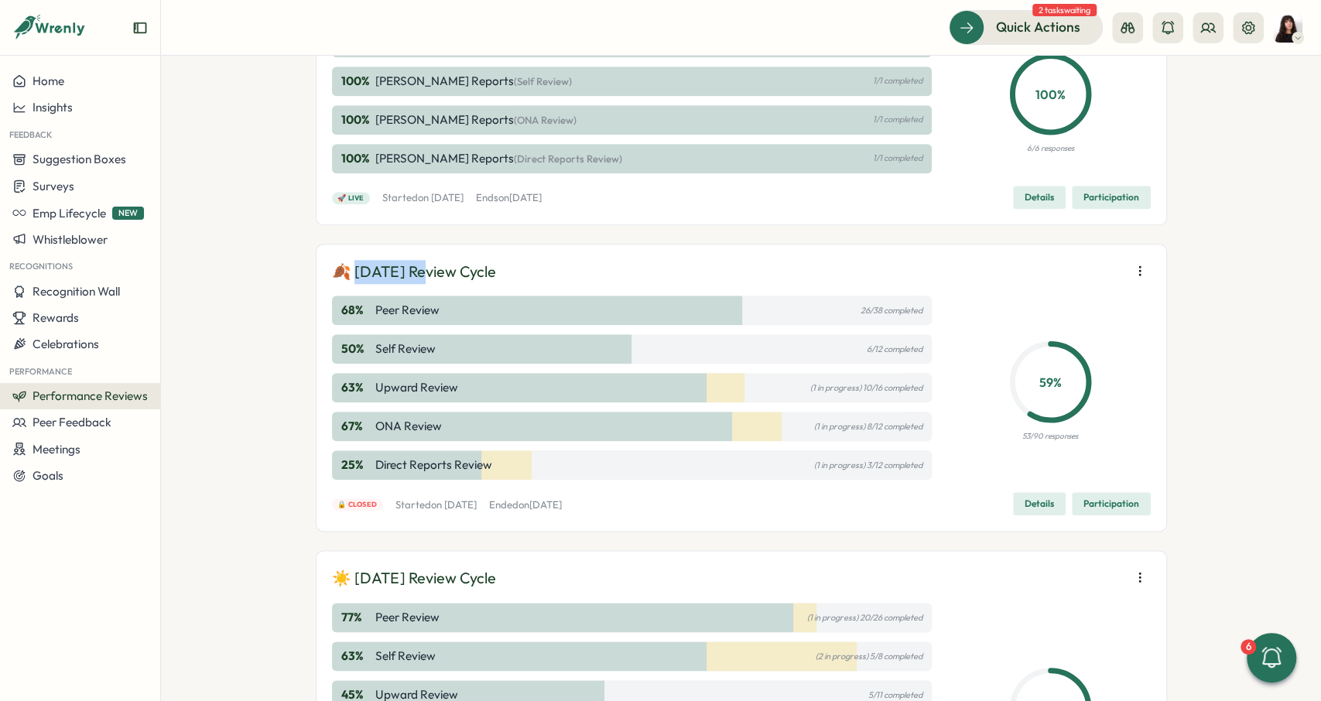
click at [376, 260] on p "🍂 September 2025 Review Cycle" at bounding box center [414, 272] width 164 height 24
click at [379, 232] on div "🎃 October 2025 Review Cycle 100 % Rike Giese's Reports (Peer Nominations) 2/2 c…" at bounding box center [741, 685] width 851 height 3110
click at [407, 271] on p "🍂 September 2025 Review Cycle" at bounding box center [414, 272] width 164 height 24
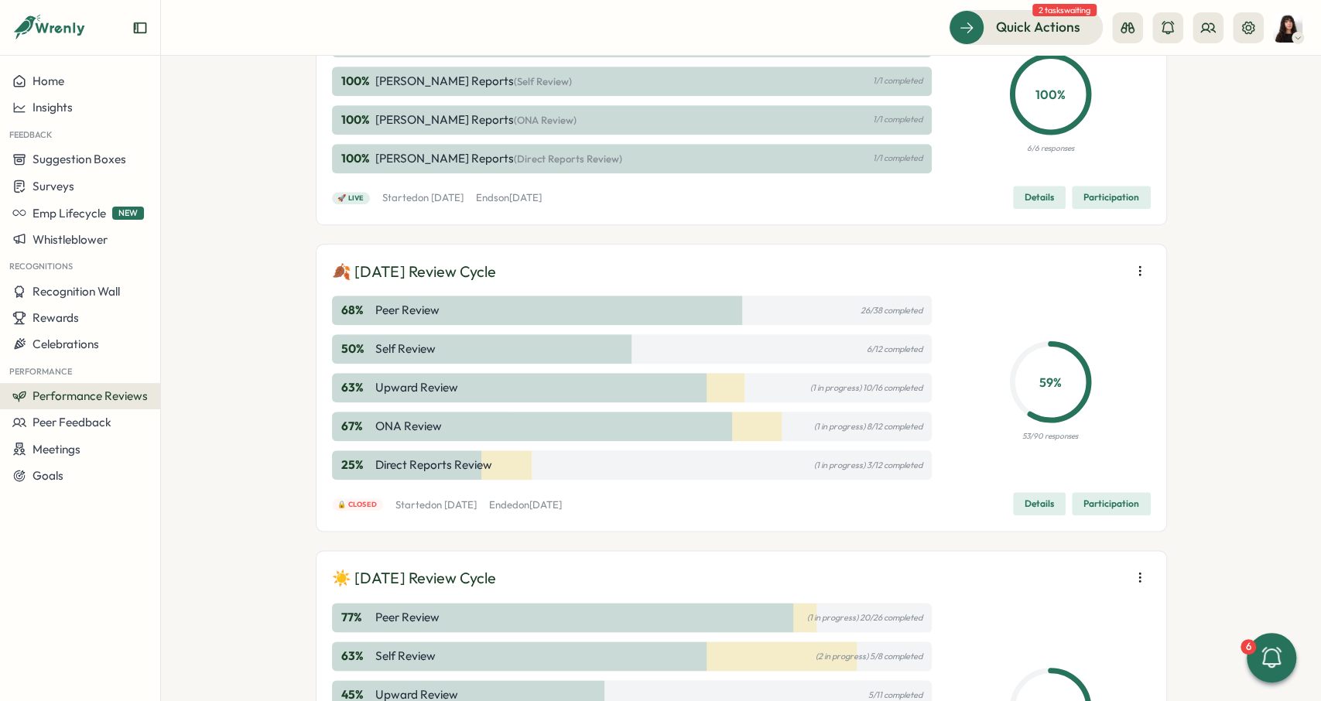
click at [399, 268] on p "🍂 September 2025 Review Cycle" at bounding box center [414, 272] width 164 height 24
drag, startPoint x: 332, startPoint y: 265, endPoint x: 566, endPoint y: 249, distance: 234.2
click at [566, 249] on div "🍂 September 2025 Review Cycle 68 % Peer Review 26/38 completed 50 % Self Review…" at bounding box center [741, 388] width 851 height 289
drag, startPoint x: 333, startPoint y: 494, endPoint x: 378, endPoint y: 350, distance: 150.5
click at [391, 494] on div "🔒 Closed Started on Mon, 01 Sep 2025 Ended on Fri, 10 Oct 2025 Details Particip…" at bounding box center [741, 503] width 818 height 23
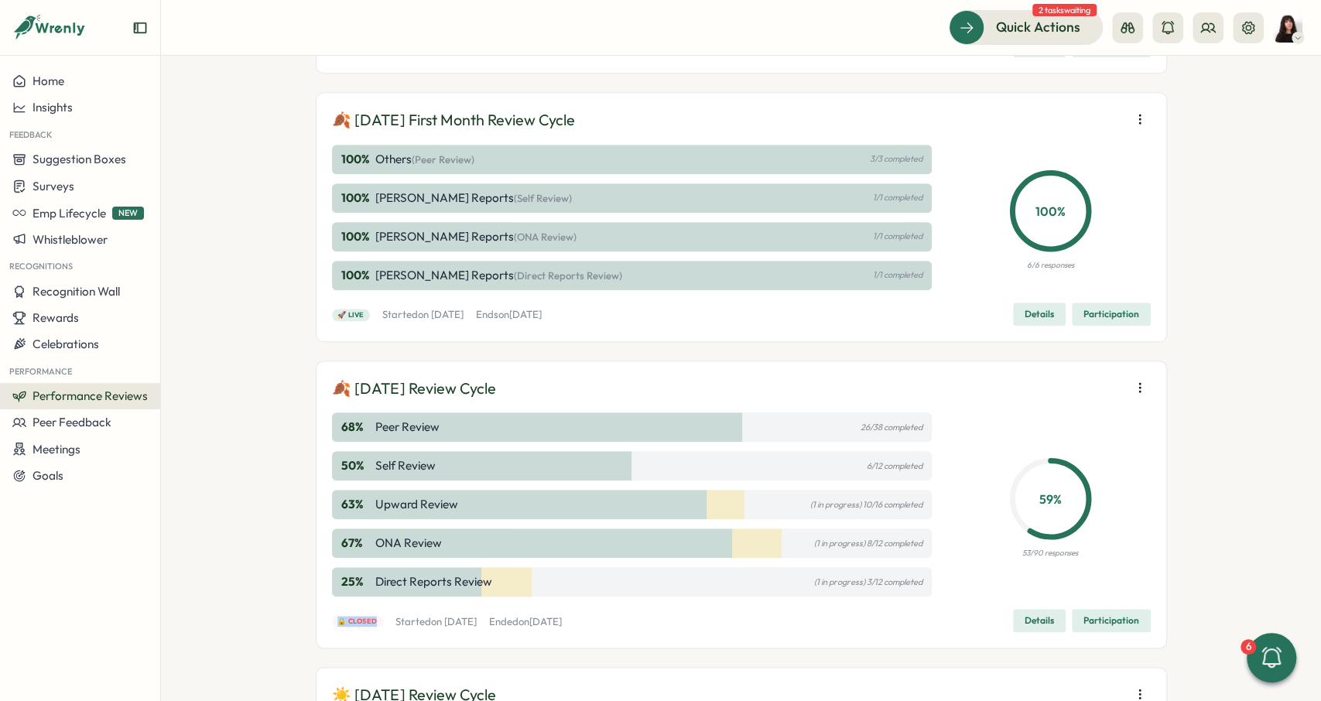
scroll to position [894, 0]
click at [562, 619] on p "Ended on Fri, 10 Oct 2025" at bounding box center [525, 621] width 73 height 14
click at [1045, 609] on span "Details" at bounding box center [1038, 620] width 29 height 22
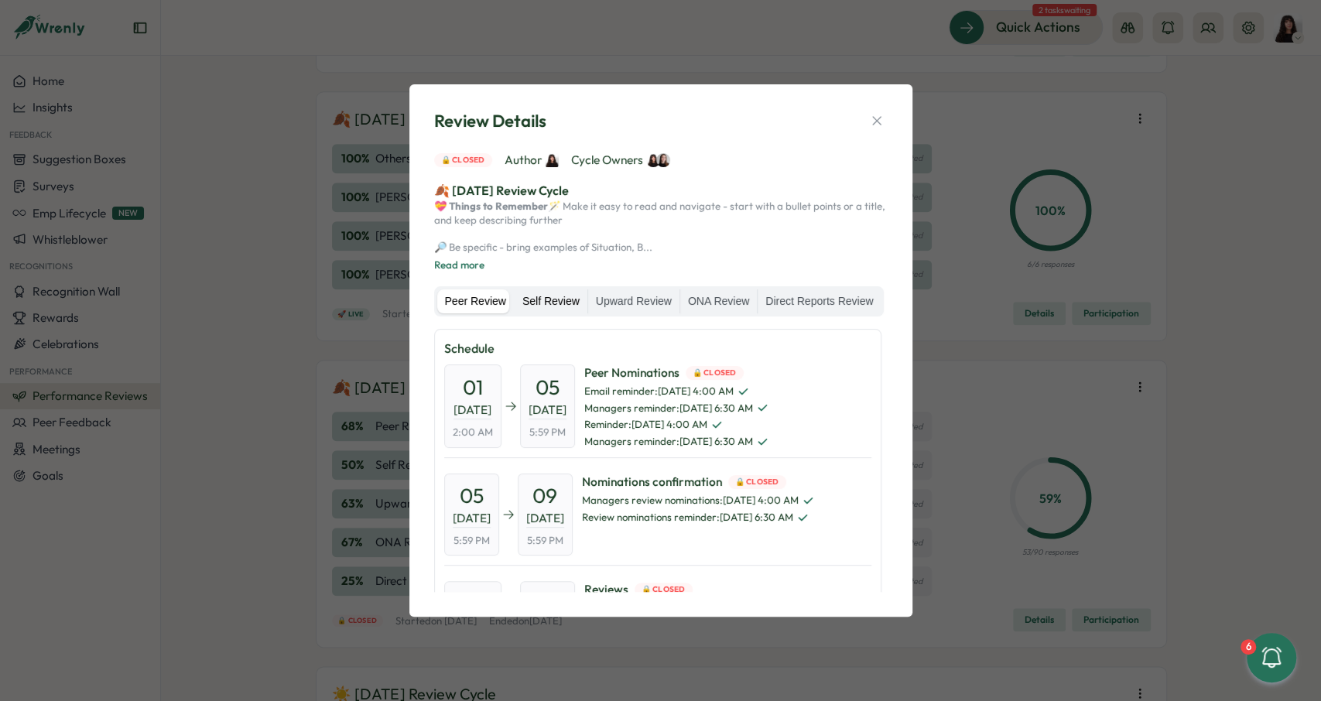
click at [542, 309] on label "Self Review" at bounding box center [550, 301] width 73 height 25
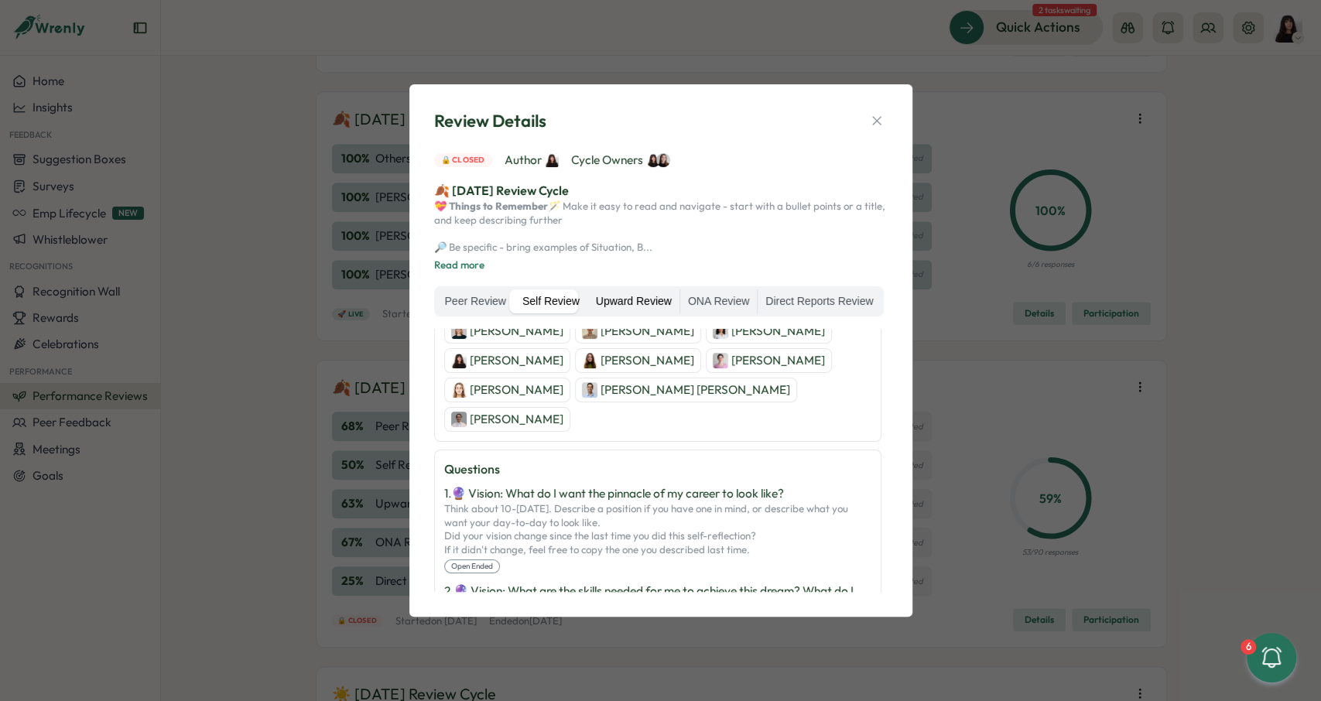
click at [613, 312] on label "Upward Review" at bounding box center [633, 301] width 91 height 25
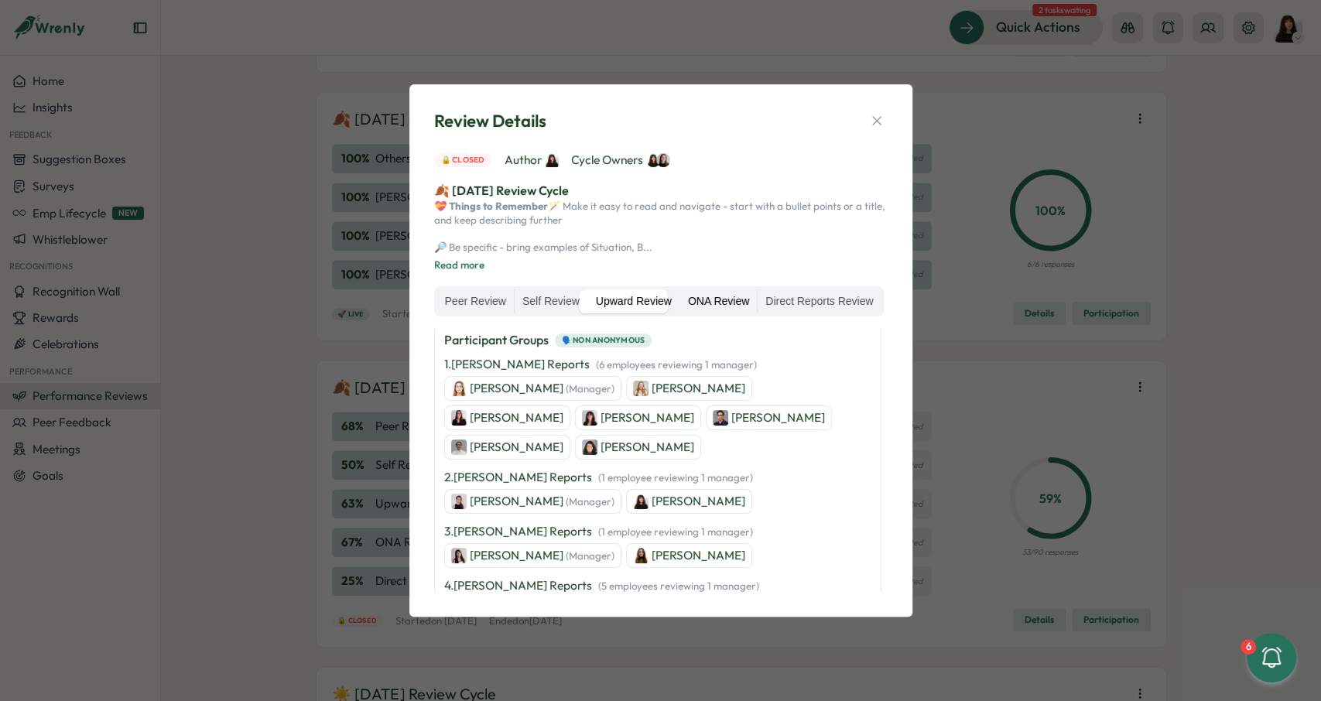
click at [723, 314] on label "ONA Review" at bounding box center [718, 301] width 77 height 25
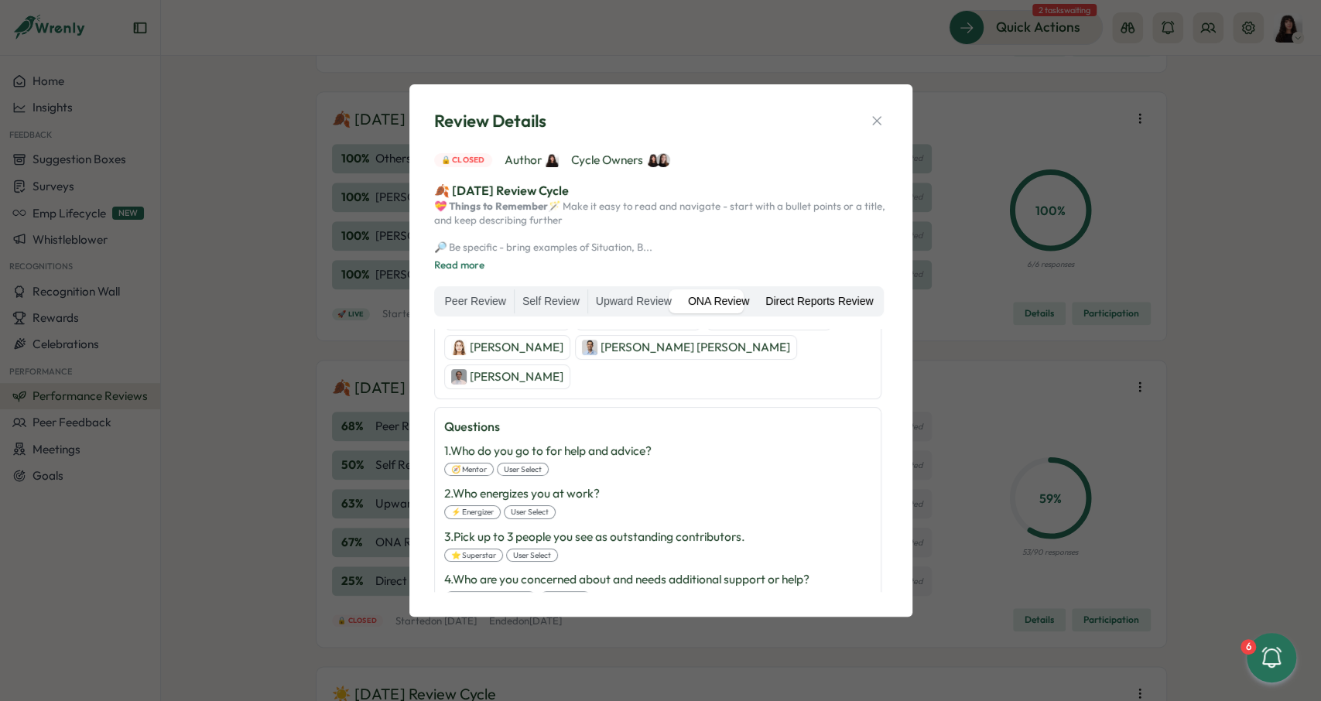
click at [822, 309] on label "Direct Reports Review" at bounding box center [818, 301] width 123 height 25
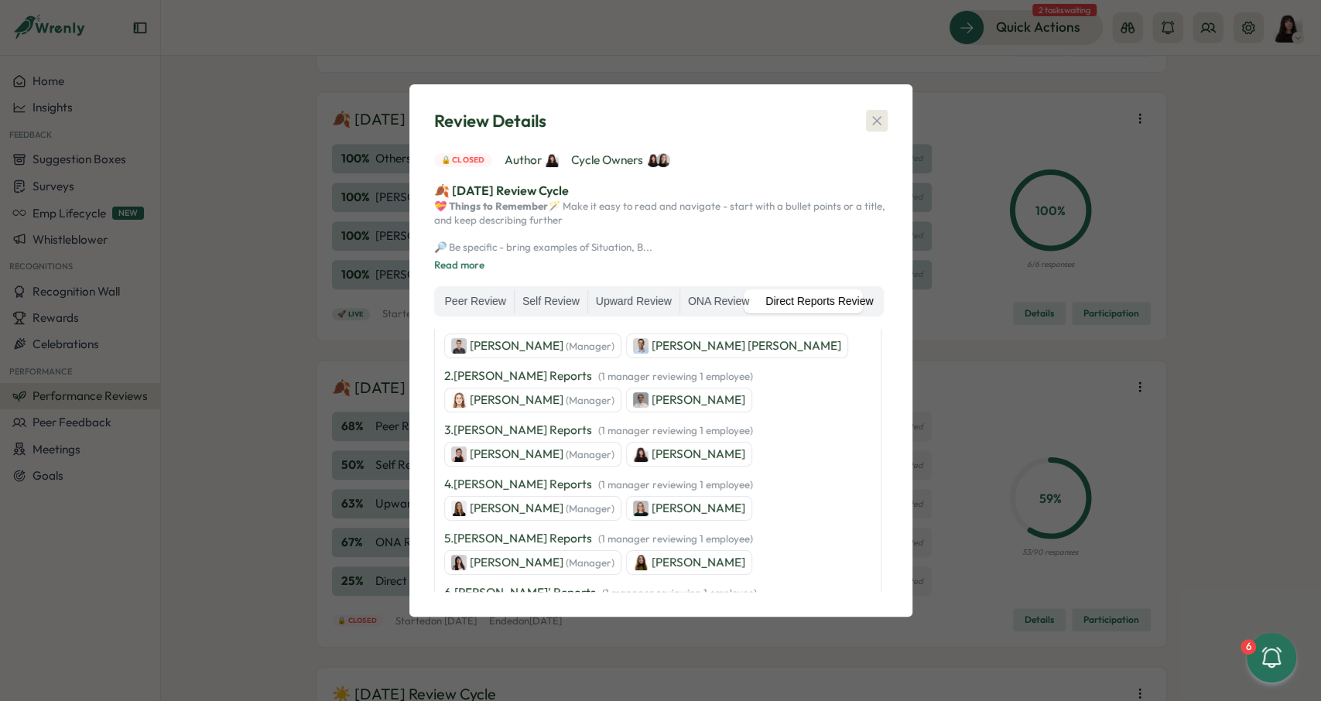
click at [878, 118] on button "button" at bounding box center [877, 121] width 22 height 22
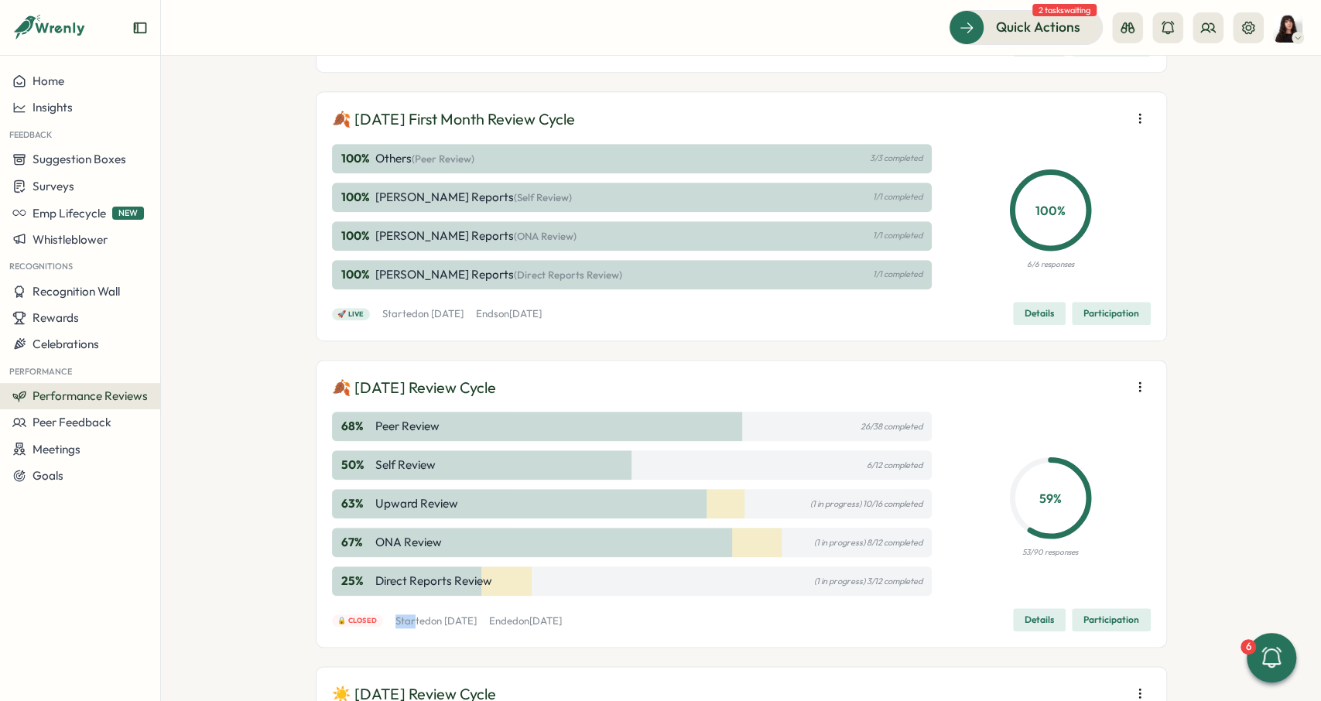
drag, startPoint x: 388, startPoint y: 624, endPoint x: 414, endPoint y: 620, distance: 26.7
click at [414, 620] on div "🔒 Closed Started on Mon, 01 Sep 2025 Ended on Fri, 10 Oct 2025" at bounding box center [447, 621] width 230 height 14
click at [414, 620] on p "Started on Mon, 01 Sep 2025" at bounding box center [435, 621] width 81 height 14
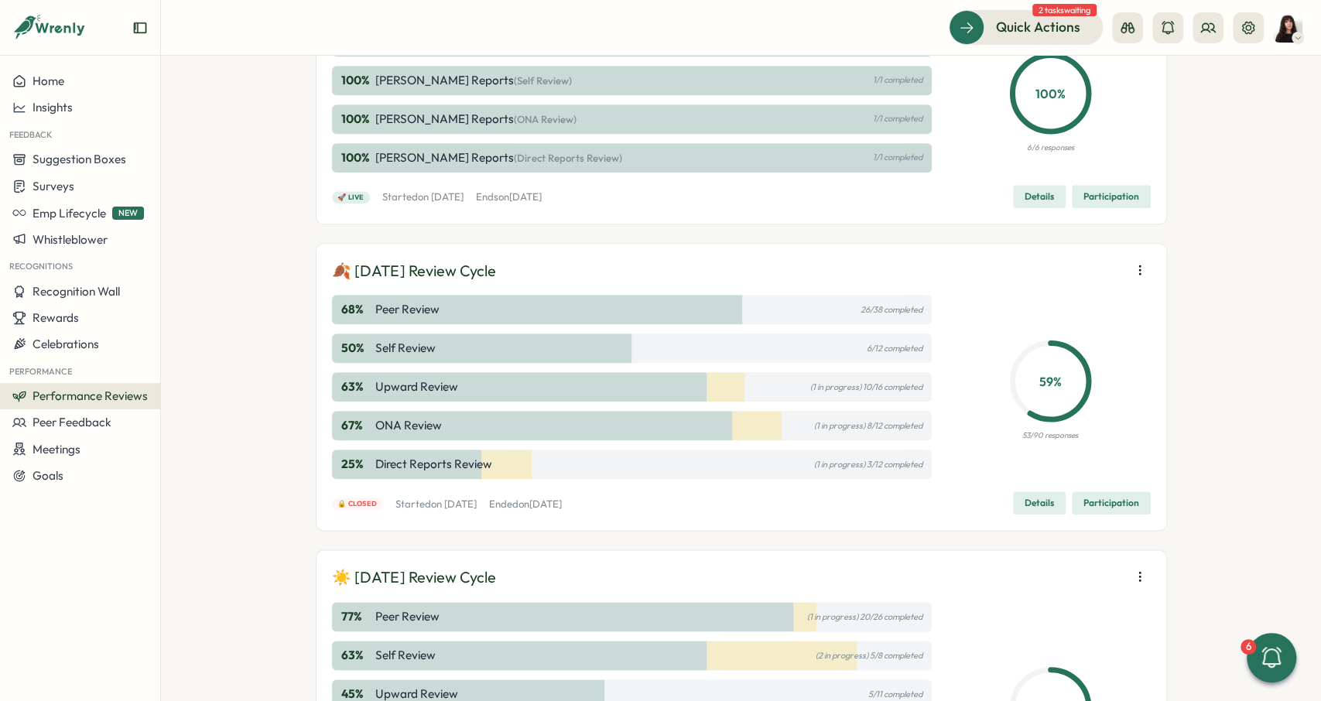
scroll to position [1010, 0]
click at [1140, 261] on button "button" at bounding box center [1140, 271] width 22 height 22
click at [759, 304] on div "68 % Peer Review 26/38 completed" at bounding box center [632, 310] width 600 height 29
click at [572, 365] on div "68 % Peer Review 26/38 completed 50 % Self Review 6/12 completed 63 % Upward Re…" at bounding box center [632, 388] width 600 height 184
click at [354, 501] on span "🔒 Closed" at bounding box center [356, 504] width 39 height 11
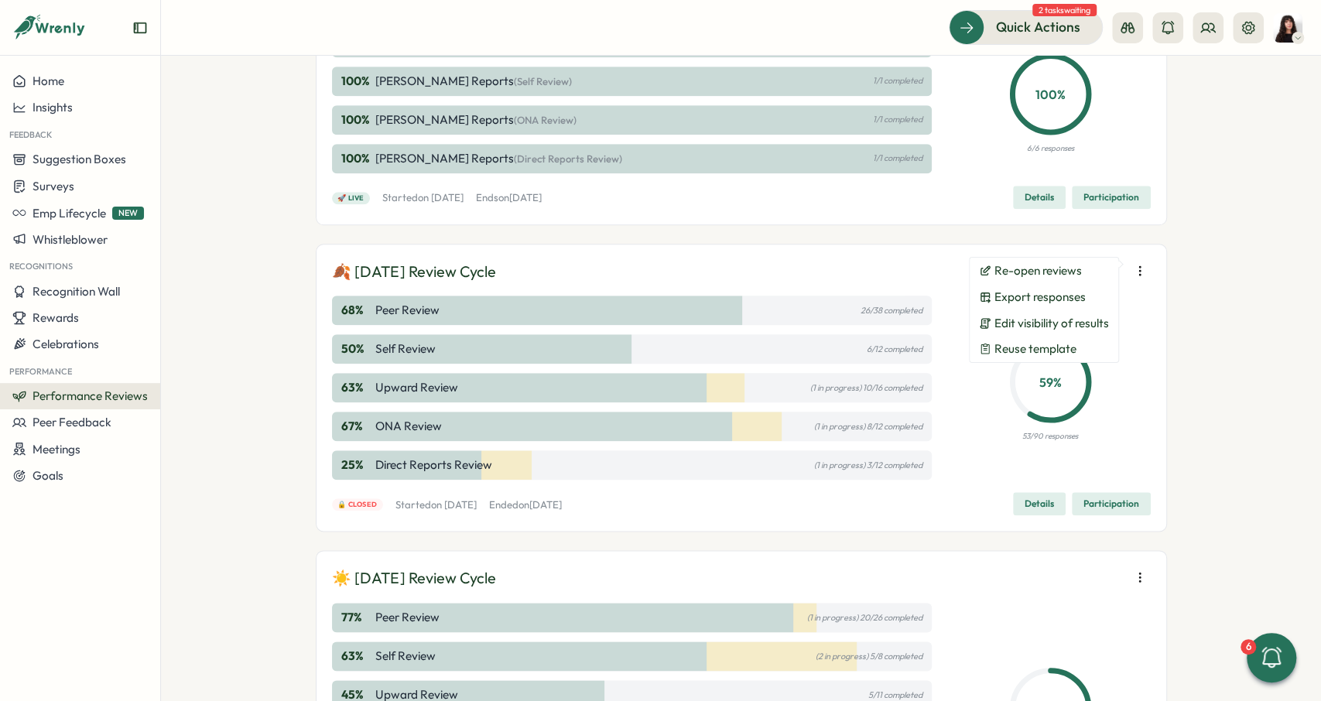
click at [477, 504] on p "Started on Mon, 01 Sep 2025" at bounding box center [435, 505] width 81 height 14
click at [1147, 264] on button "button" at bounding box center [1140, 271] width 22 height 22
click at [1140, 265] on icon "button" at bounding box center [1139, 270] width 15 height 15
click at [1177, 250] on div "Performance Reviews Complete your reviews Create 🎃 October 2025 Review Cycle 10…" at bounding box center [741, 378] width 1160 height 645
click at [1082, 268] on button "Re-open reviews" at bounding box center [1043, 271] width 149 height 26
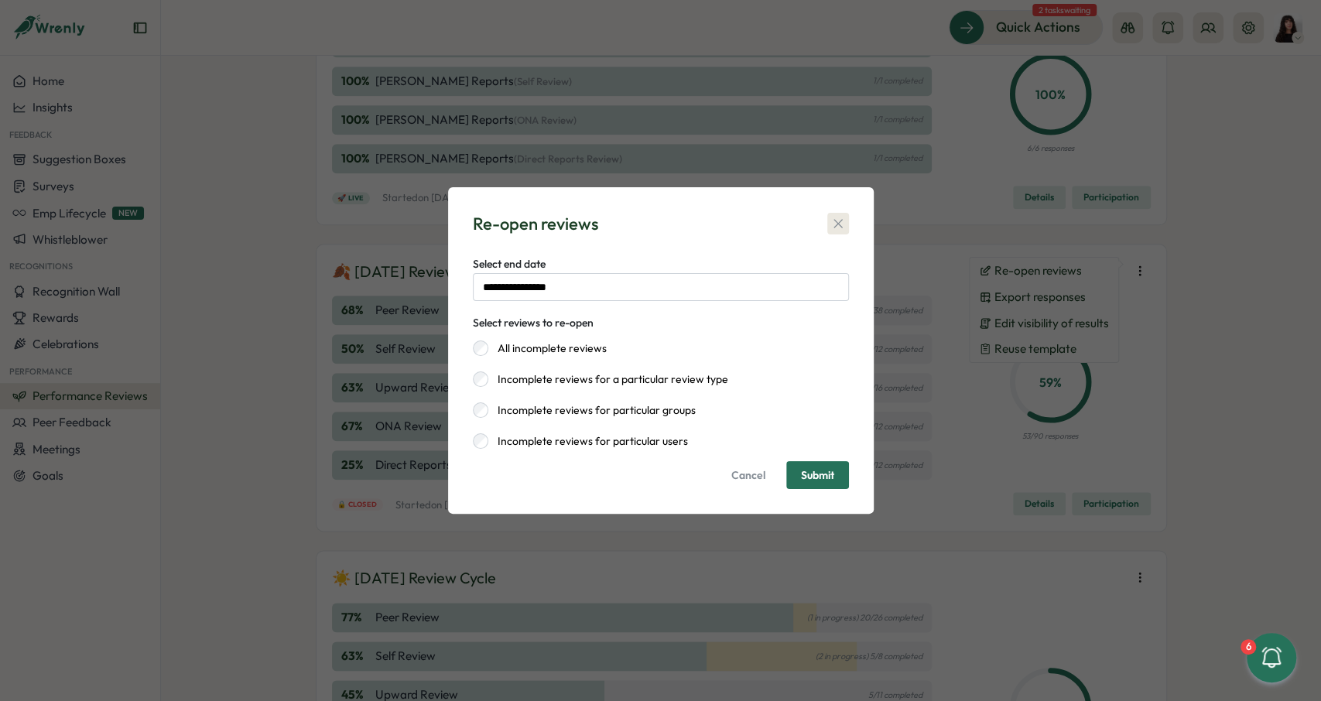
click at [839, 222] on icon "button" at bounding box center [837, 224] width 9 height 9
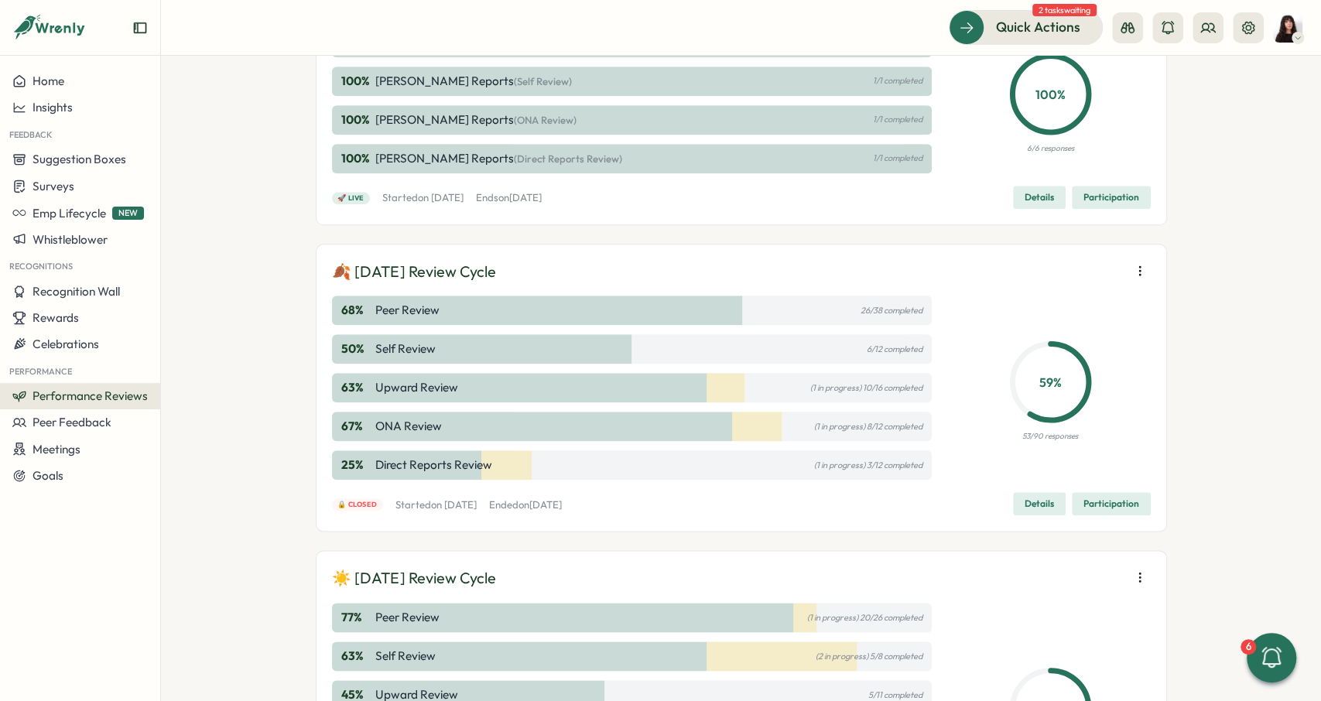
click at [1139, 268] on icon "button" at bounding box center [1139, 270] width 15 height 15
click at [1065, 263] on button "Re-open reviews" at bounding box center [1043, 271] width 149 height 26
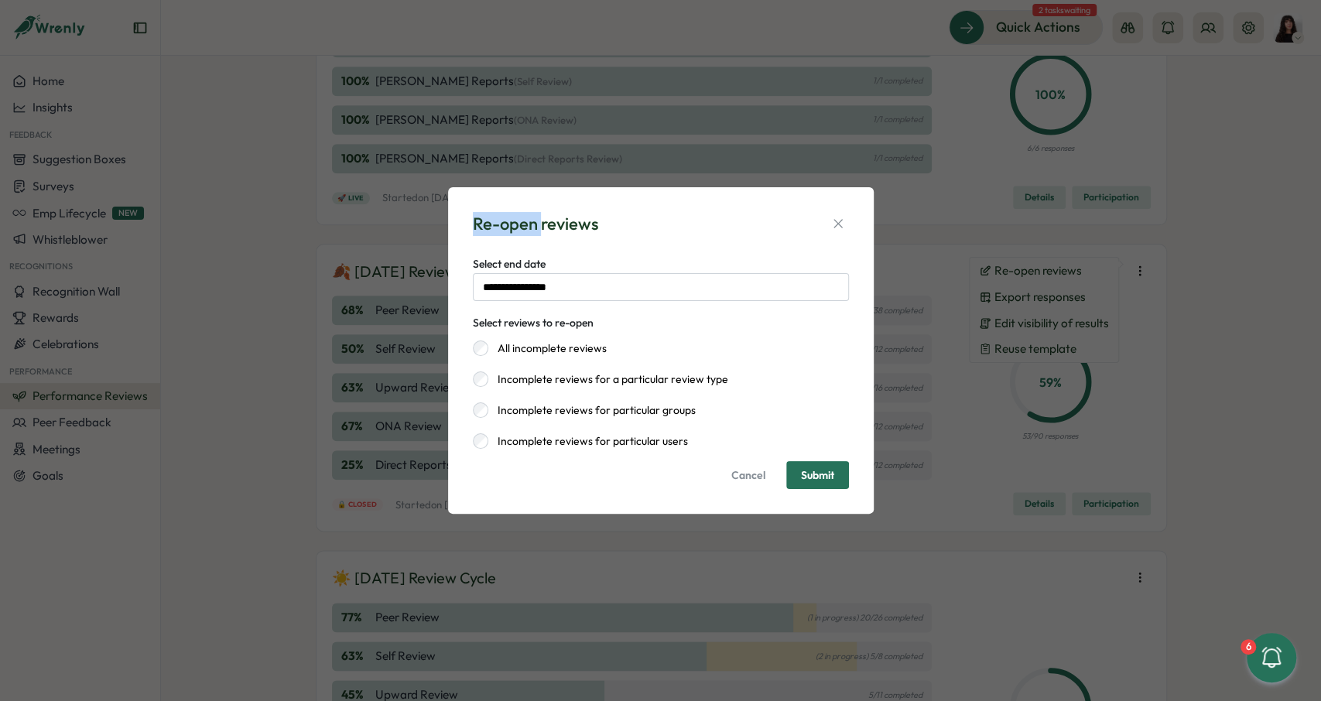
drag, startPoint x: 541, startPoint y: 220, endPoint x: 683, endPoint y: 219, distance: 142.4
click at [561, 220] on div "Re-open reviews" at bounding box center [535, 224] width 125 height 24
drag, startPoint x: 676, startPoint y: 225, endPoint x: 658, endPoint y: 224, distance: 18.6
click at [676, 225] on div "Re-open reviews" at bounding box center [661, 224] width 376 height 24
click at [843, 224] on icon "button" at bounding box center [837, 223] width 15 height 15
